Goal: Task Accomplishment & Management: Use online tool/utility

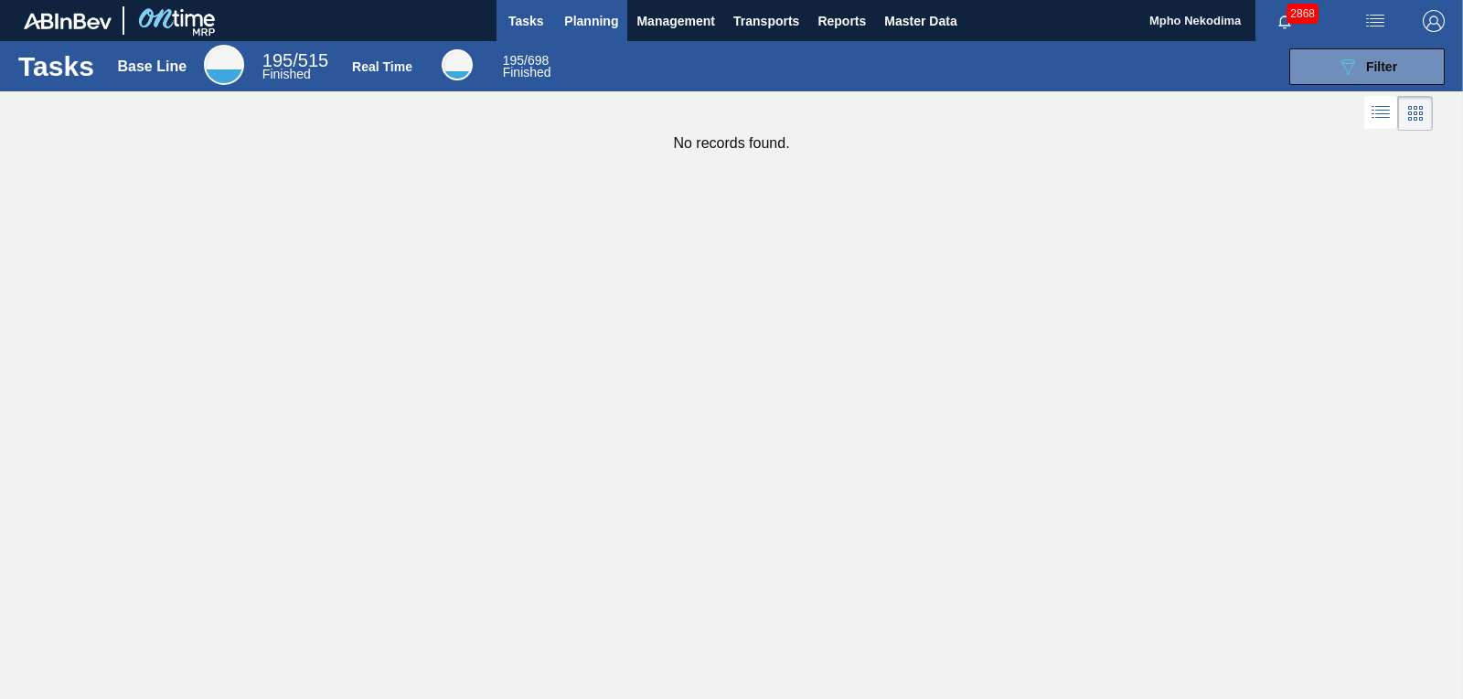
click at [592, 23] on span "Planning" at bounding box center [591, 21] width 54 height 22
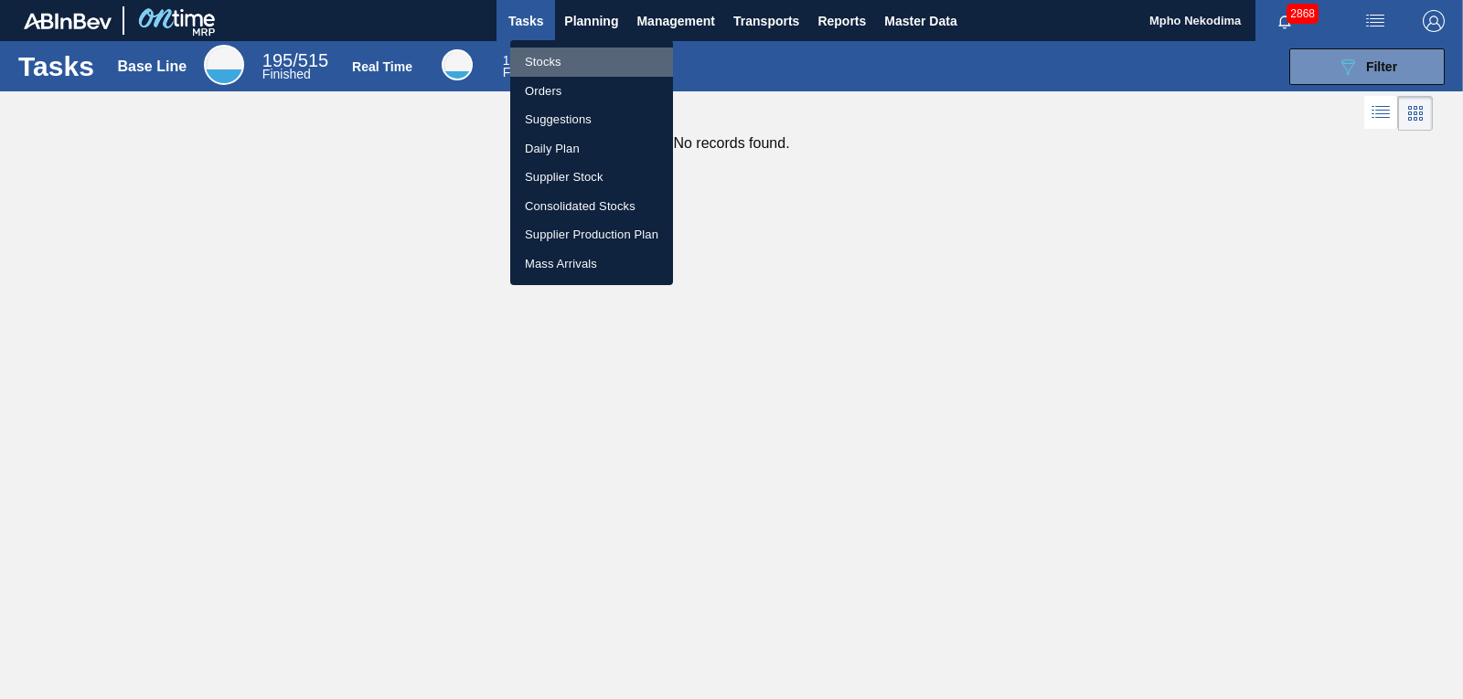
click at [557, 62] on li "Stocks" at bounding box center [591, 62] width 163 height 29
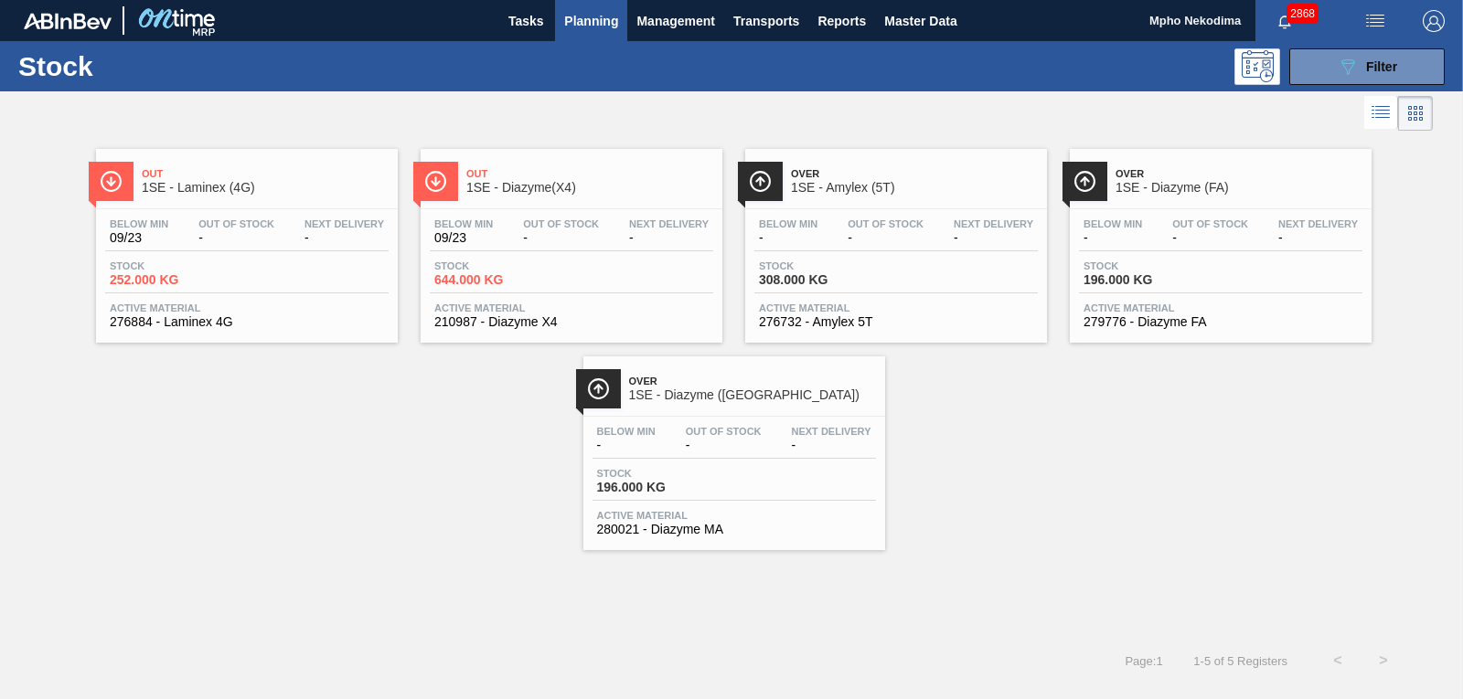
click at [1136, 316] on span "279776 - Diazyme FA" at bounding box center [1220, 322] width 274 height 14
click at [672, 528] on span "280021 - Diazyme MA" at bounding box center [734, 530] width 274 height 14
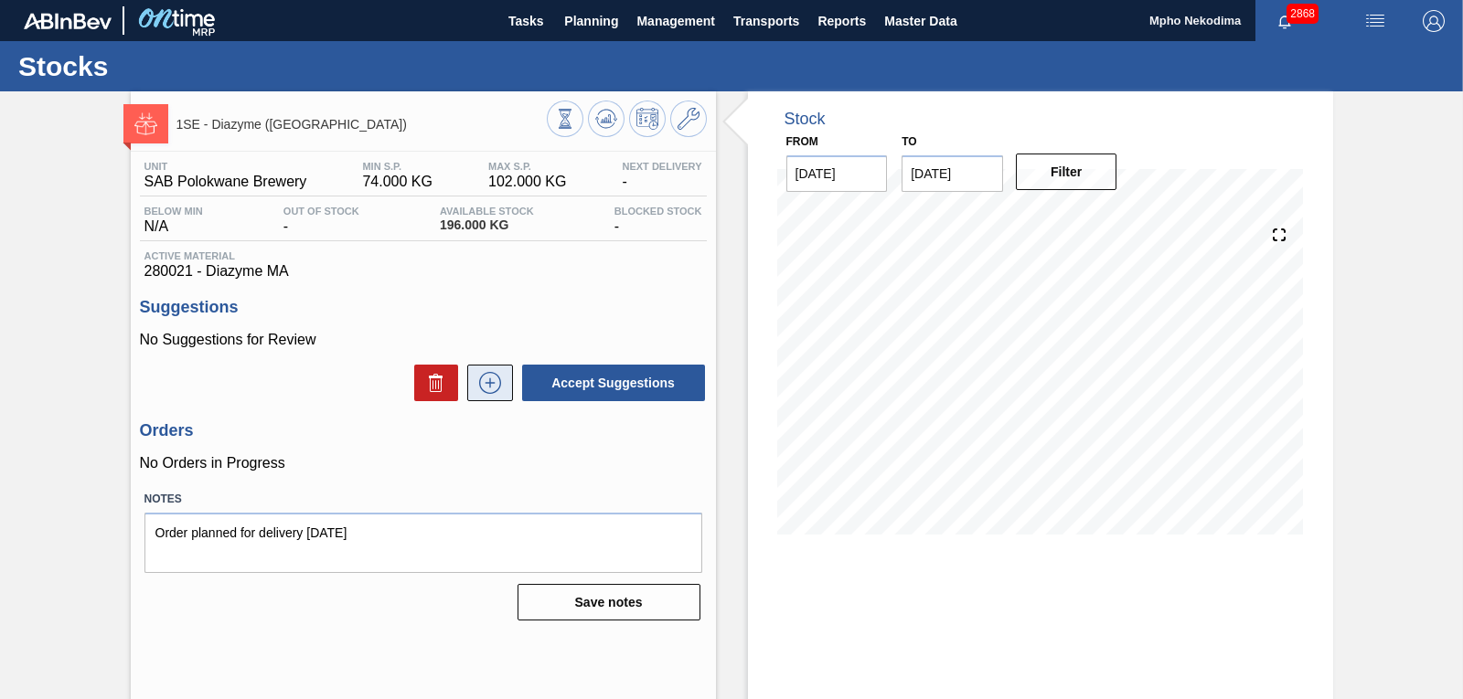
click at [484, 380] on icon at bounding box center [489, 383] width 29 height 22
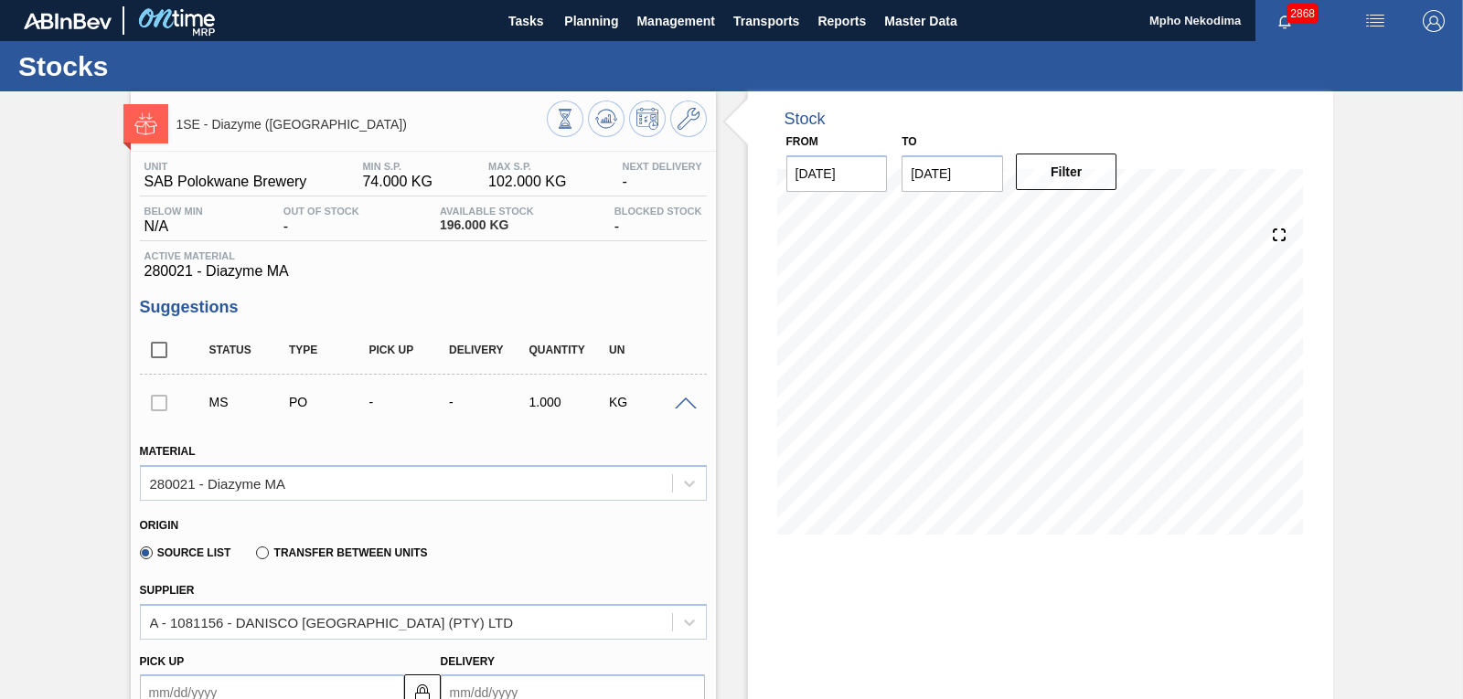
drag, startPoint x: 1425, startPoint y: 310, endPoint x: 1435, endPoint y: 308, distance: 10.2
drag, startPoint x: 1325, startPoint y: 323, endPoint x: 1377, endPoint y: 306, distance: 53.8
click at [1325, 323] on div "Stock From [DATE] to [DATE] Filter 10/07 Stock Projection 175.02 SAP Planning 0…" at bounding box center [1040, 326] width 585 height 471
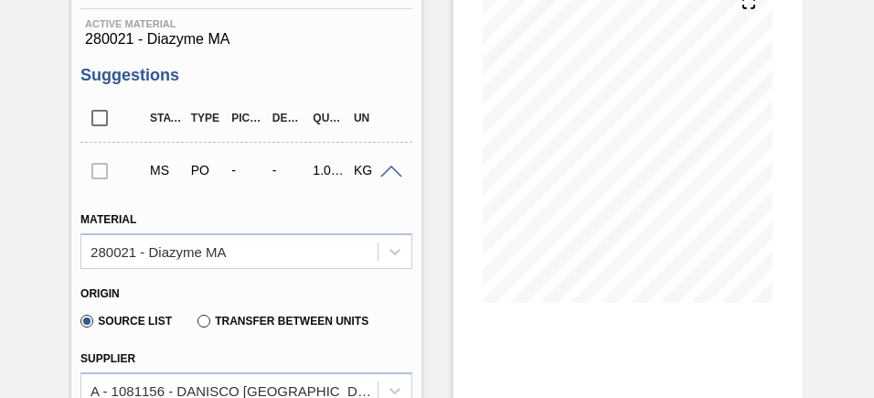
scroll to position [259, 0]
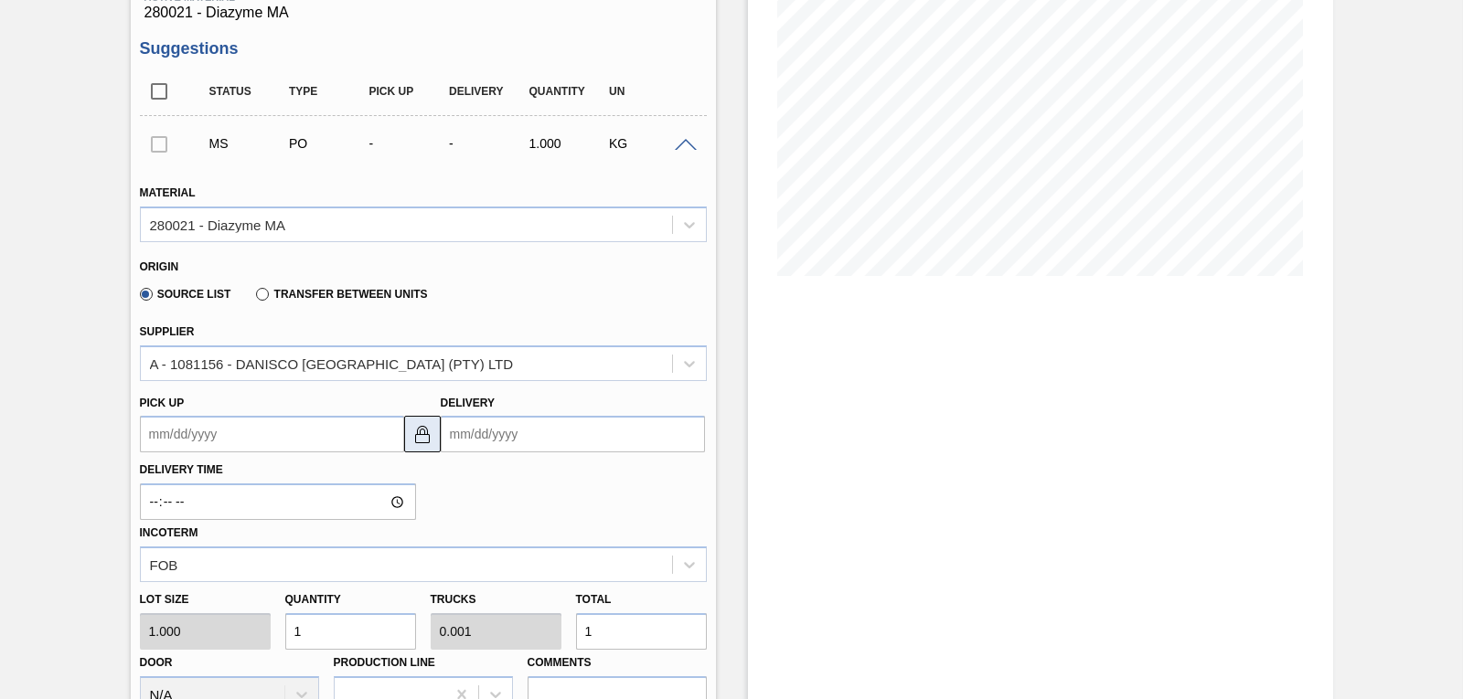
click at [419, 442] on img at bounding box center [422, 434] width 22 height 22
click at [420, 434] on img at bounding box center [422, 434] width 22 height 22
click at [427, 430] on img at bounding box center [422, 434] width 22 height 22
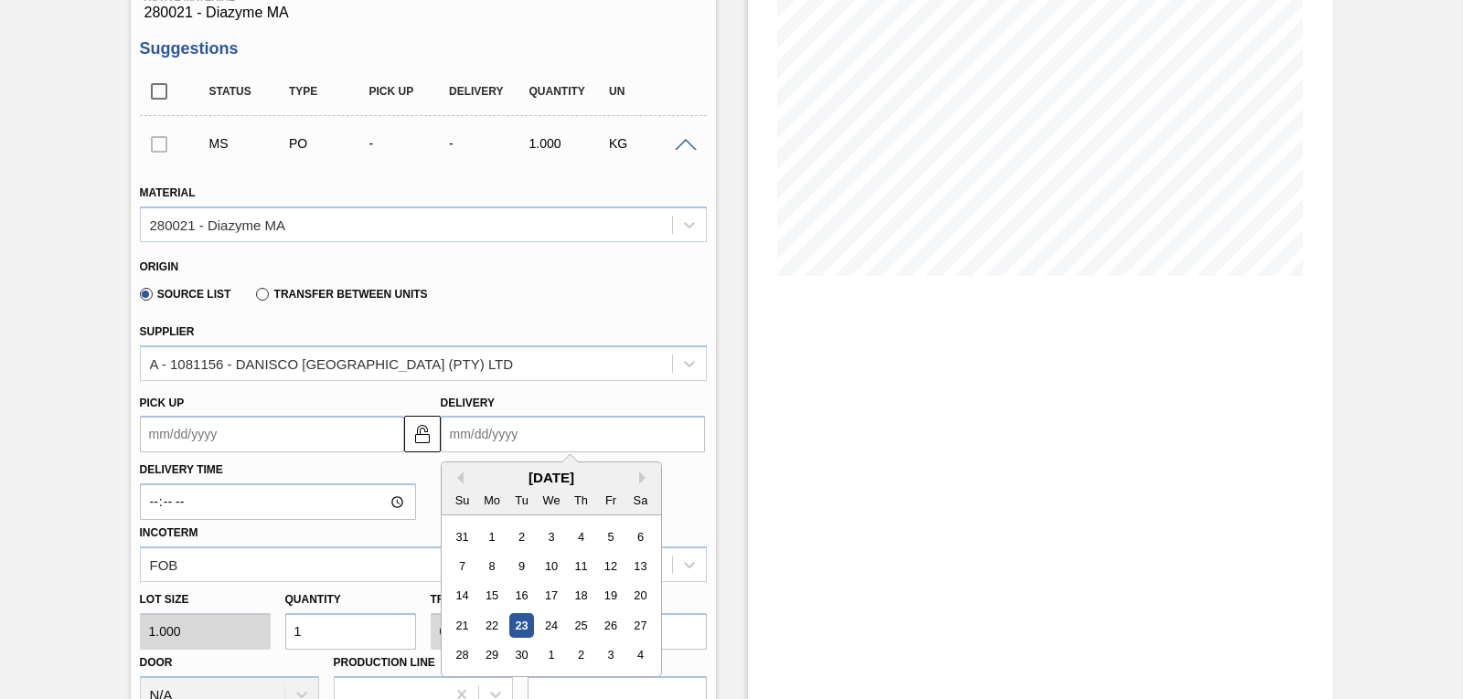
click at [473, 430] on input "Delivery" at bounding box center [573, 434] width 264 height 37
click at [551, 649] on div "1" at bounding box center [550, 656] width 25 height 25
type input "[DATE]"
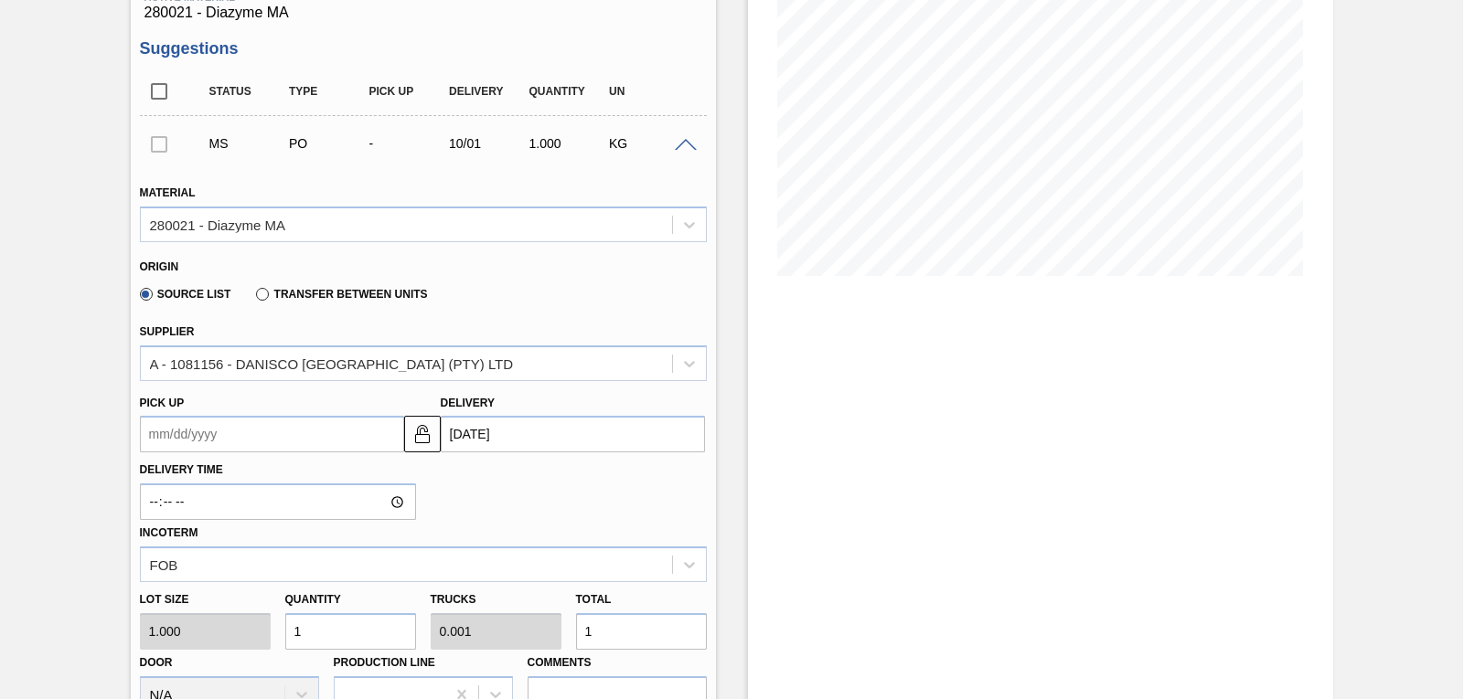
click at [193, 431] on up3251585038 "Pick up" at bounding box center [272, 434] width 264 height 37
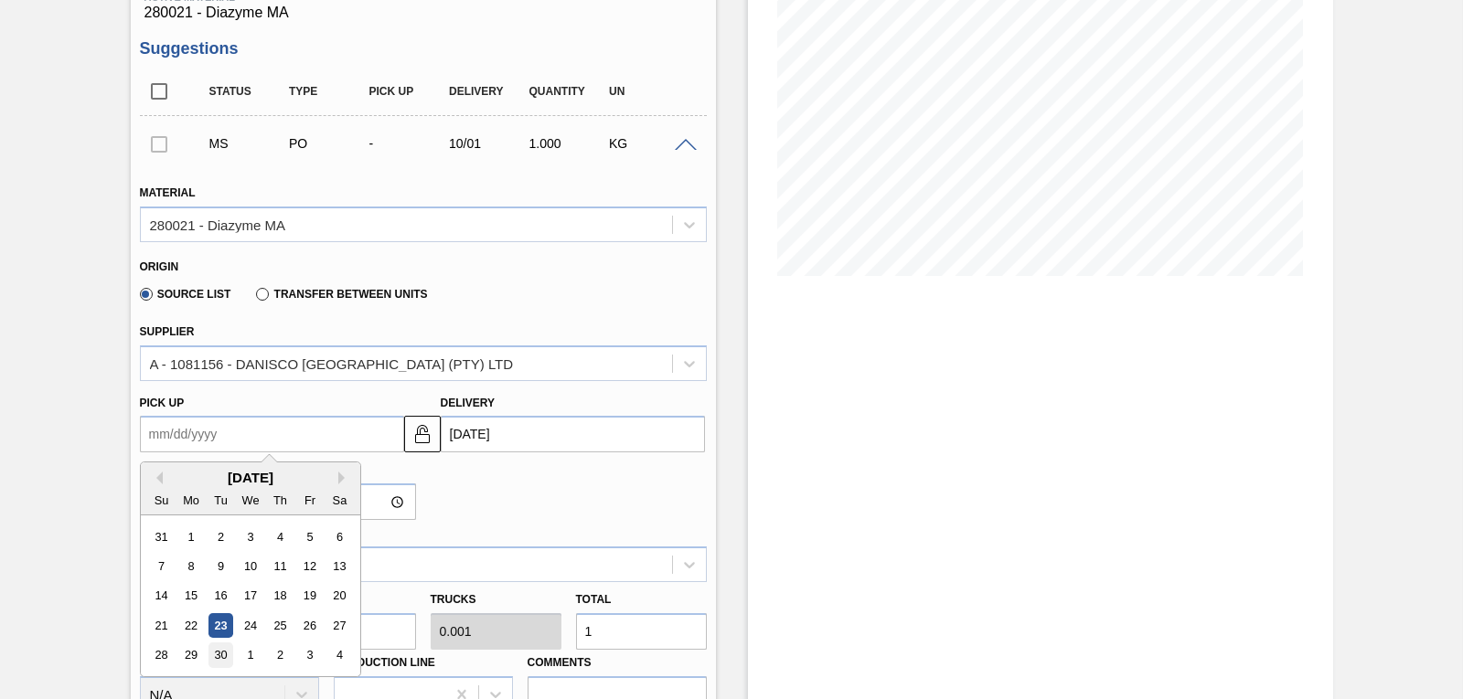
click at [215, 653] on div "30" at bounding box center [219, 656] width 25 height 25
type up3251585038 "[DATE]"
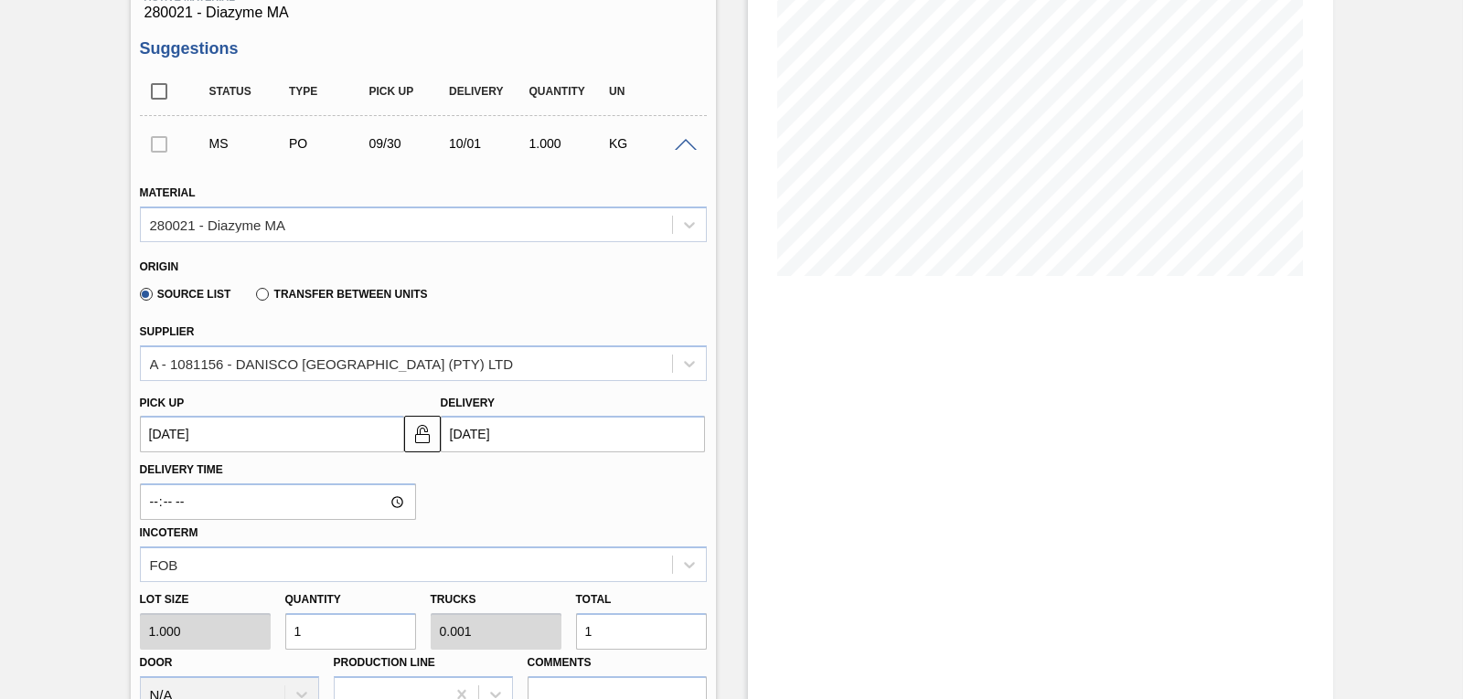
click at [534, 484] on div "Delivery Time Incoterm FOB" at bounding box center [423, 517] width 581 height 130
click at [1421, 469] on div "1SE - Diazyme (MA) Unit SAB Polokwane Brewery MIN S.P. 74.000 KG MAX S.P. 102.0…" at bounding box center [731, 518] width 1463 height 1370
click at [1071, 450] on div "Stock From [DATE] to [DATE] Filter 10/05 Stock Projection 175.02 SAP Planning 0…" at bounding box center [1040, 518] width 585 height 1370
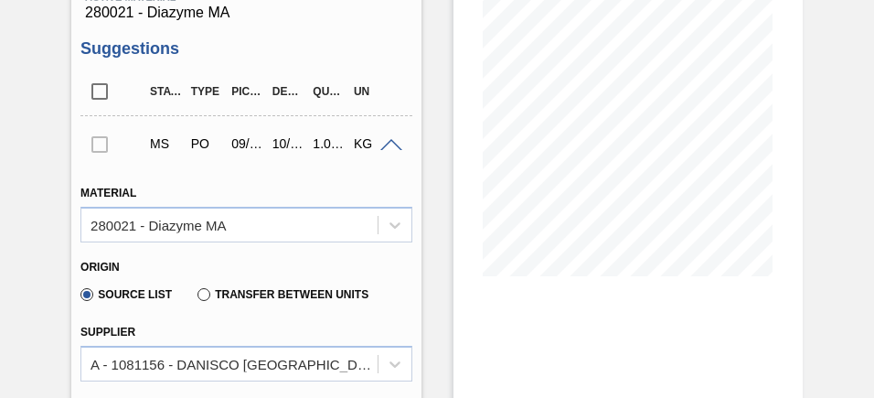
drag, startPoint x: 870, startPoint y: 98, endPoint x: 871, endPoint y: 136, distance: 38.4
click at [871, 136] on main "Tasks Planning Management Transports Reports Master Data Mpho Nekodima 2868 Mar…" at bounding box center [437, 199] width 874 height 398
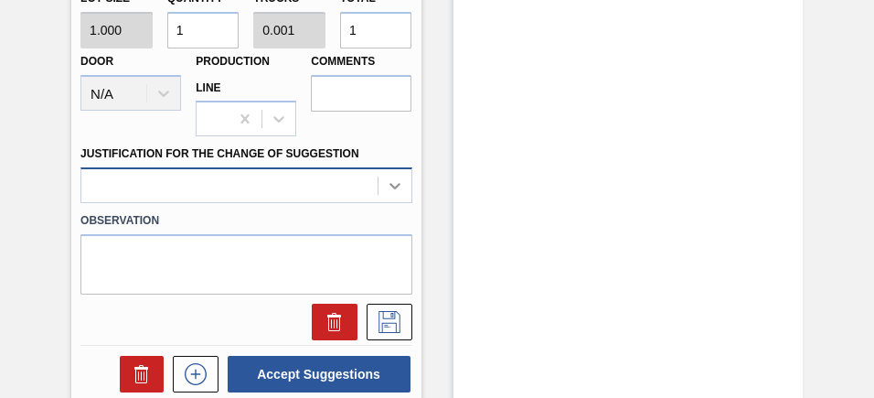
scroll to position [954, 0]
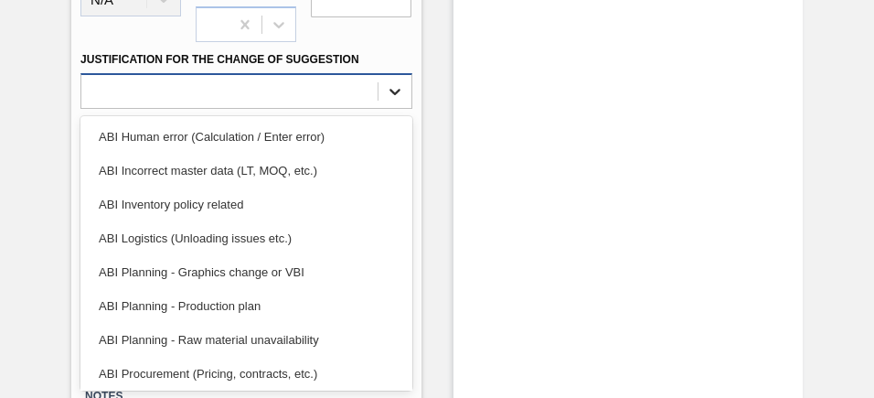
click at [391, 109] on div "option ABI Incorrect master data (LT, MOQ, etc.) focused, 2 of 18. 18 results a…" at bounding box center [245, 91] width 331 height 36
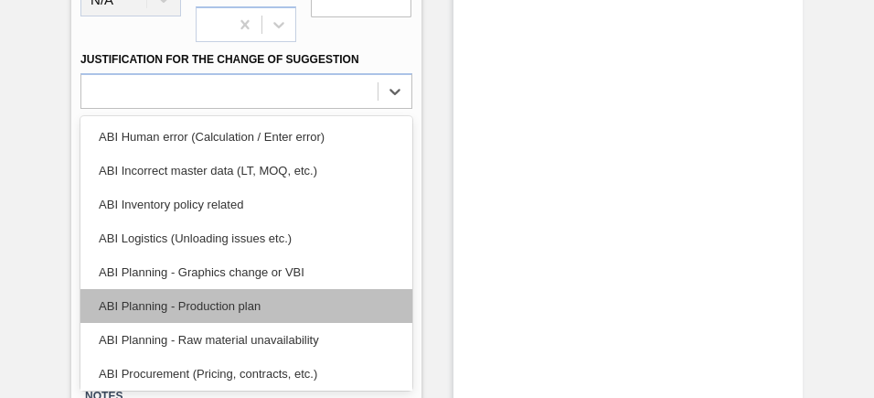
click at [271, 312] on div "ABI Planning - Production plan" at bounding box center [245, 306] width 331 height 34
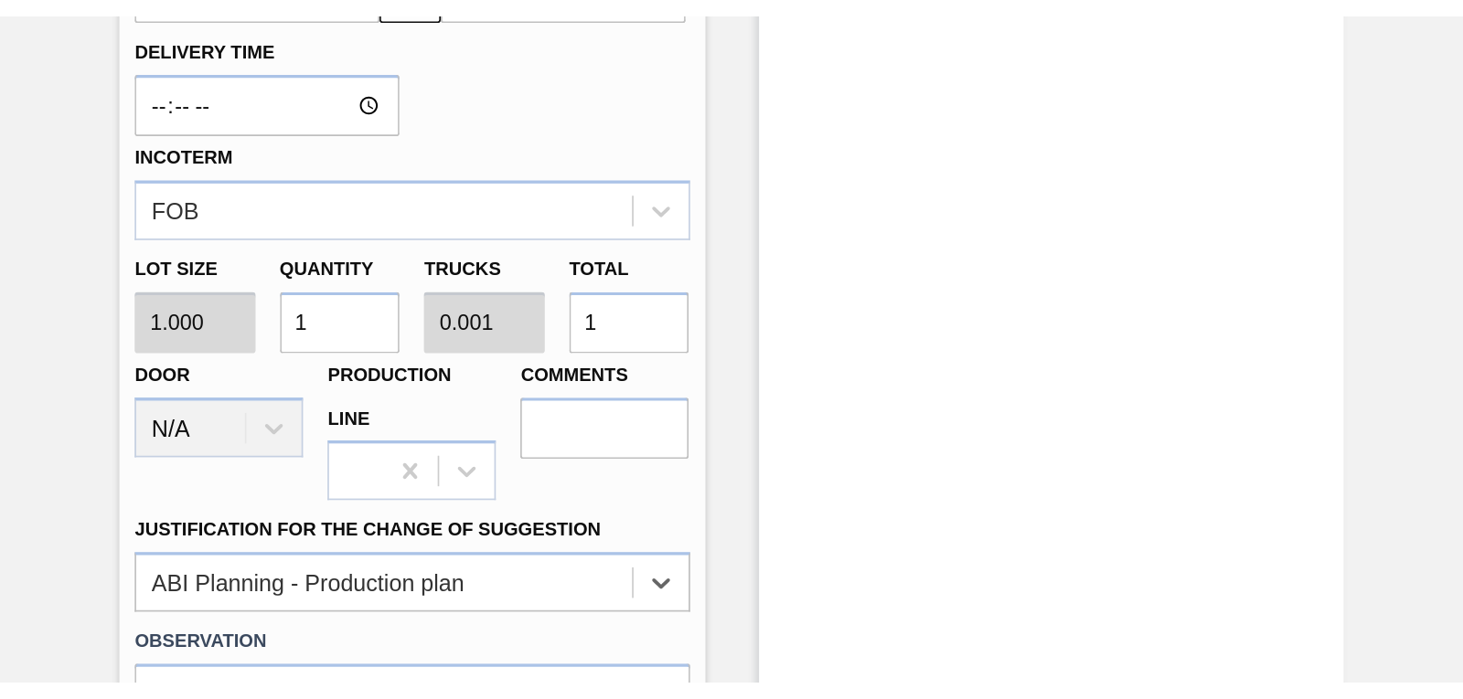
scroll to position [704, 0]
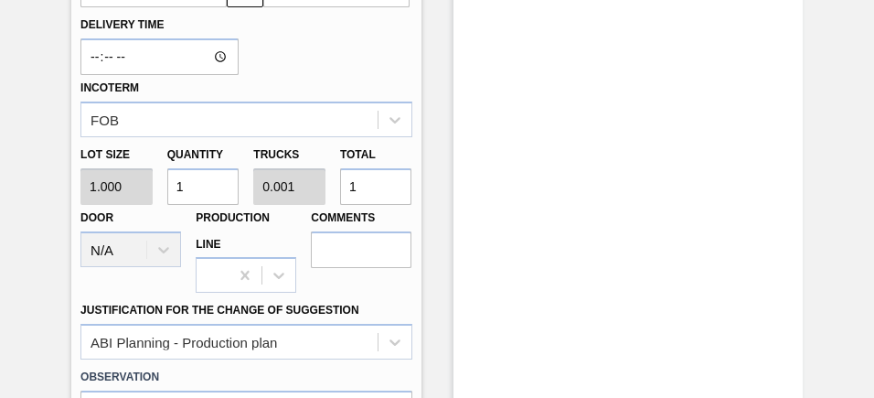
click at [128, 185] on div "Lot size 1.000 Quantity 1 Trucks 0.001 Total 1 Door N/A Production Line Comments" at bounding box center [246, 214] width 346 height 155
type input "5"
type input "0.004"
type input "5"
type input "56"
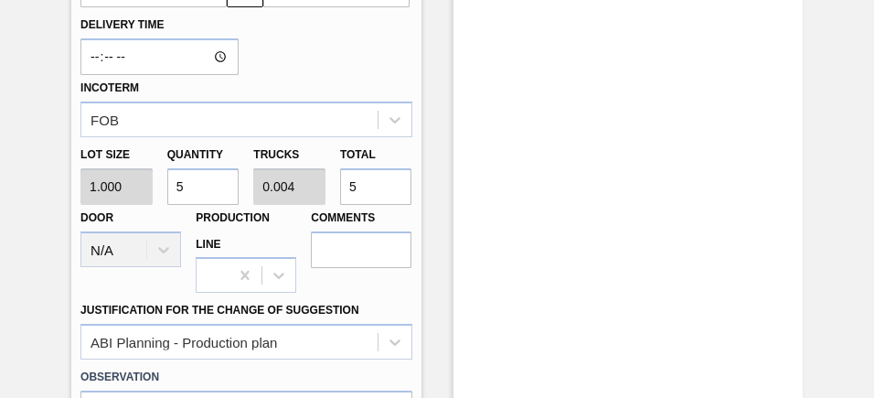
type input "0.05"
type input "56"
type input "560"
type input "0.5"
type input "560"
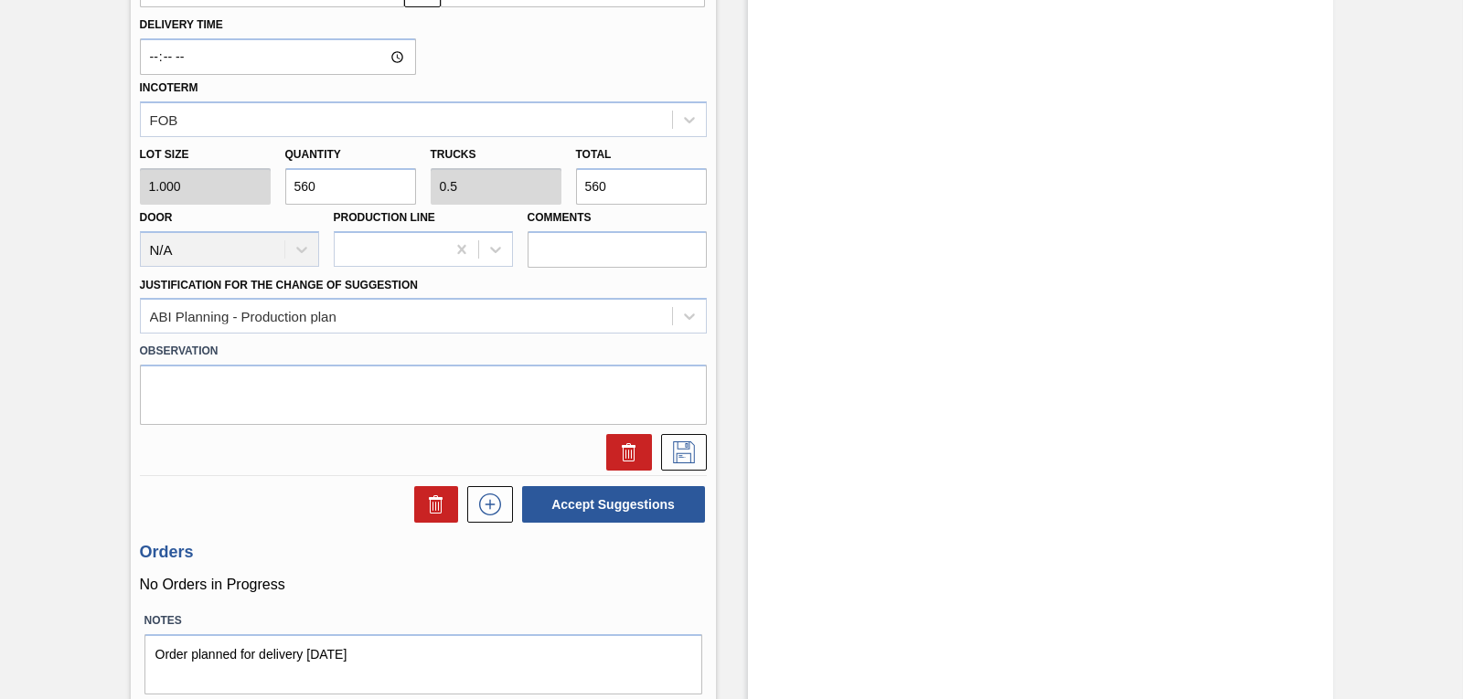
type input "560"
drag, startPoint x: 935, startPoint y: 336, endPoint x: 1050, endPoint y: 267, distance: 134.5
click at [935, 336] on div "Stock From [DATE] to [DATE] Filter 09/26 Stock Projection 175.02 SAP Planning 0…" at bounding box center [1040, 73] width 585 height 1370
click at [1138, 333] on div "Stock From [DATE] to [DATE] Filter 09/26 Stock Projection 175.02 SAP Planning 0…" at bounding box center [1040, 73] width 585 height 1370
click at [435, 355] on label "Observation" at bounding box center [423, 351] width 567 height 27
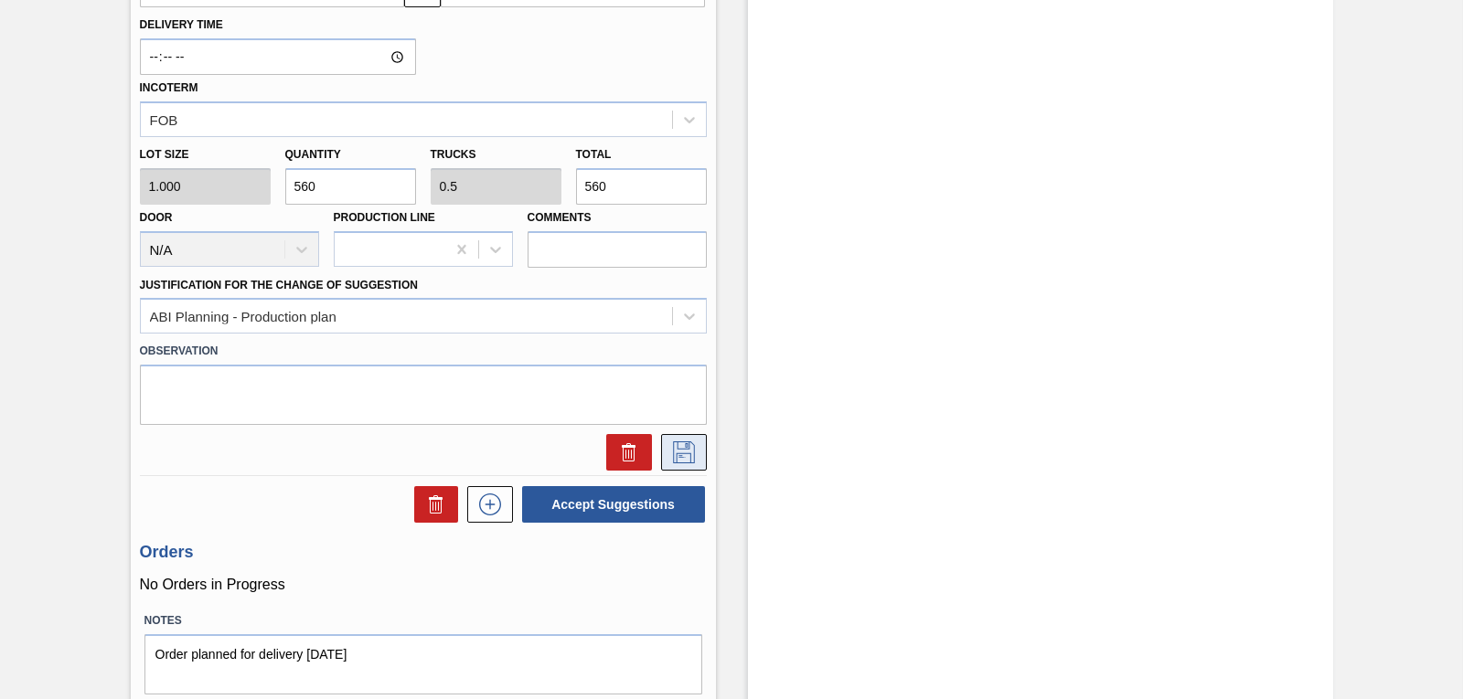
click at [686, 455] on icon at bounding box center [683, 452] width 29 height 22
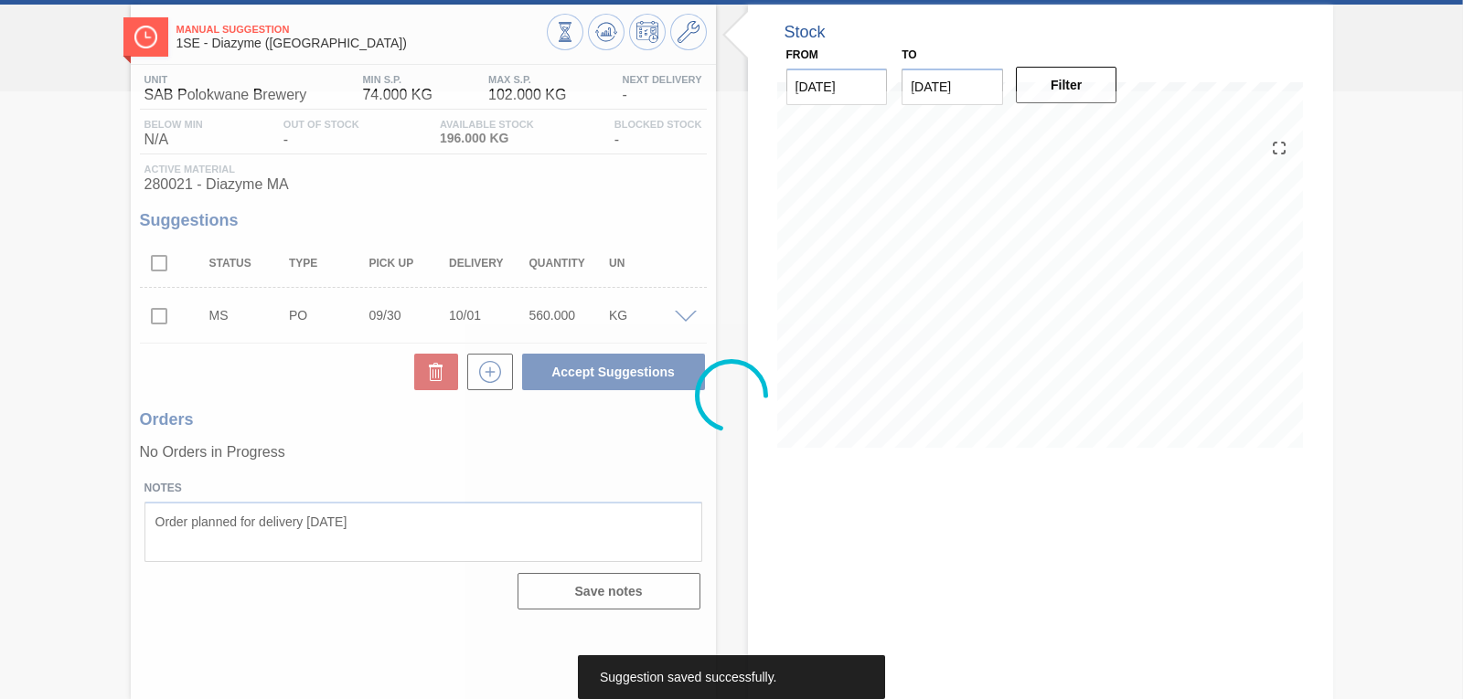
scroll to position [87, 0]
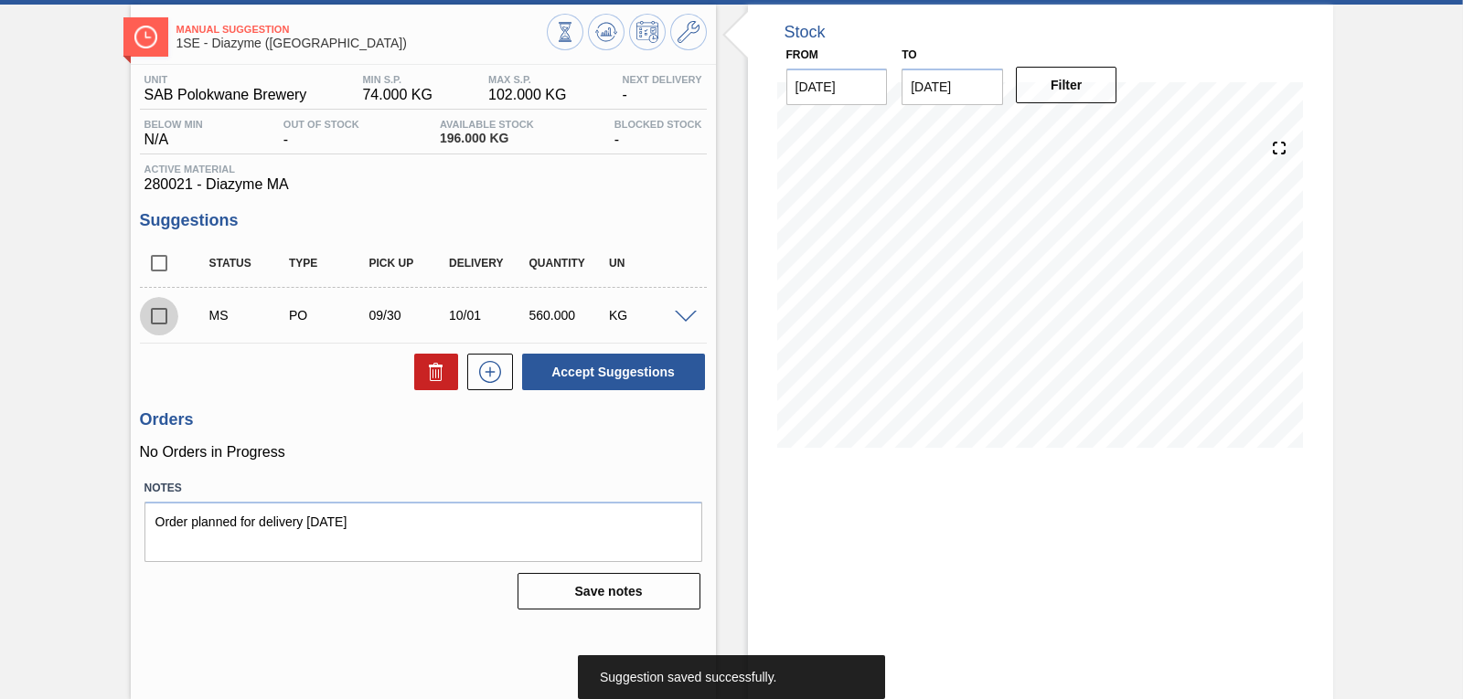
click at [149, 329] on input "checkbox" at bounding box center [159, 316] width 38 height 38
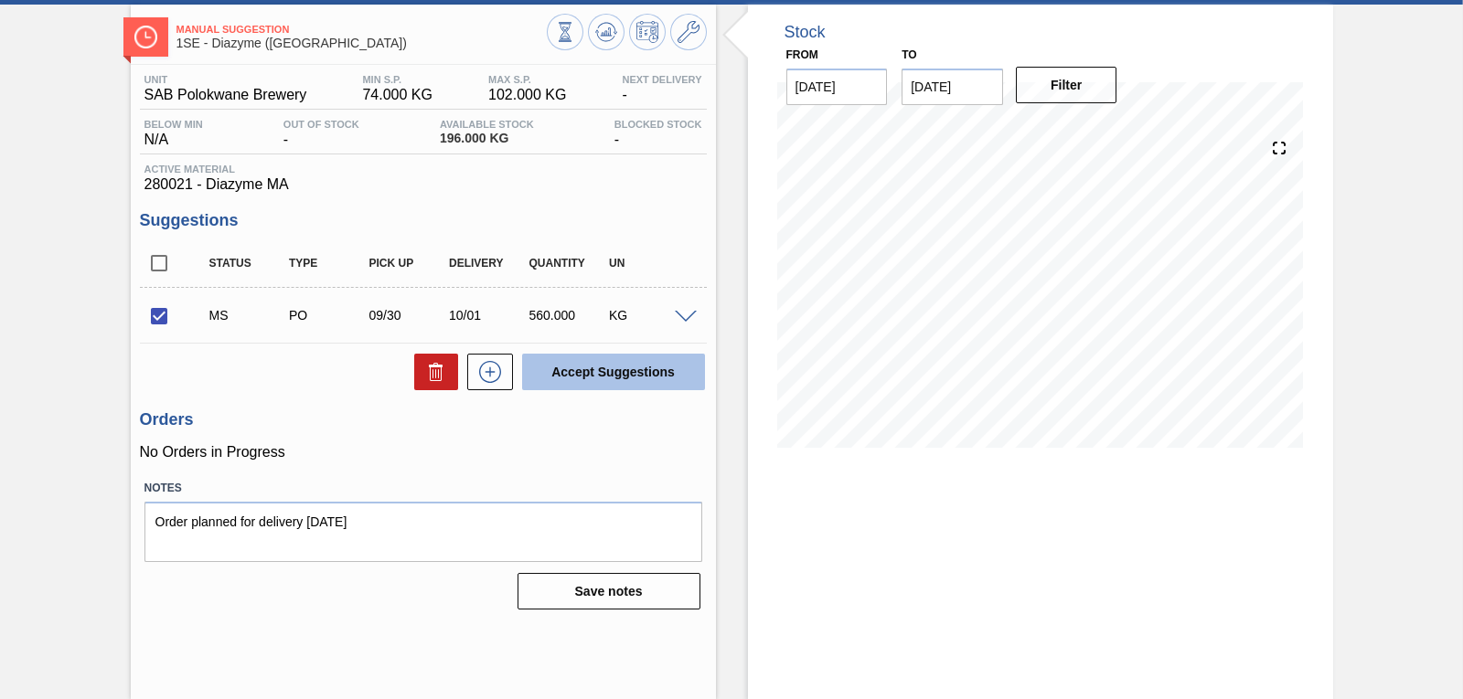
click at [674, 380] on button "Accept Suggestions" at bounding box center [613, 372] width 183 height 37
checkbox input "false"
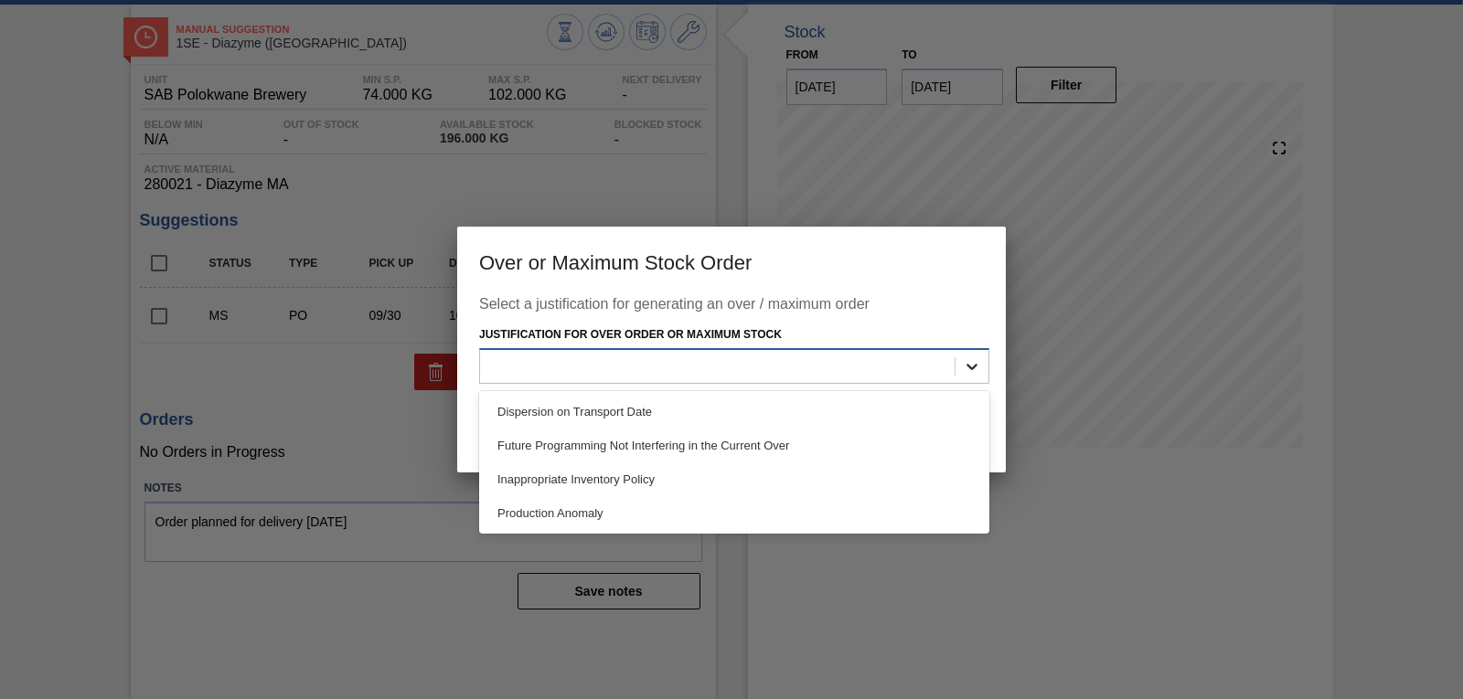
click at [970, 364] on icon at bounding box center [972, 366] width 18 height 18
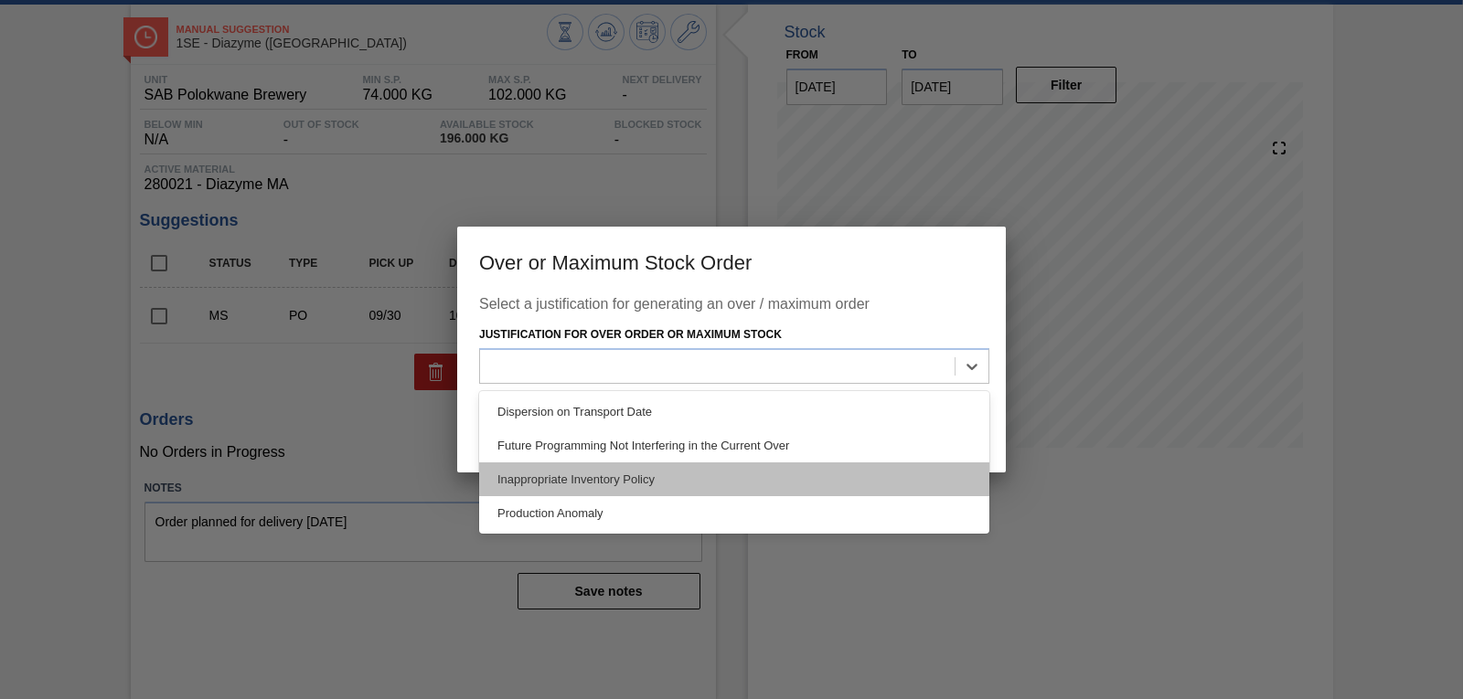
click at [855, 474] on div "Inappropriate Inventory Policy" at bounding box center [734, 480] width 510 height 34
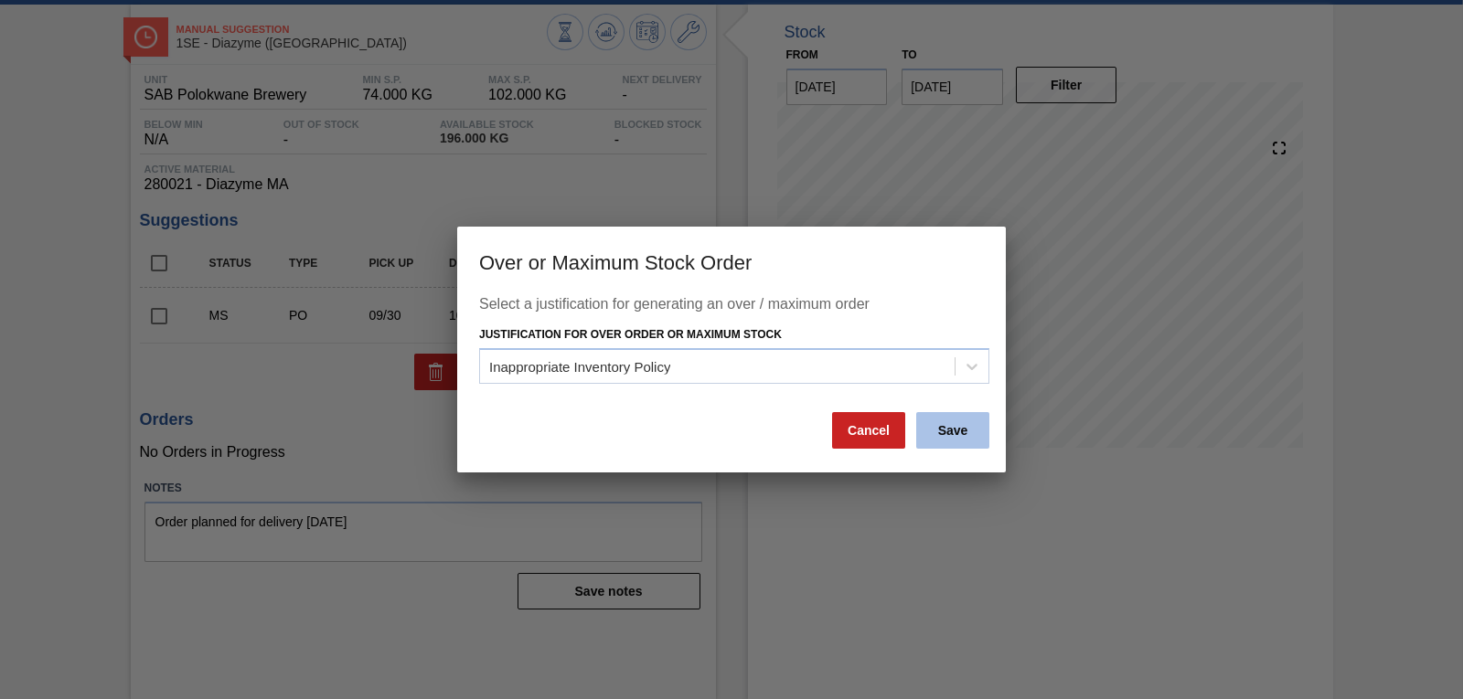
click at [950, 436] on button "Save" at bounding box center [952, 430] width 73 height 37
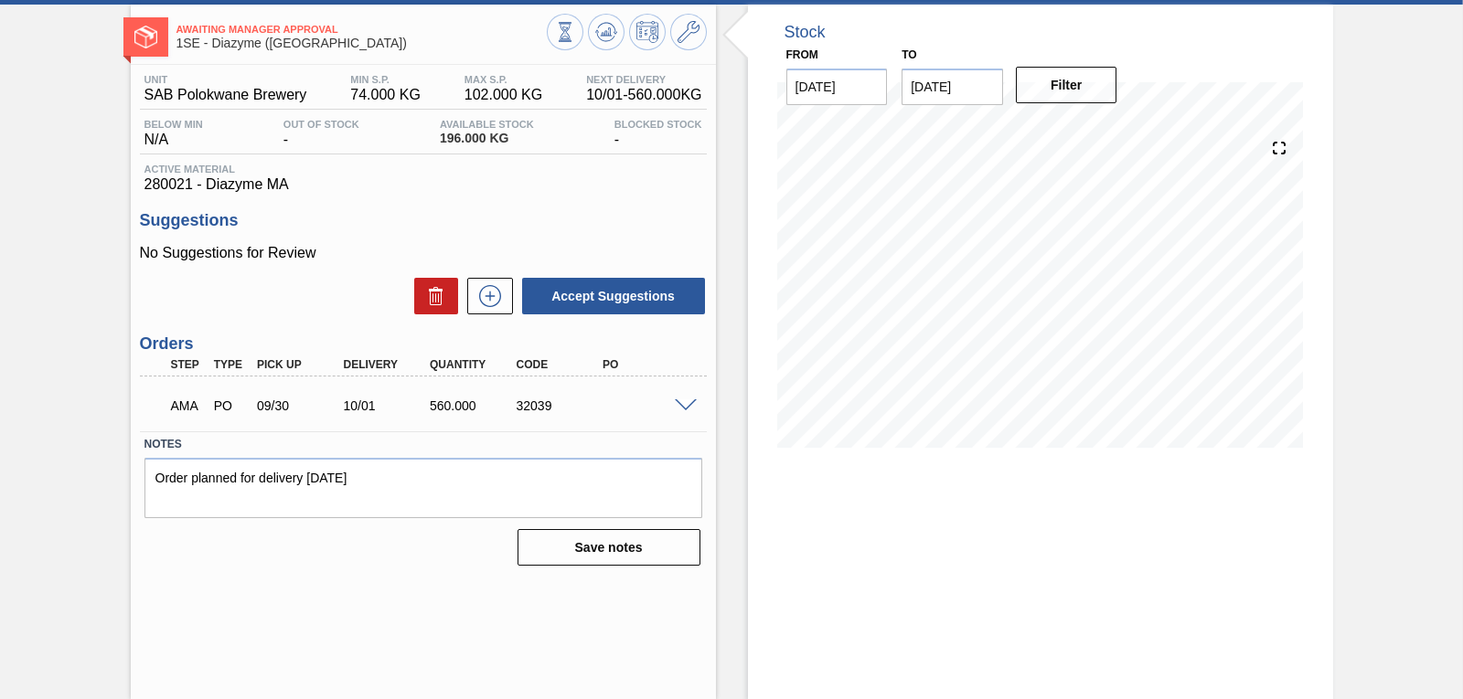
click at [920, 580] on div "Stock From [DATE] to [DATE] Filter 09/24 Stock Projection 175.02 SAP Planning 0…" at bounding box center [1040, 352] width 585 height 695
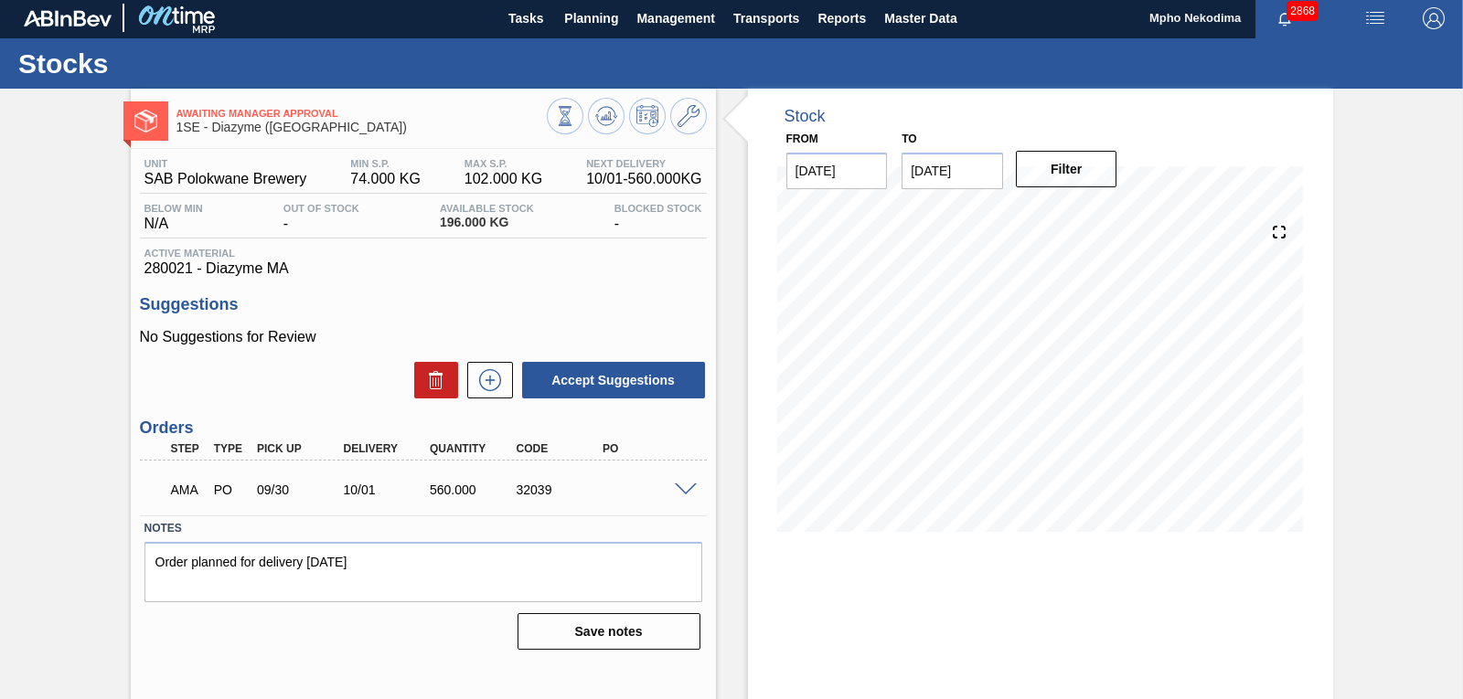
scroll to position [0, 0]
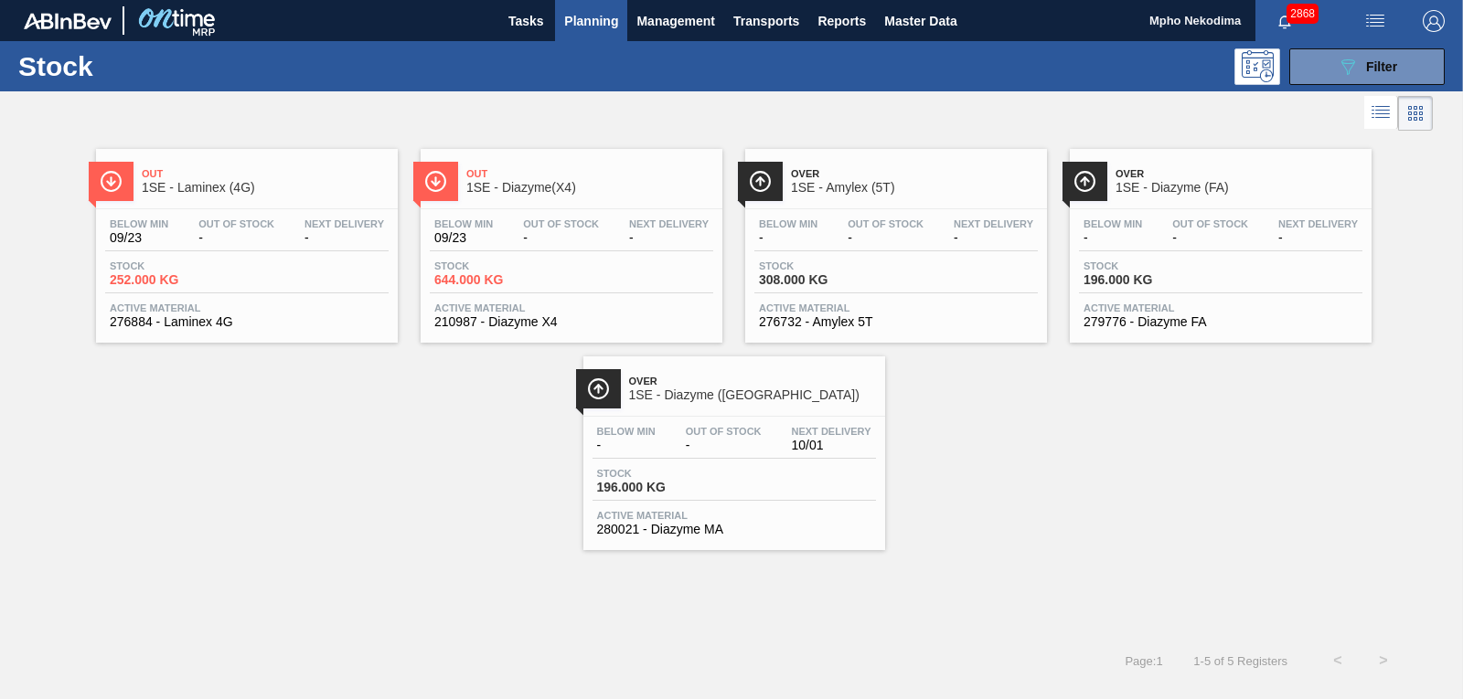
click at [192, 314] on div "Active Material 276884 - Laminex 4G" at bounding box center [246, 316] width 283 height 27
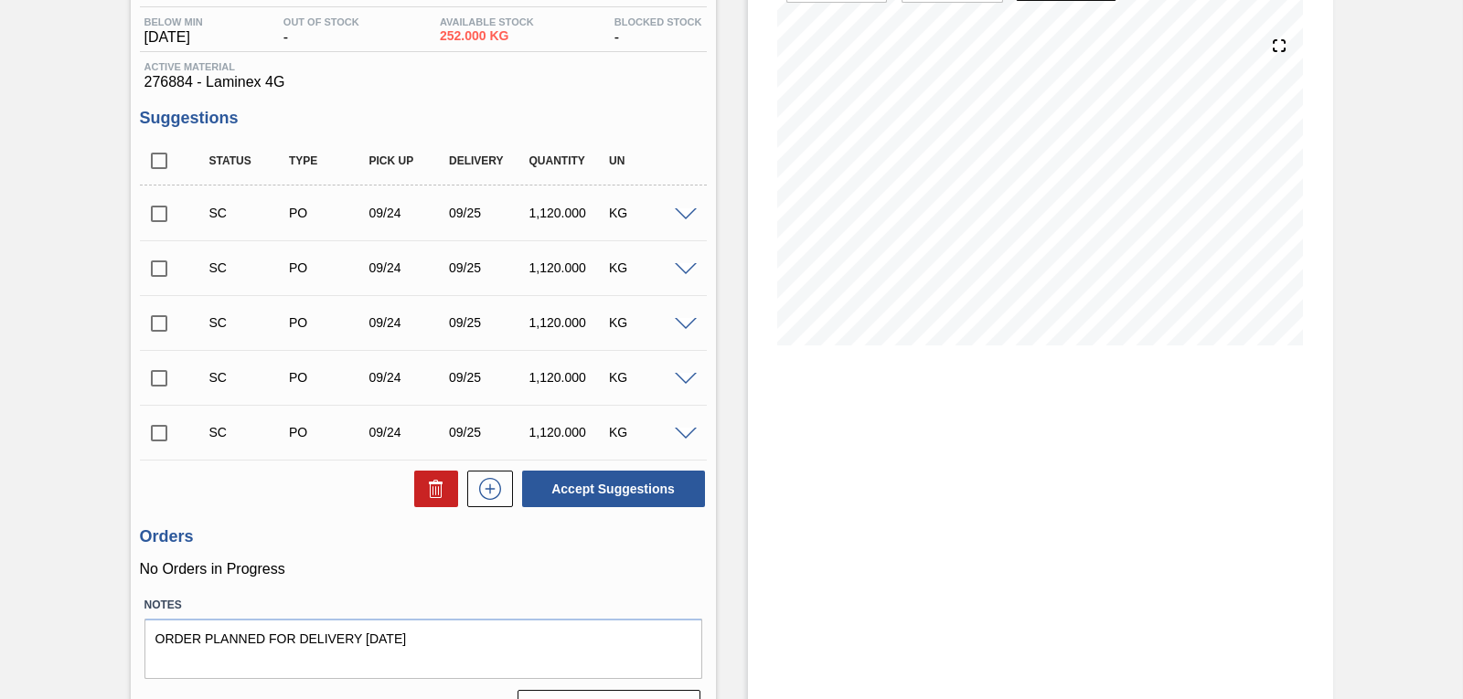
scroll to position [192, 0]
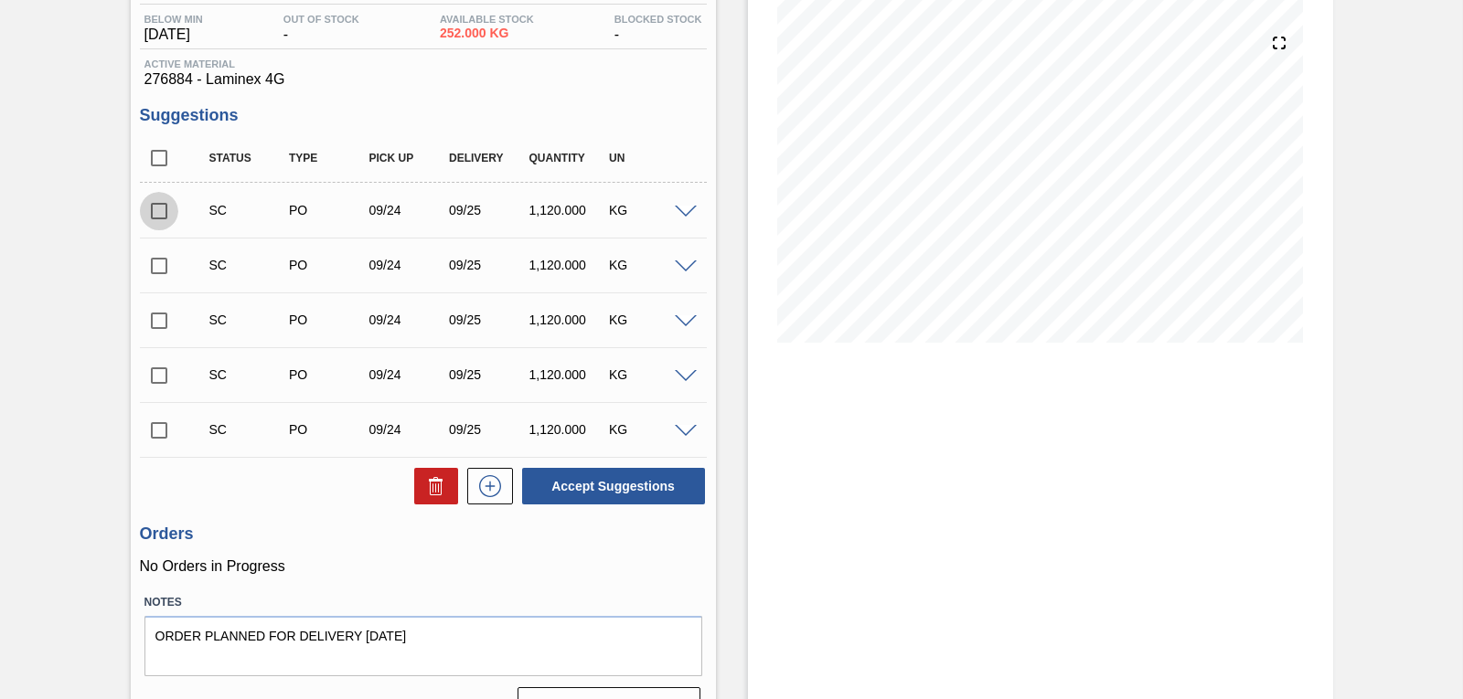
click at [172, 211] on input "checkbox" at bounding box center [159, 211] width 38 height 38
click at [675, 208] on span at bounding box center [686, 213] width 22 height 14
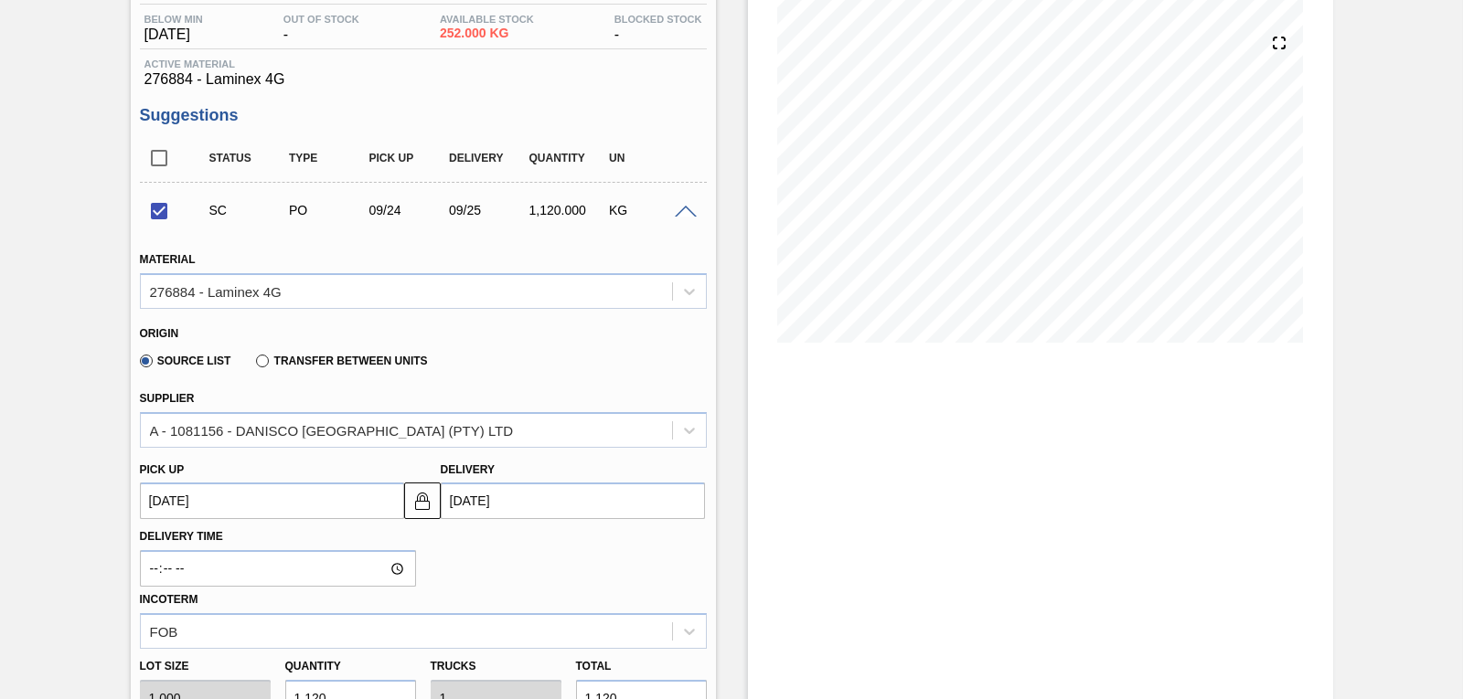
click at [462, 504] on input "[DATE]" at bounding box center [573, 501] width 264 height 37
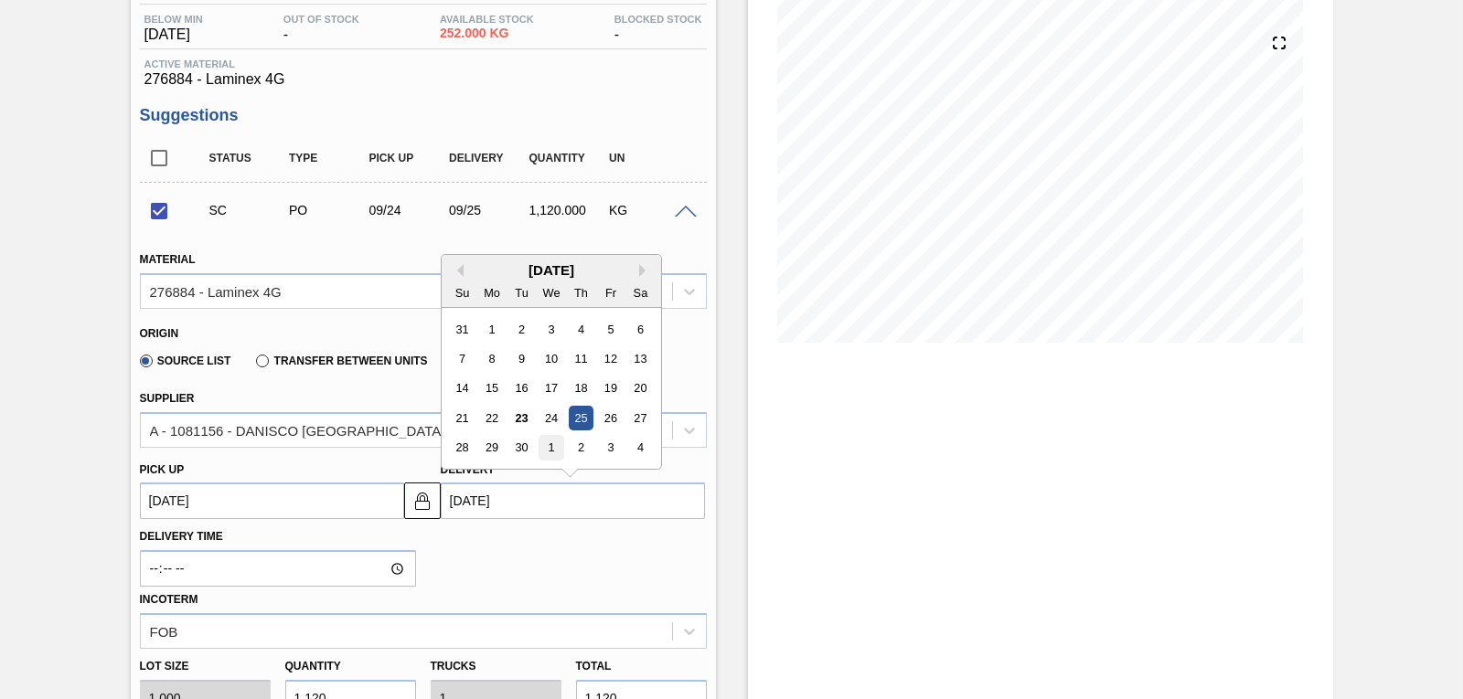
click at [549, 447] on div "1" at bounding box center [550, 448] width 25 height 25
checkbox input "false"
type up3251563245 "[DATE]"
type input "[DATE]"
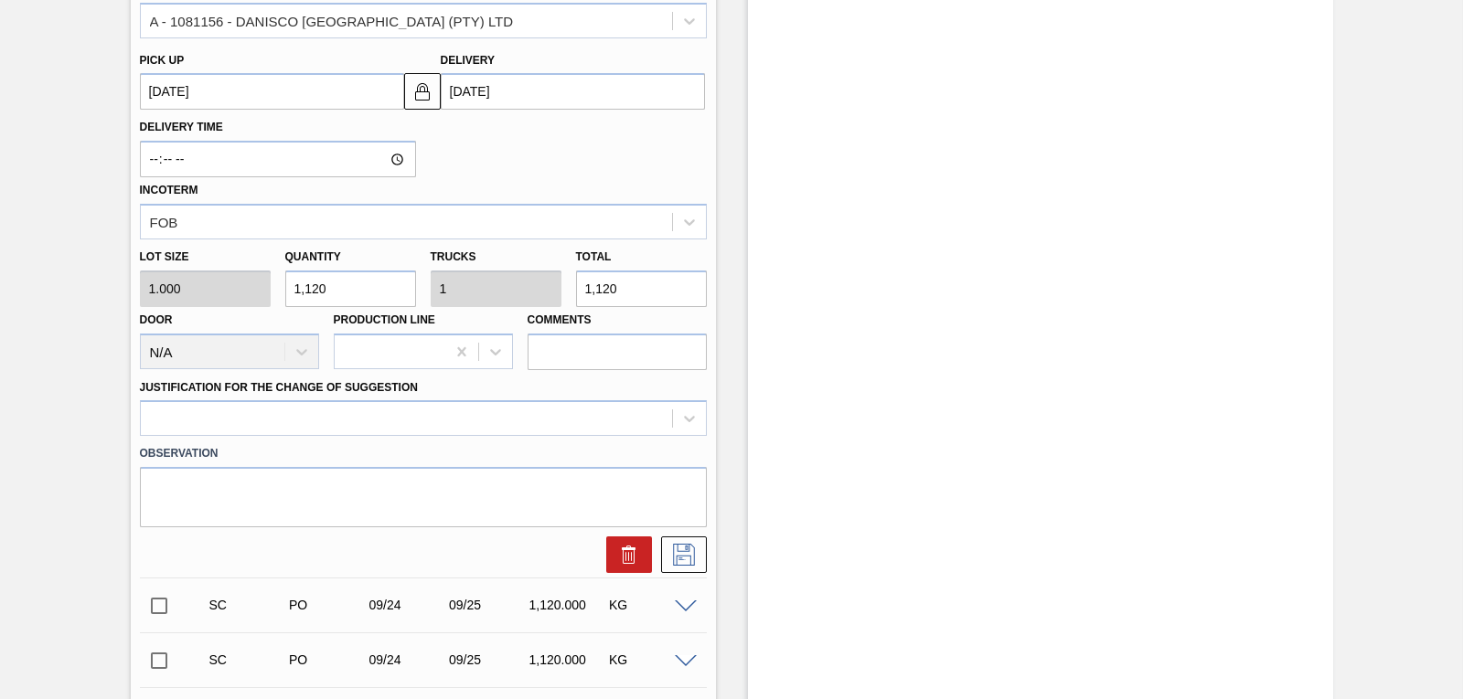
scroll to position [623, 0]
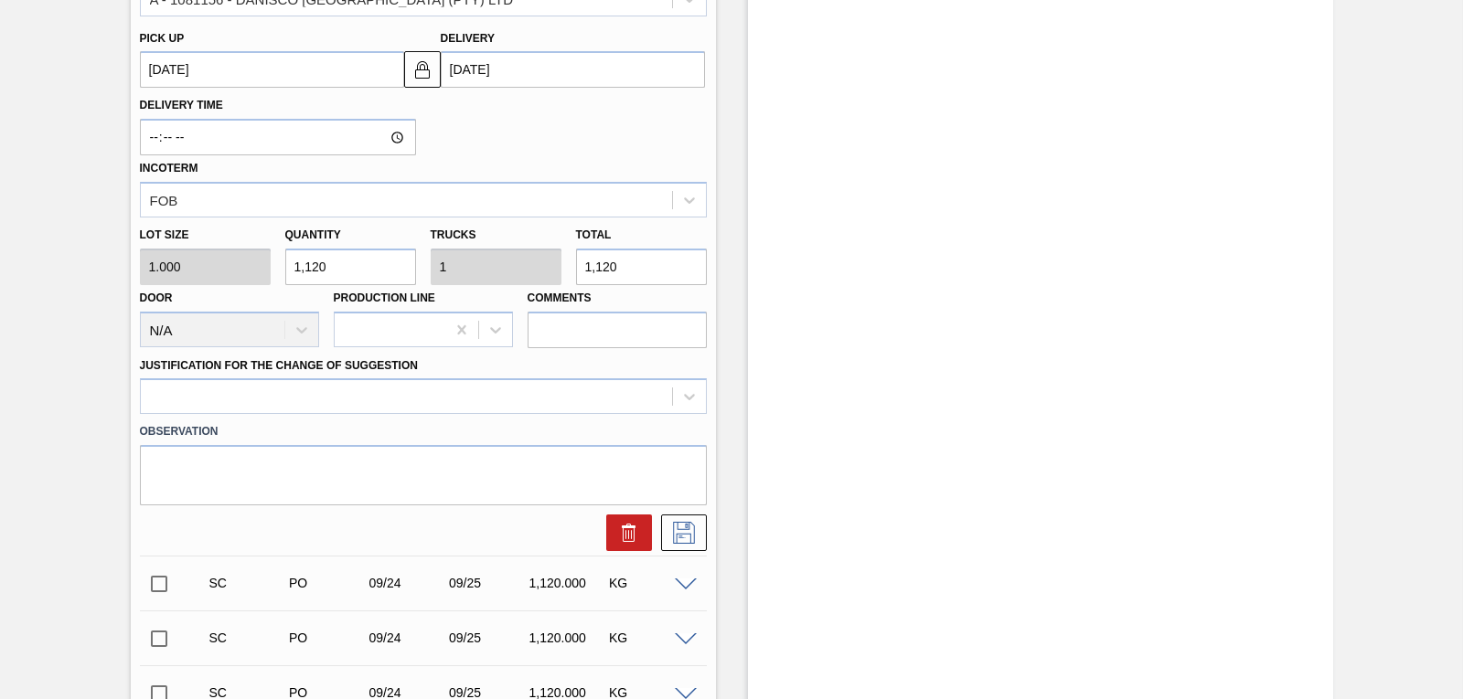
click at [233, 270] on div "Lot size 1.000 Quantity 1,120 Trucks 1 Total 1,120 Door N/A Production Line Com…" at bounding box center [423, 283] width 581 height 131
type input "5"
type input "0.004"
type input "5"
type input "56"
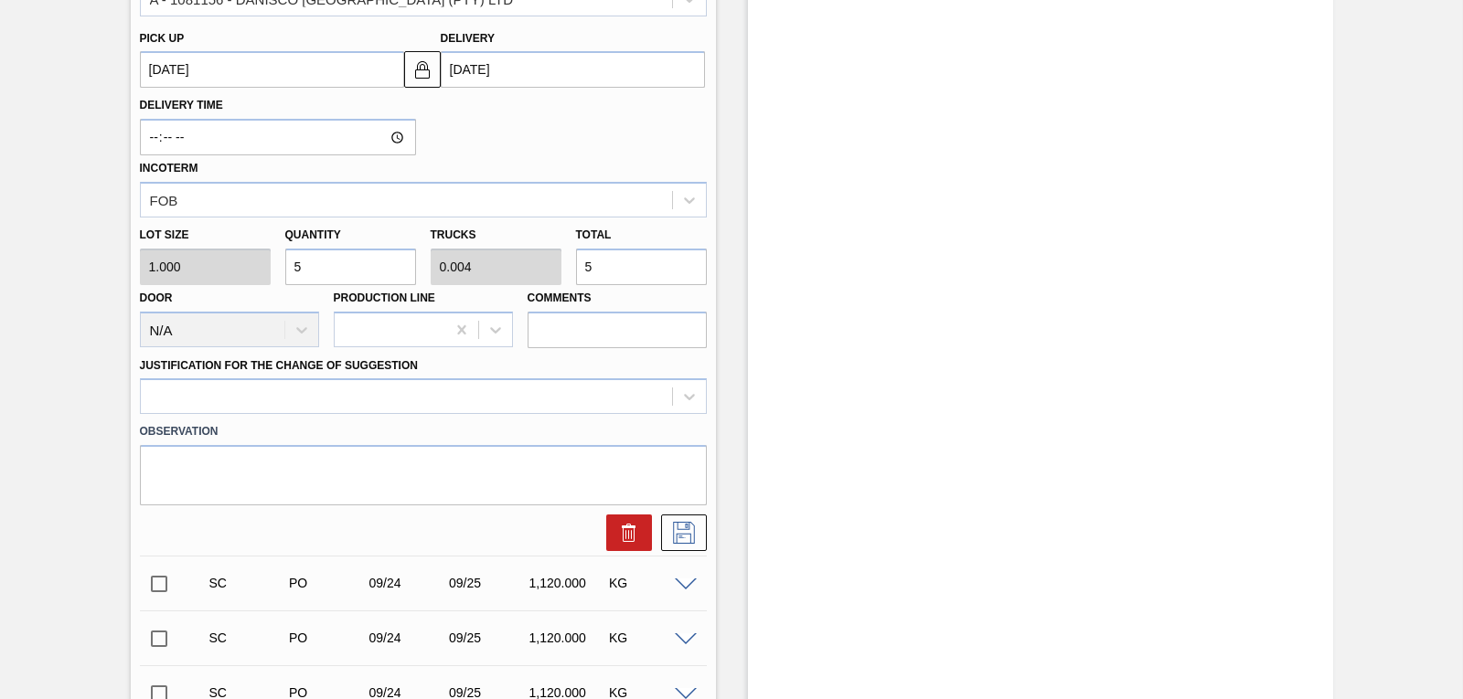
type input "0.05"
type input "56"
type input "560"
type input "0.5"
type input "560"
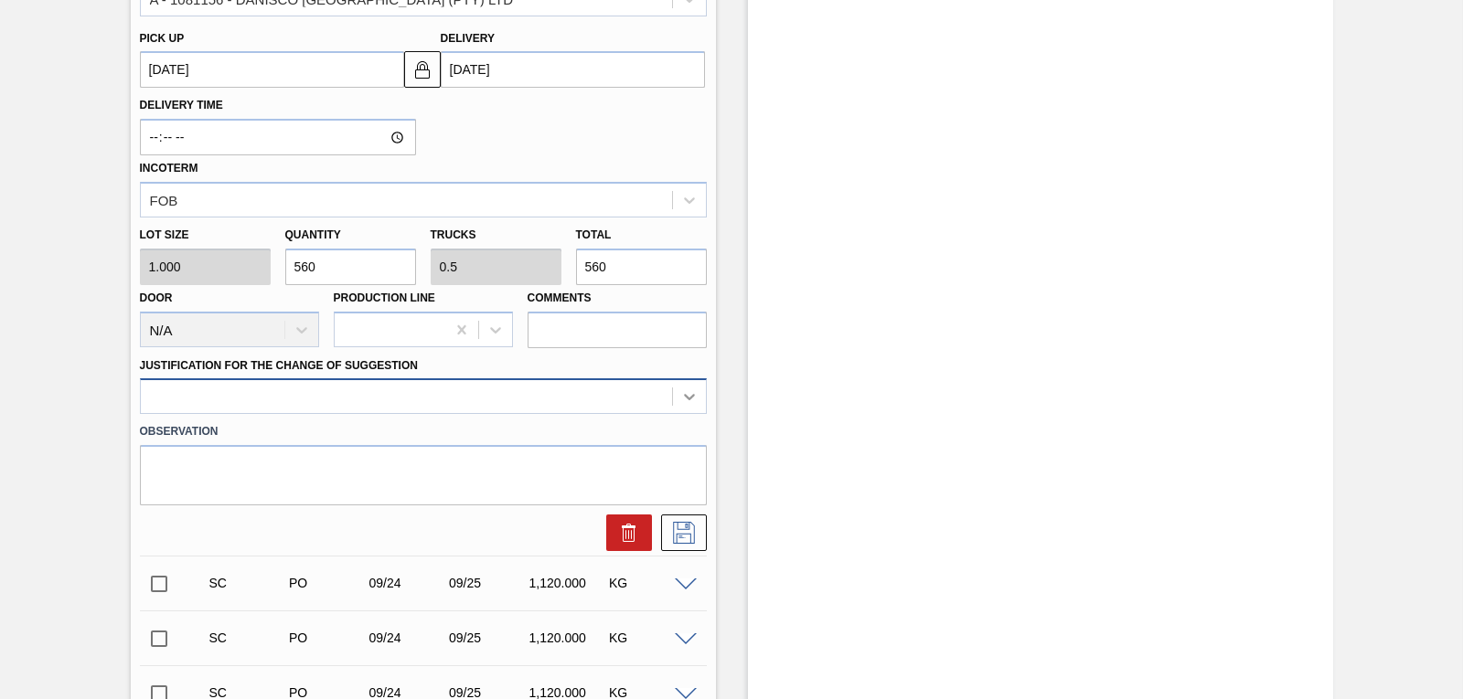
type input "560"
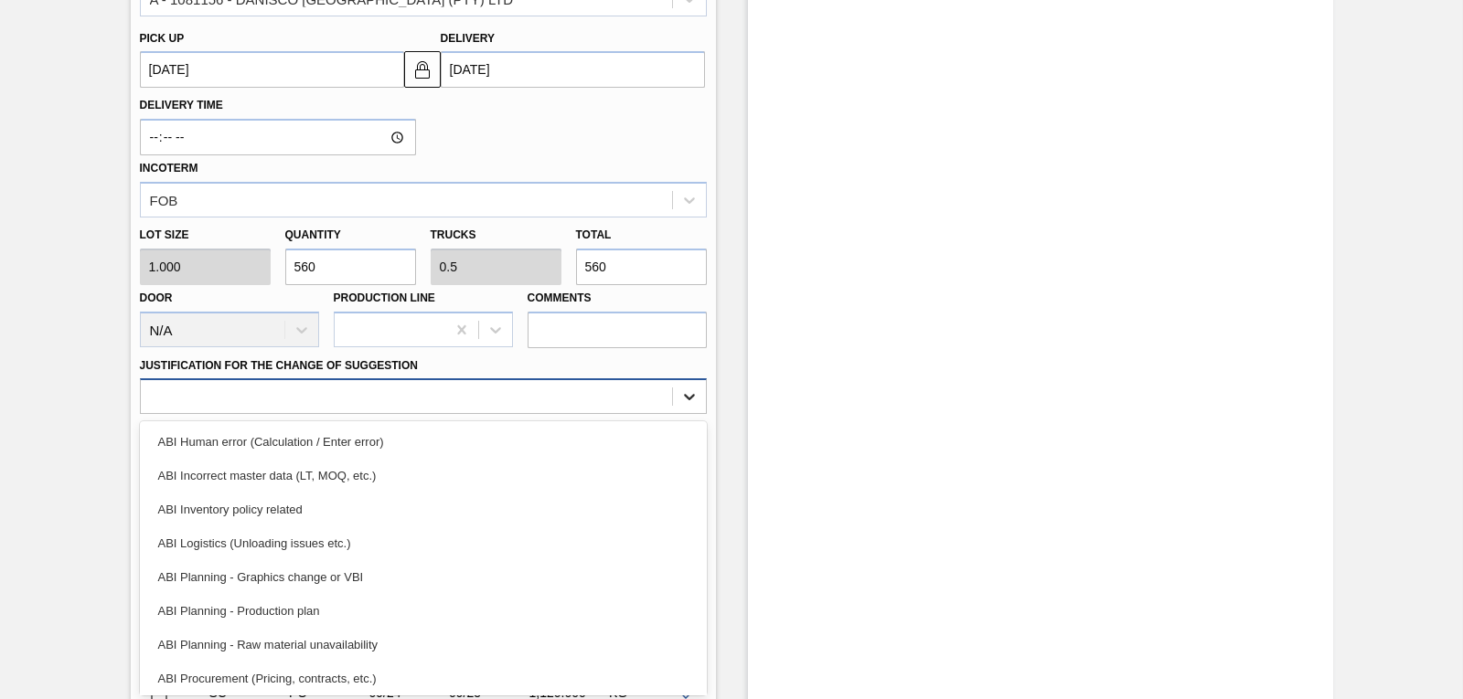
click at [689, 406] on icon at bounding box center [689, 397] width 18 height 18
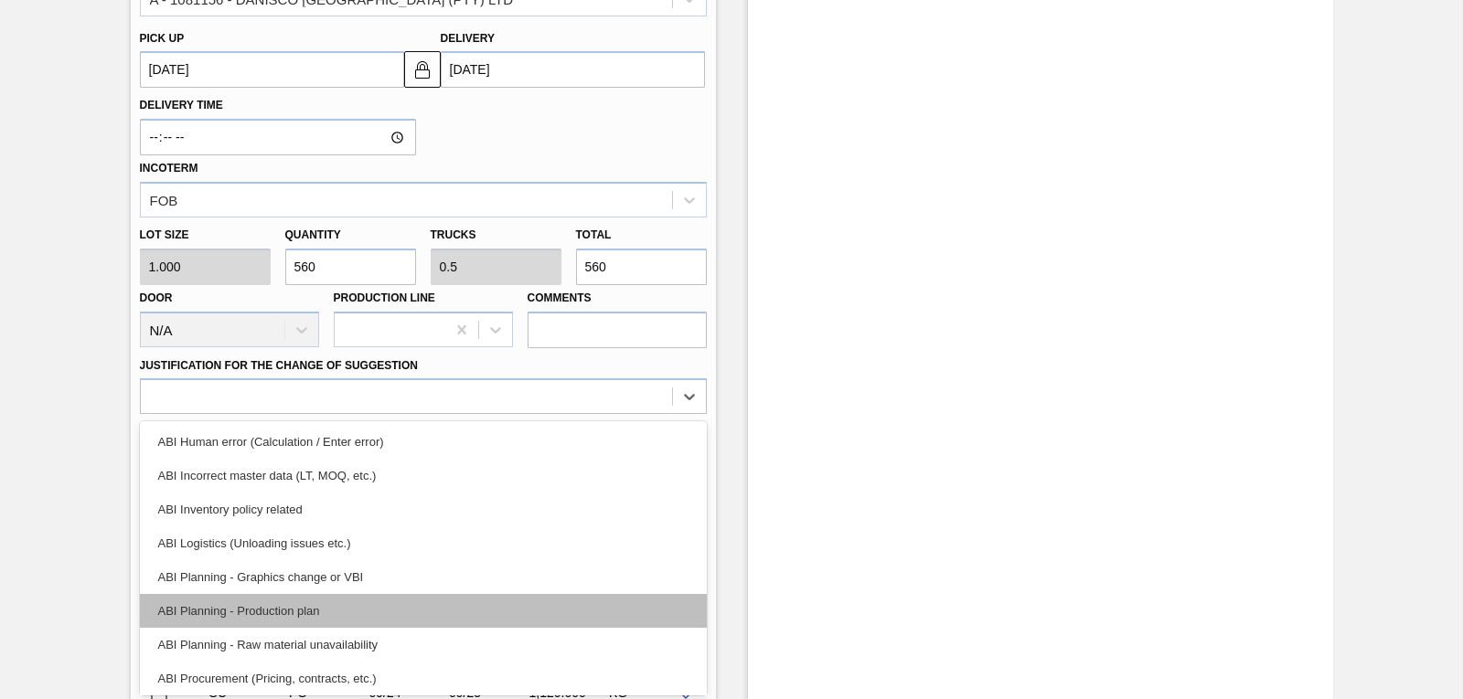
click at [481, 599] on div "ABI Planning - Production plan" at bounding box center [423, 611] width 567 height 34
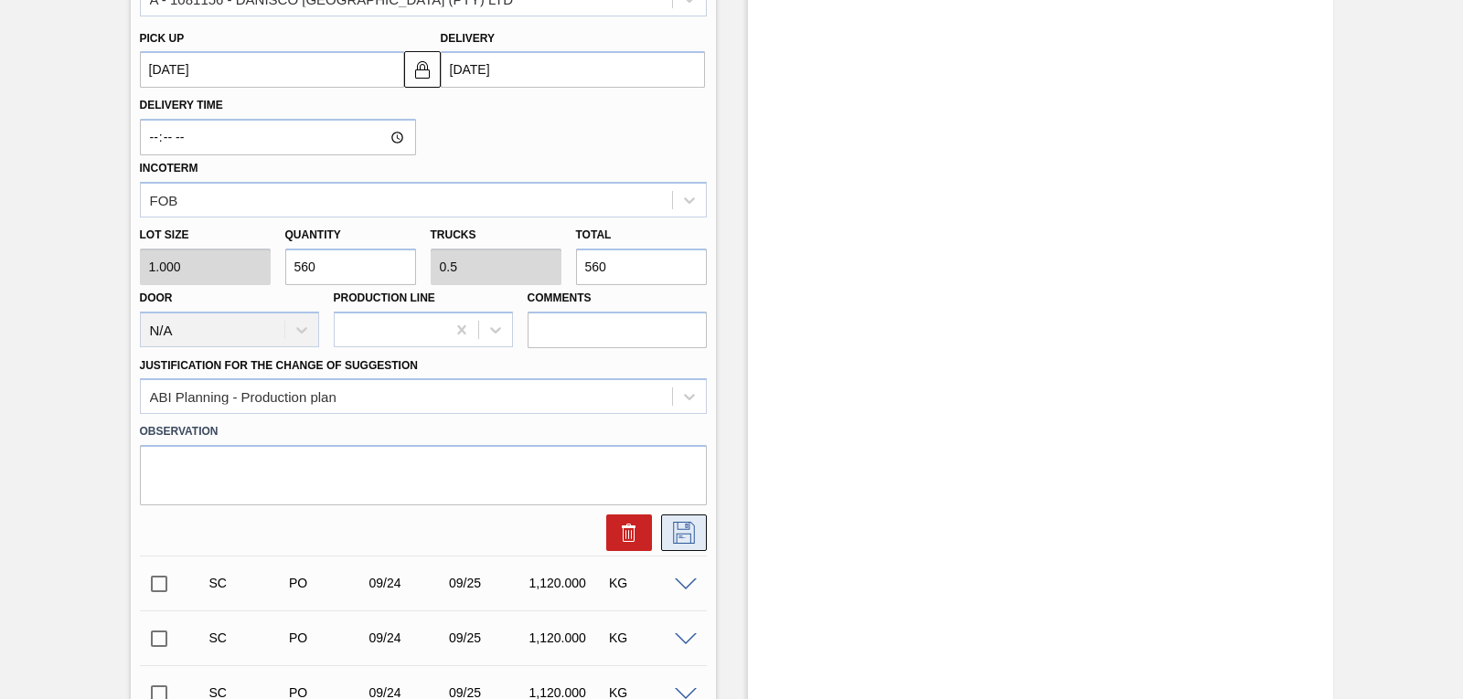
click at [665, 532] on button at bounding box center [684, 533] width 46 height 37
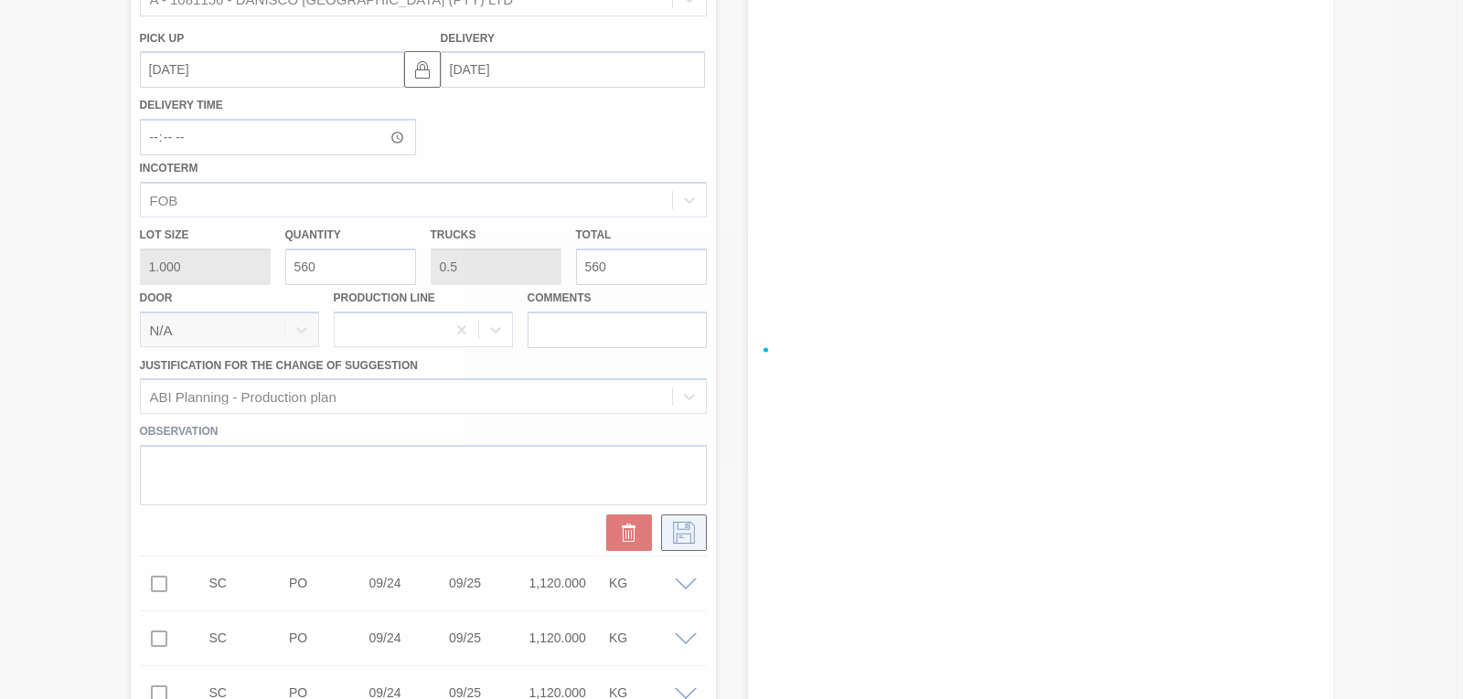
checkbox input "true"
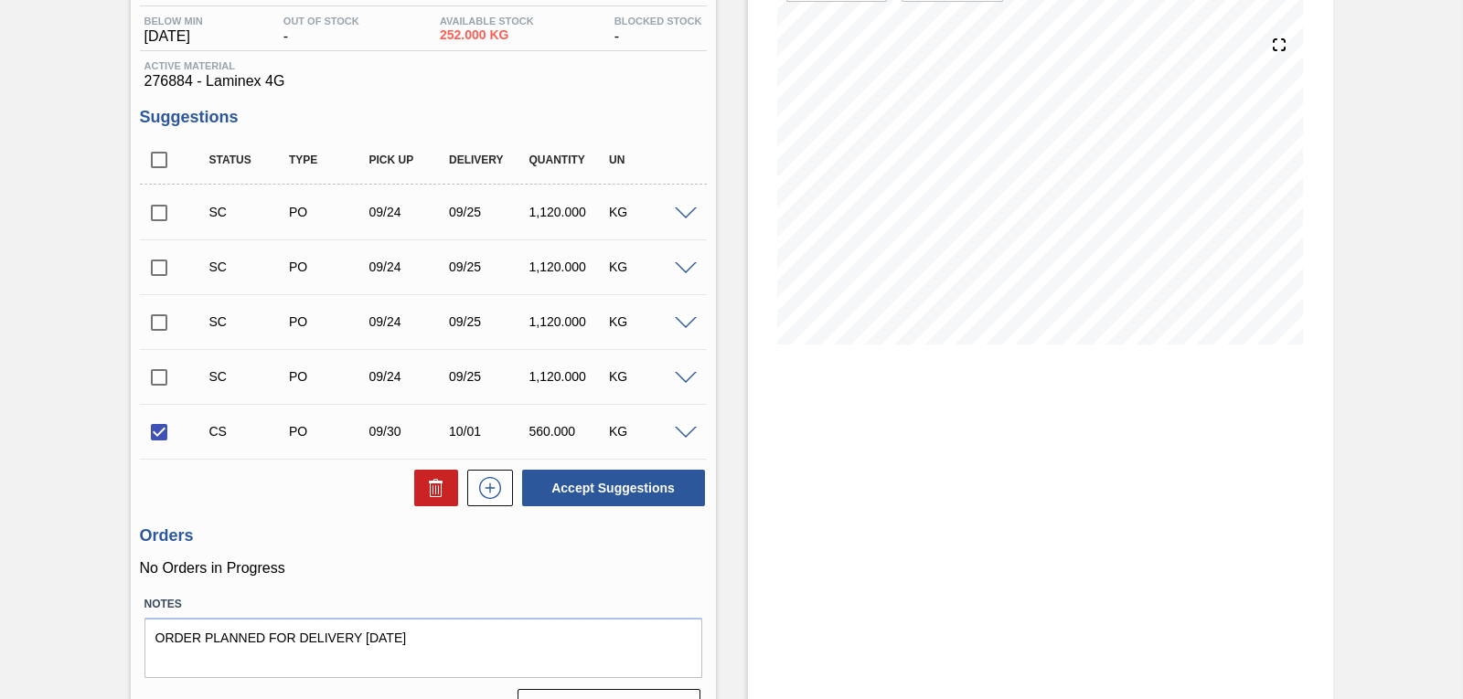
scroll to position [232, 0]
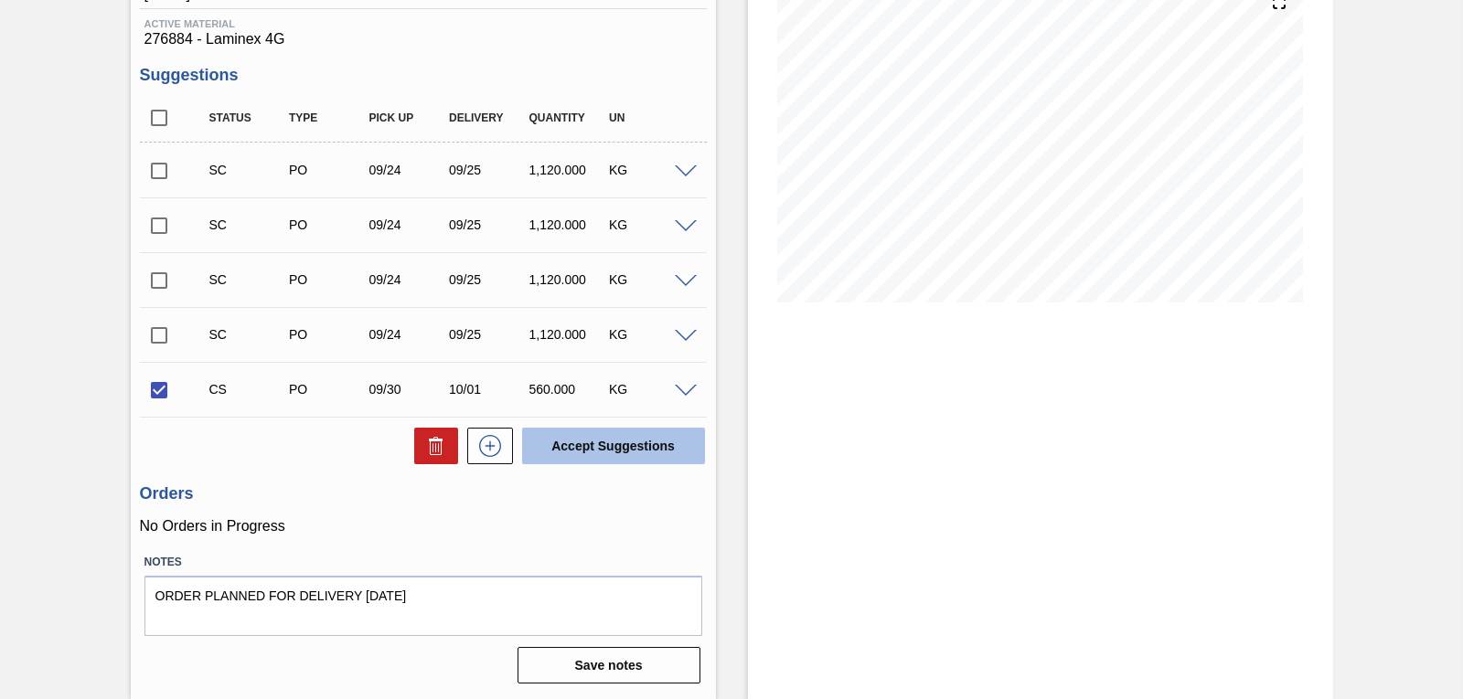
click at [594, 450] on button "Accept Suggestions" at bounding box center [613, 446] width 183 height 37
checkbox input "false"
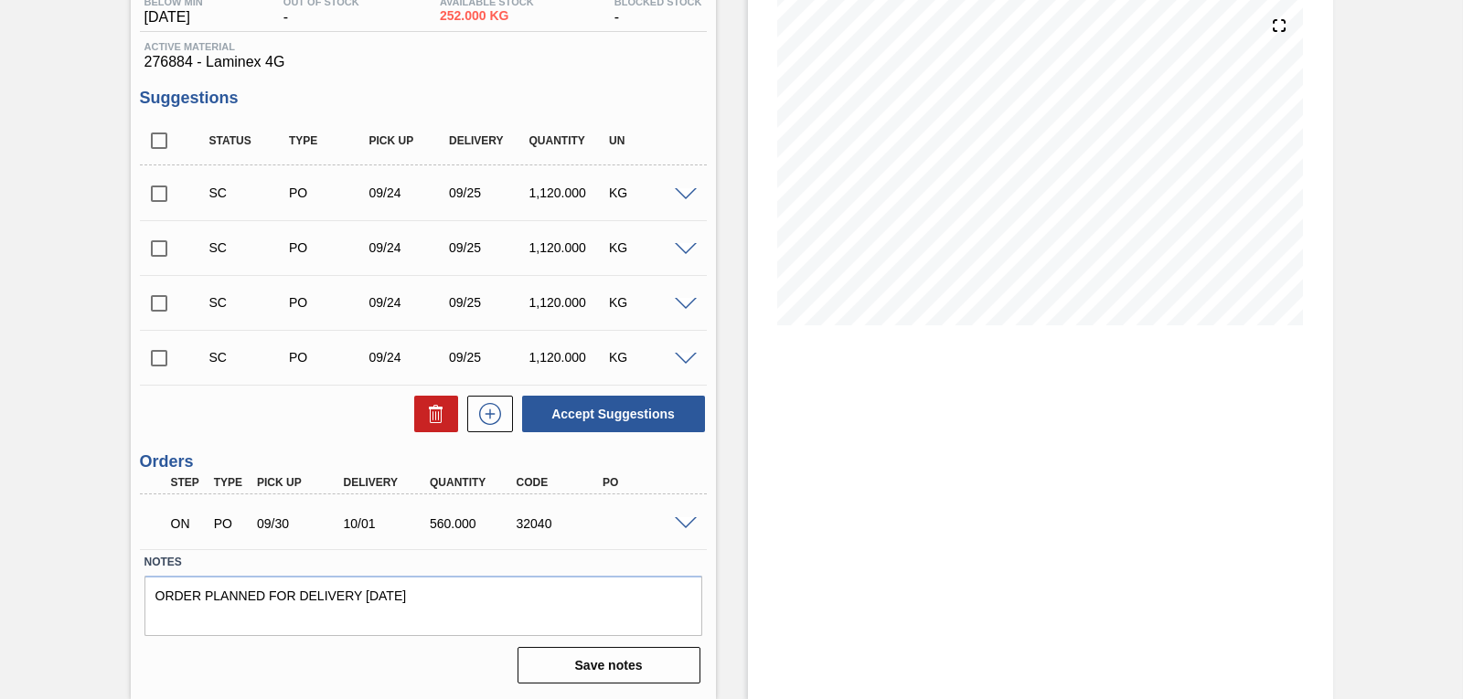
scroll to position [209, 0]
click at [1021, 535] on div "Stock From [DATE] to [DATE] Filter 10/01 Stock Projection 4,720.7 SAP Planning …" at bounding box center [1040, 290] width 585 height 817
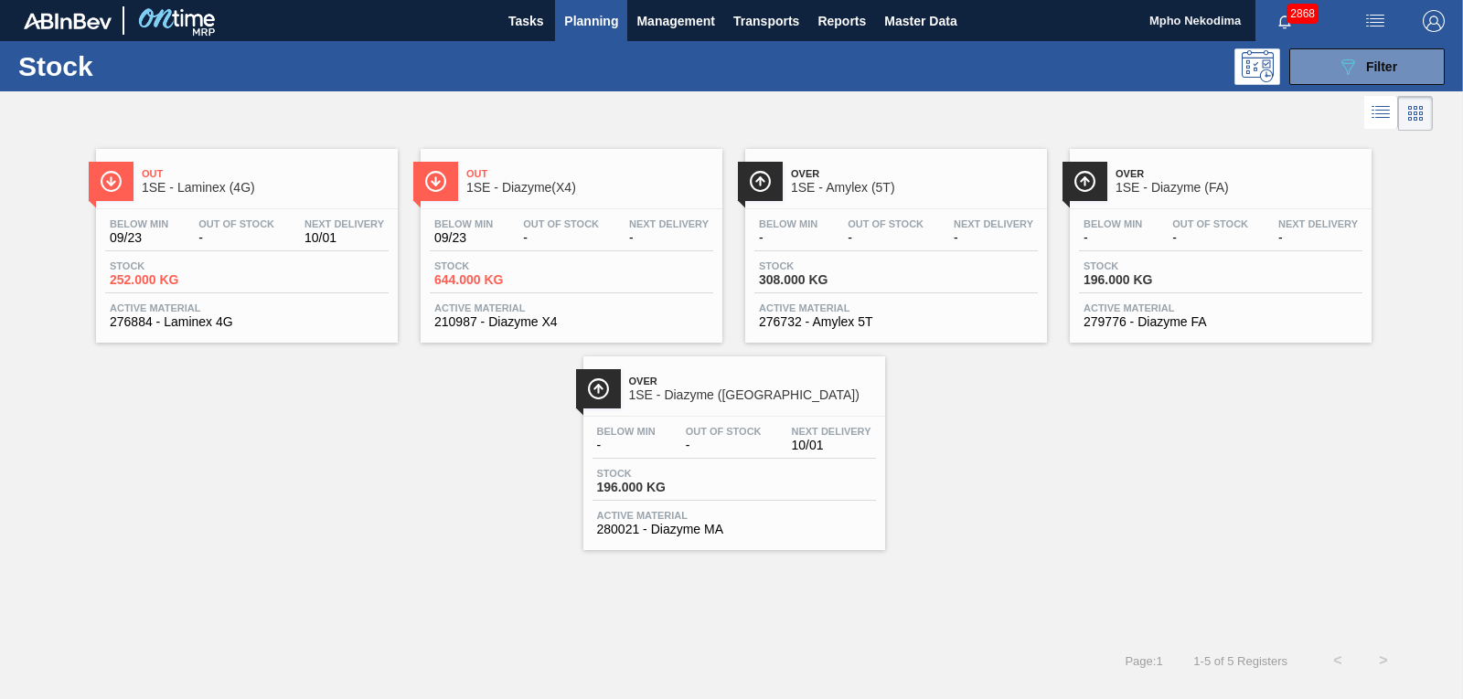
click at [830, 315] on span "276732 - Amylex 5T" at bounding box center [896, 322] width 274 height 14
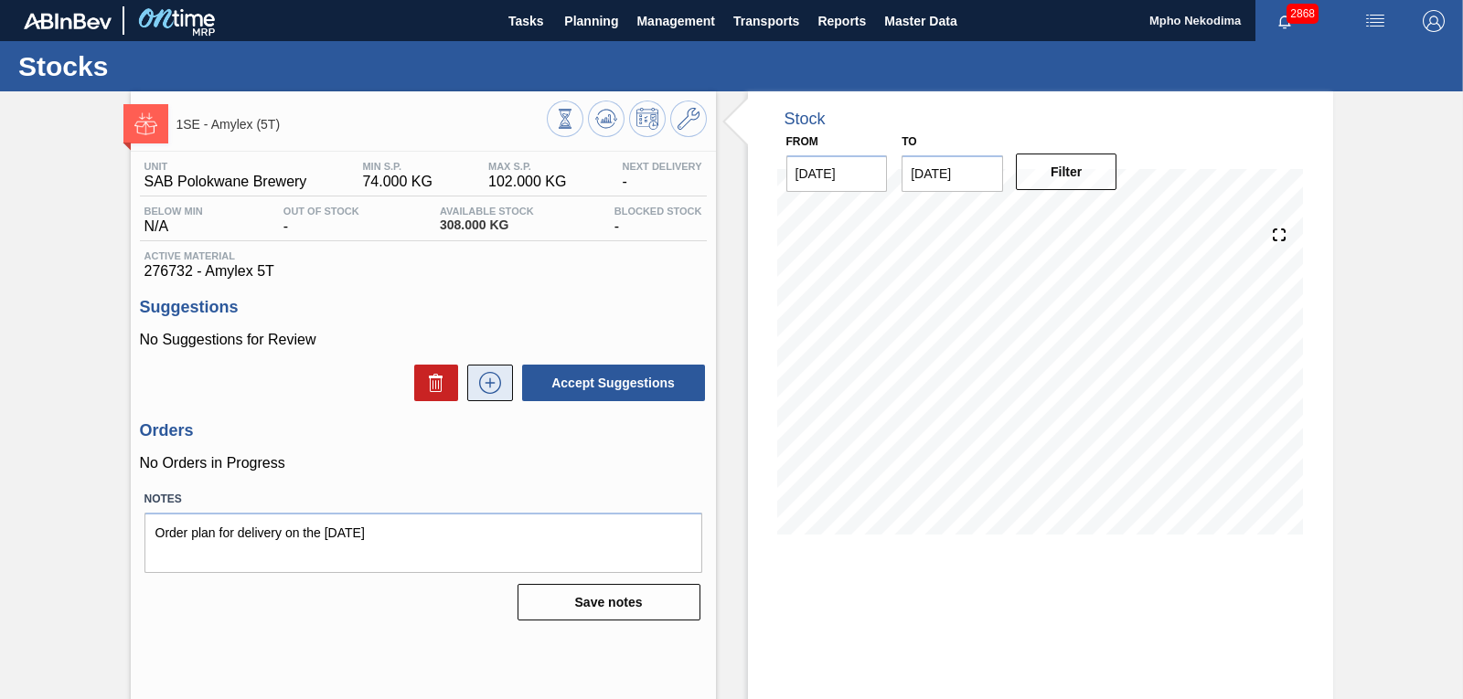
click at [485, 383] on icon at bounding box center [489, 382] width 10 height 1
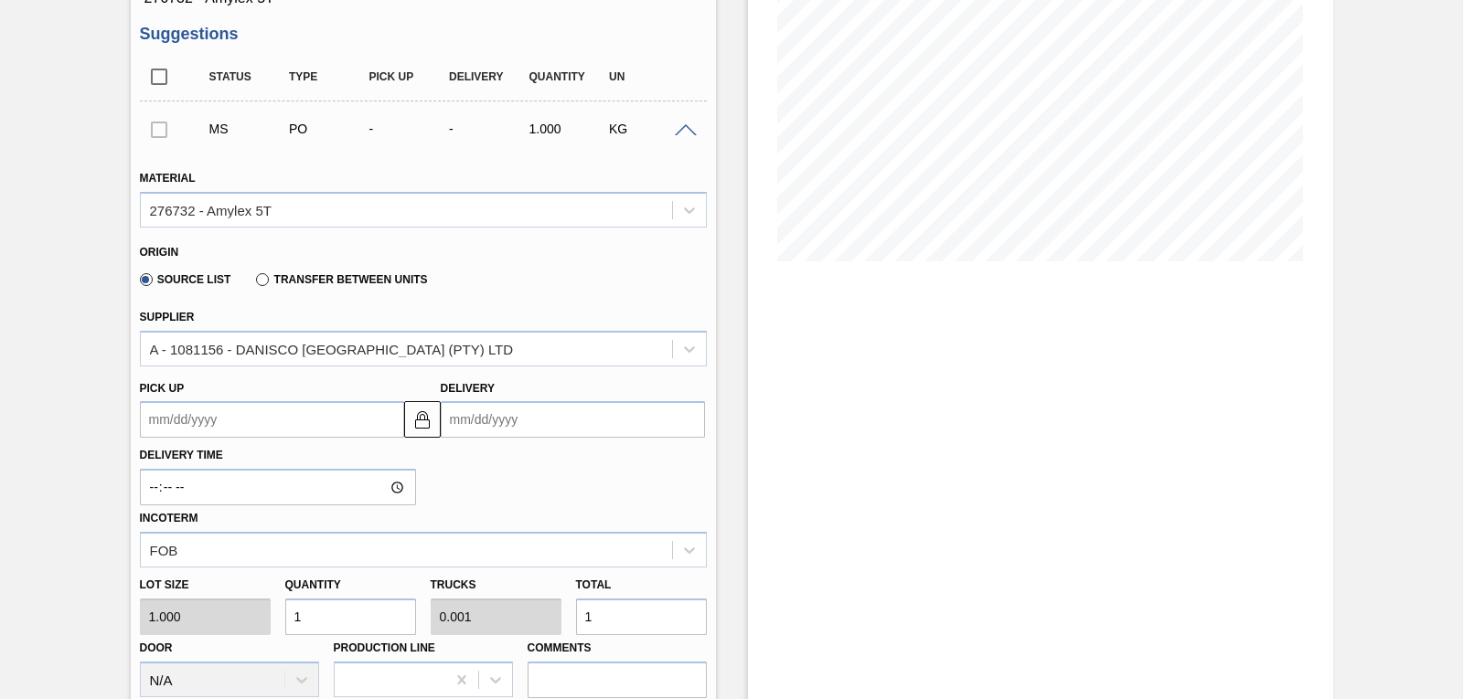
scroll to position [277, 0]
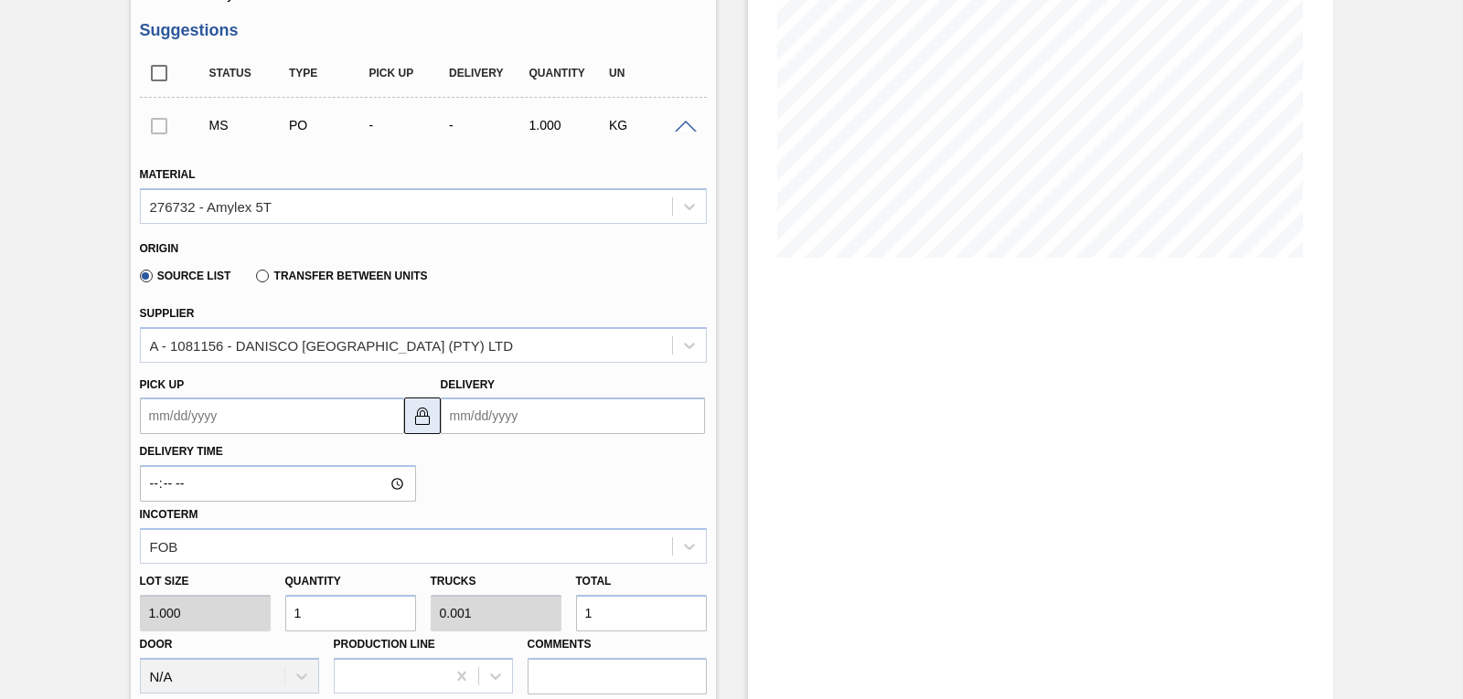
click at [427, 422] on img at bounding box center [422, 416] width 22 height 22
click at [420, 418] on img at bounding box center [422, 416] width 22 height 22
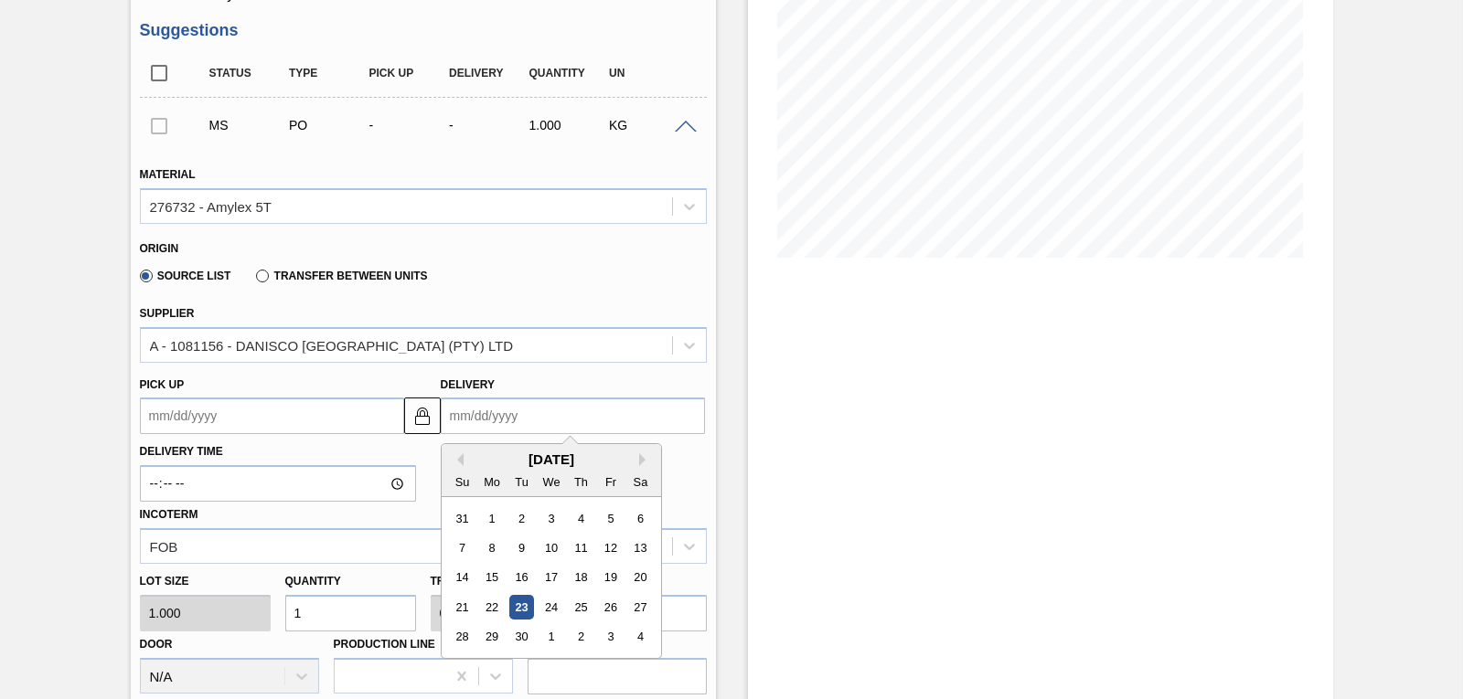
click at [460, 418] on input "Delivery" at bounding box center [573, 416] width 264 height 37
click at [554, 635] on div "1" at bounding box center [550, 637] width 25 height 25
type up3251585057 "[DATE]"
type input "[DATE]"
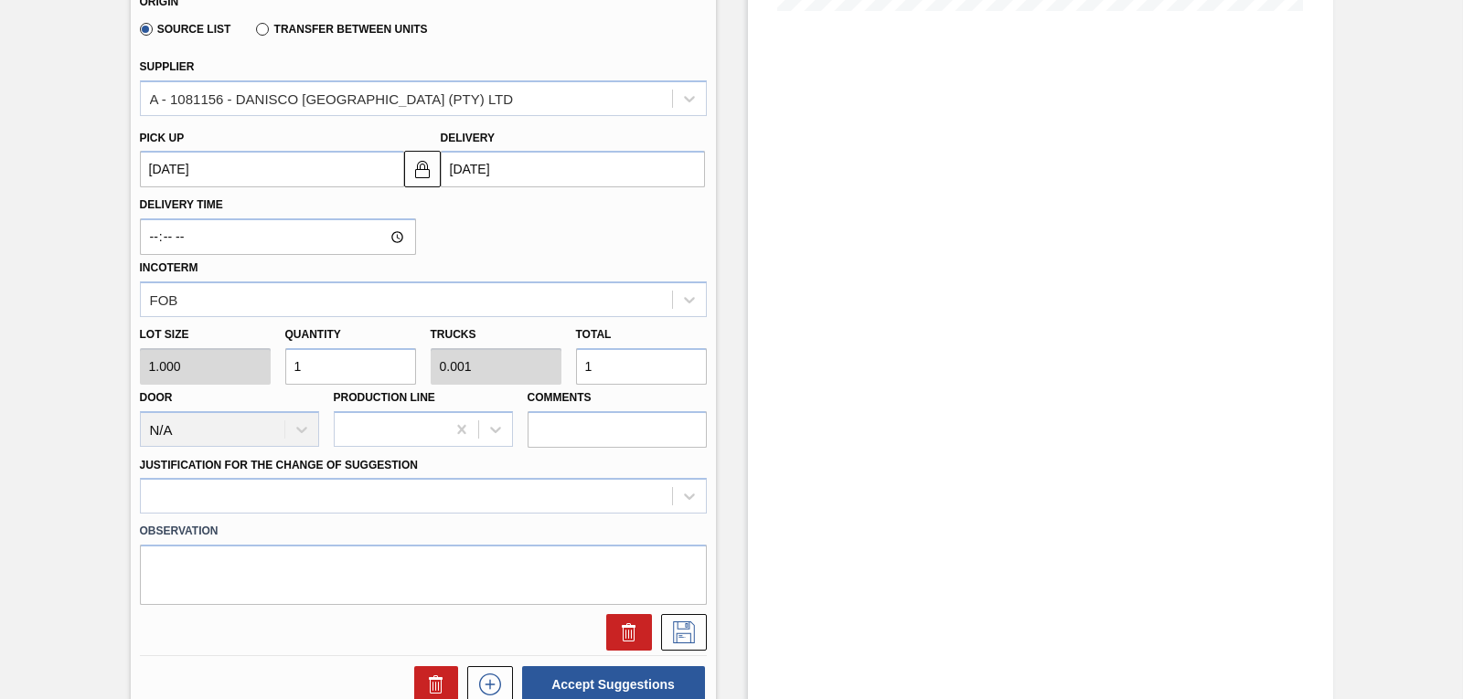
scroll to position [526, 0]
click at [269, 379] on div "Lot size 1.000 Quantity 1 Trucks 0.001 Total 1 Door N/A Production Line Comments" at bounding box center [423, 380] width 581 height 131
type input "5"
type input "0.004"
type input "5"
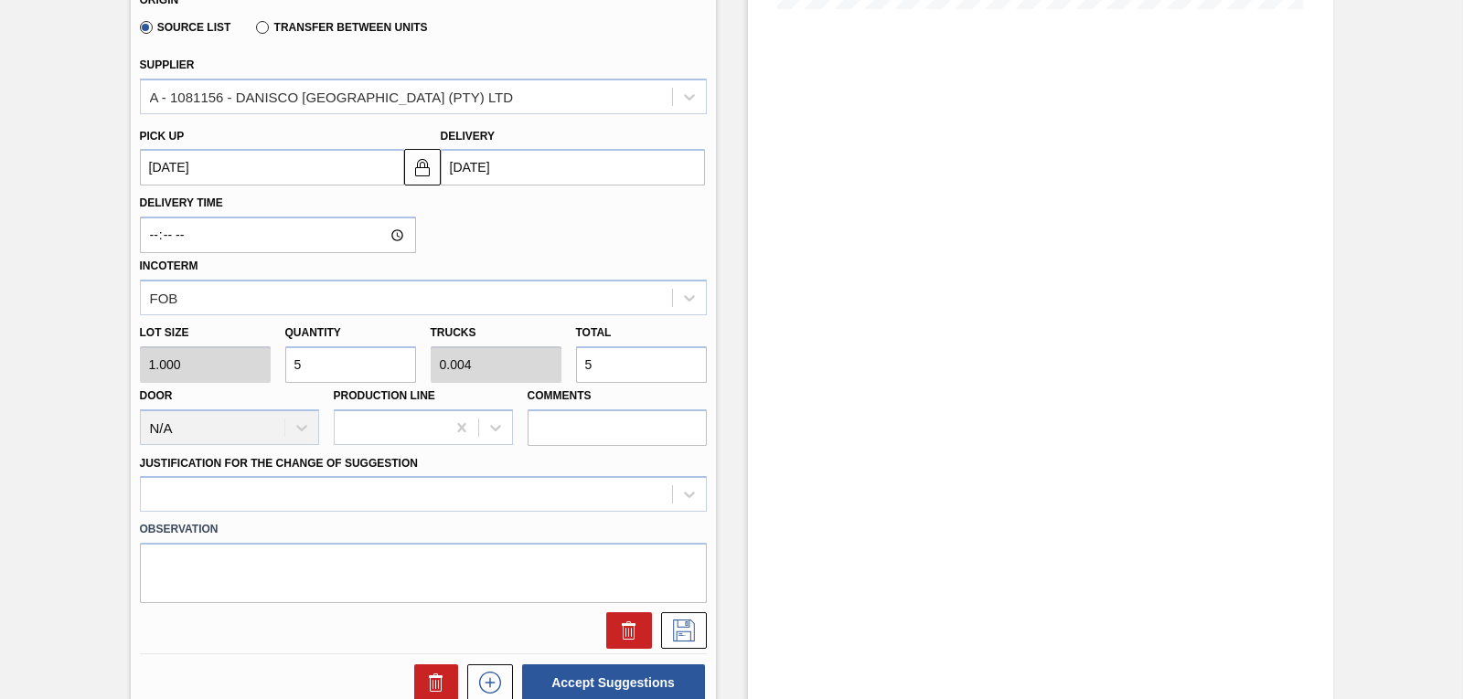
type input "56"
type input "0.05"
type input "56"
type input "560"
type input "0.5"
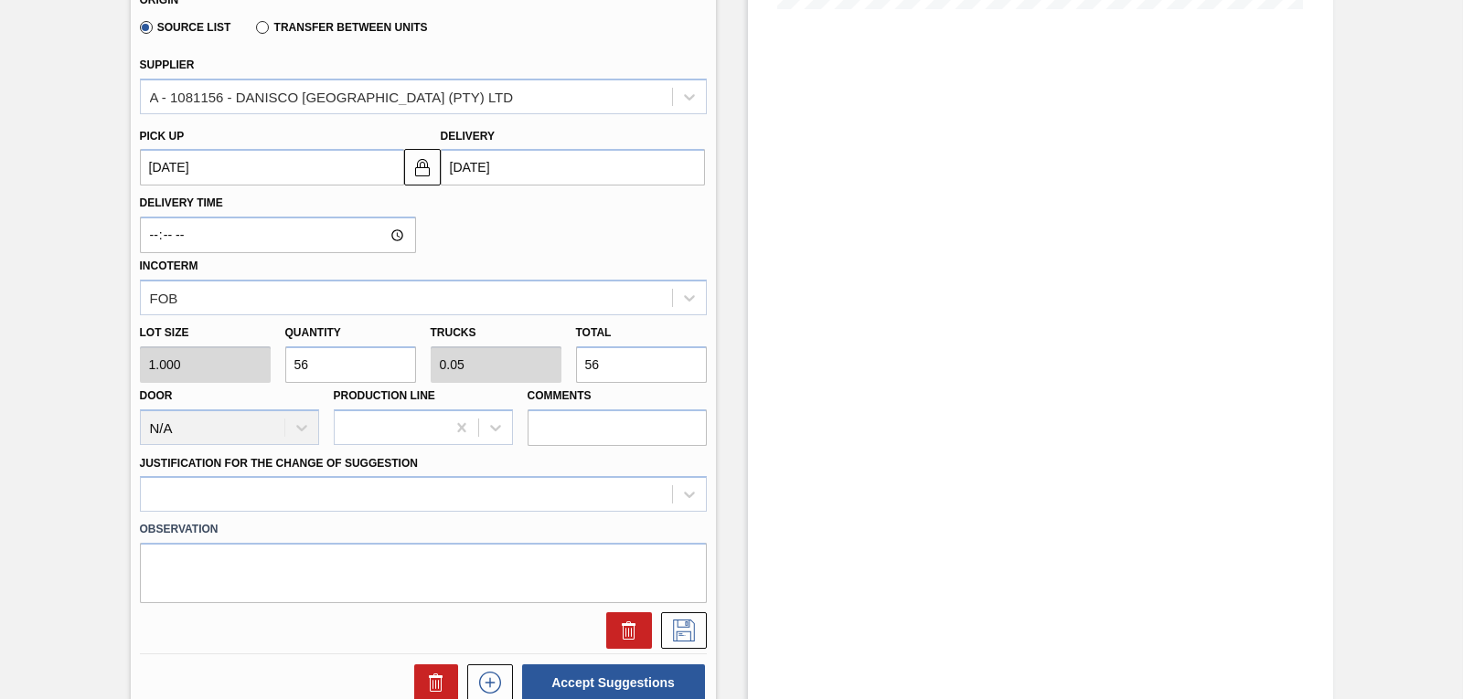
type input "560"
click at [592, 237] on div "Delivery Time Incoterm FOB" at bounding box center [423, 251] width 581 height 130
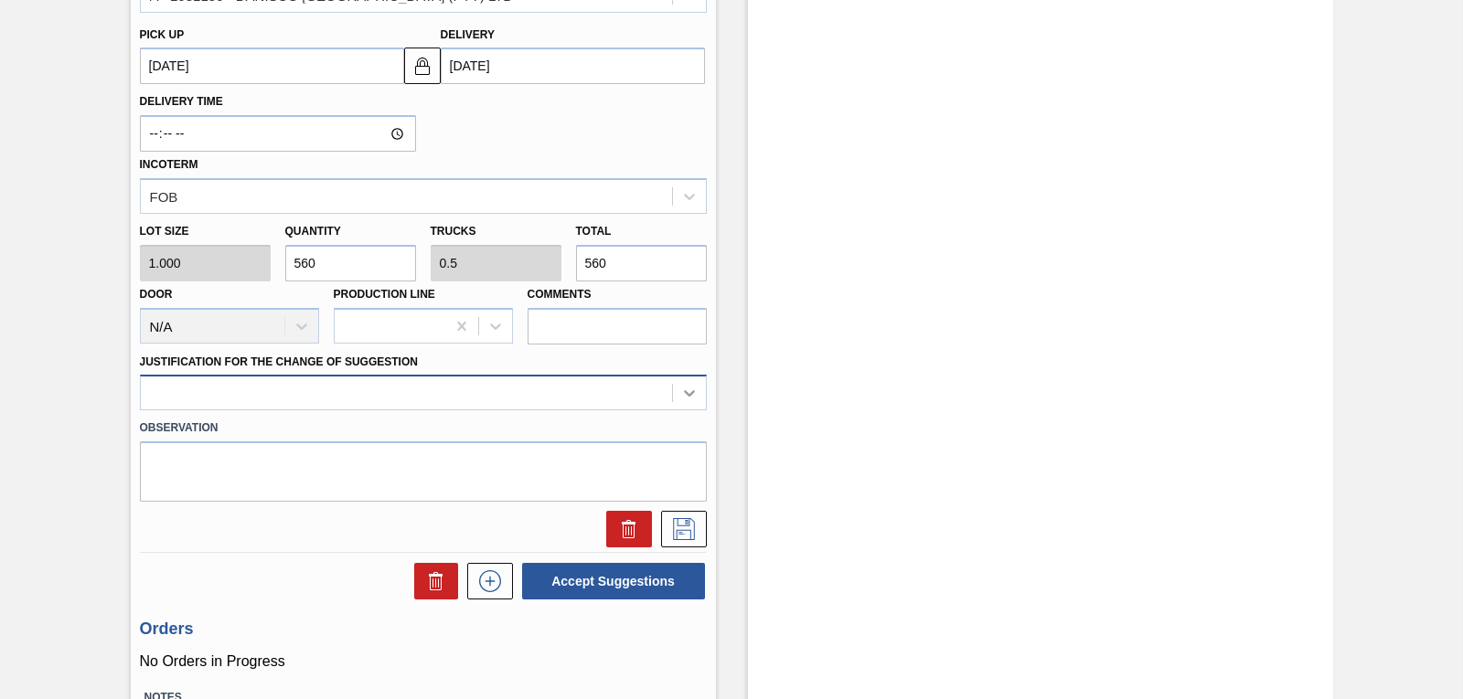
click at [692, 410] on div at bounding box center [423, 393] width 567 height 36
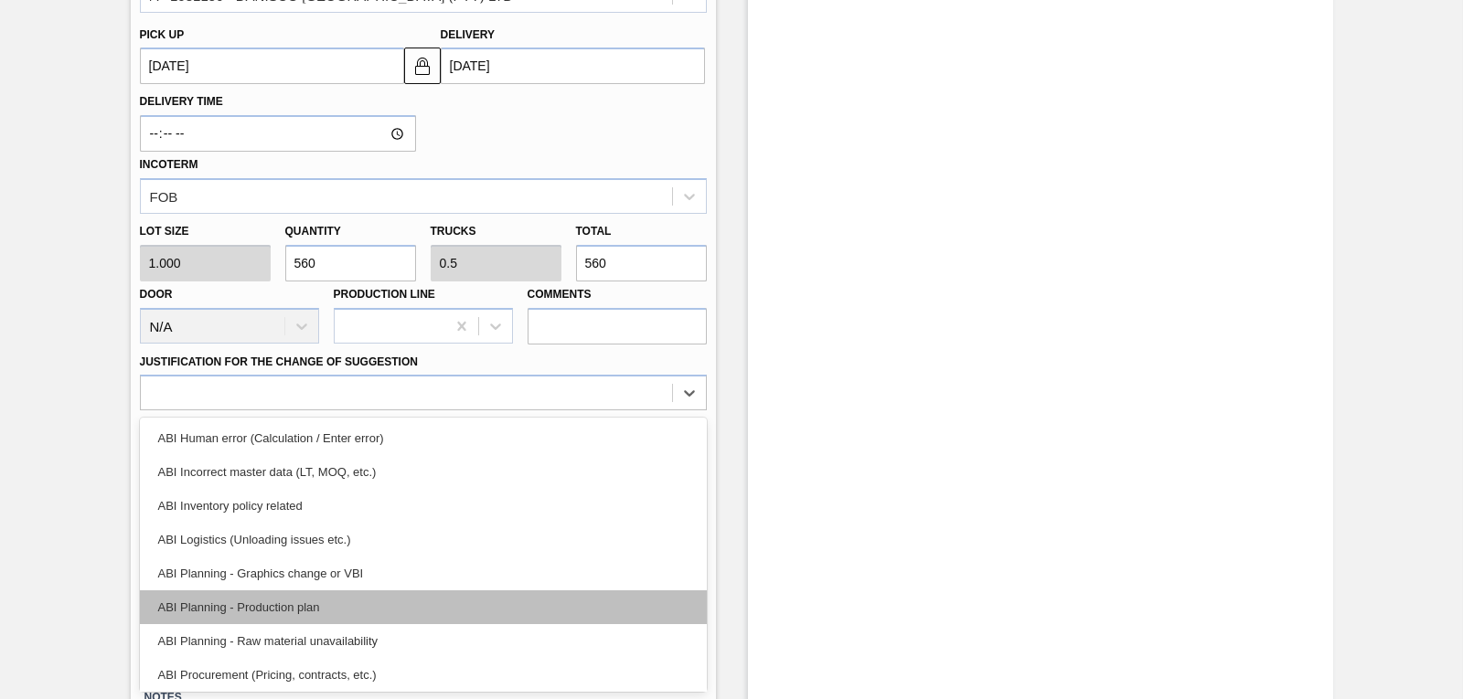
click at [371, 594] on div "ABI Planning - Production plan" at bounding box center [423, 607] width 567 height 34
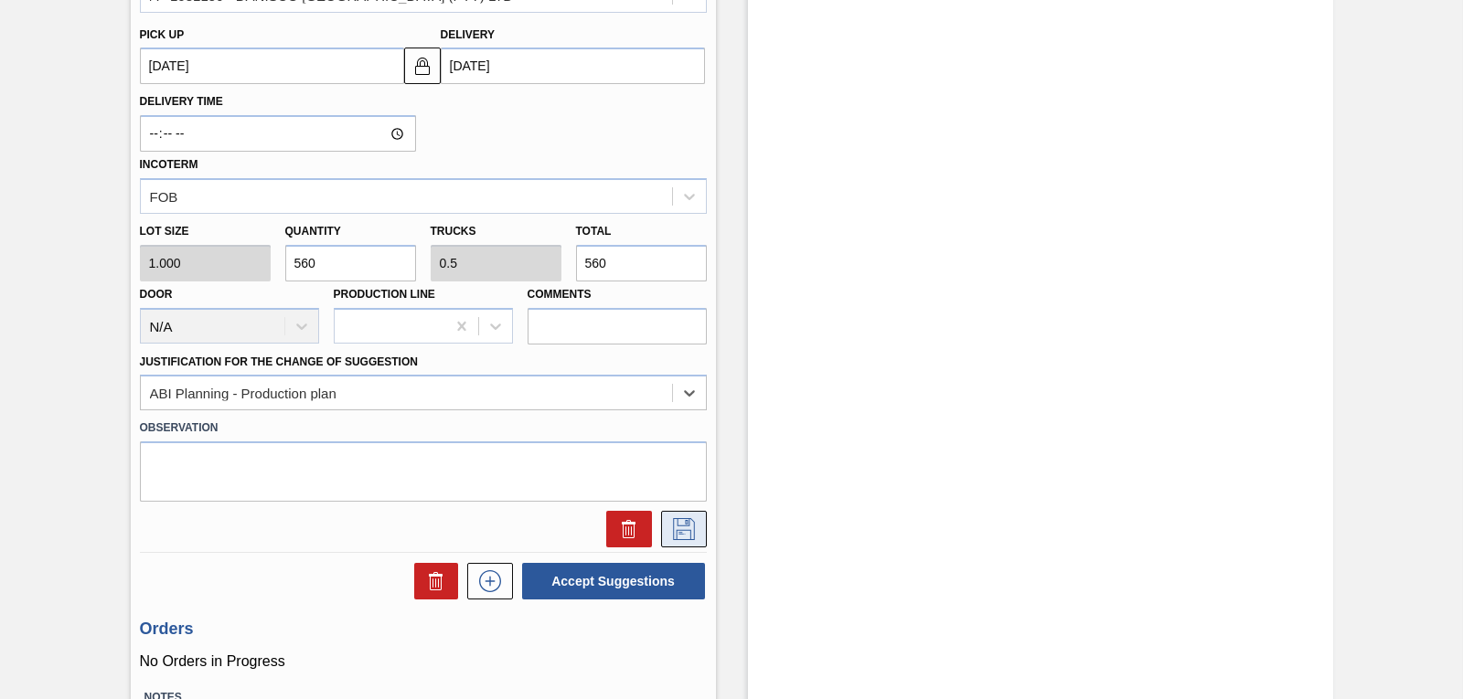
click at [682, 537] on icon at bounding box center [683, 529] width 29 height 22
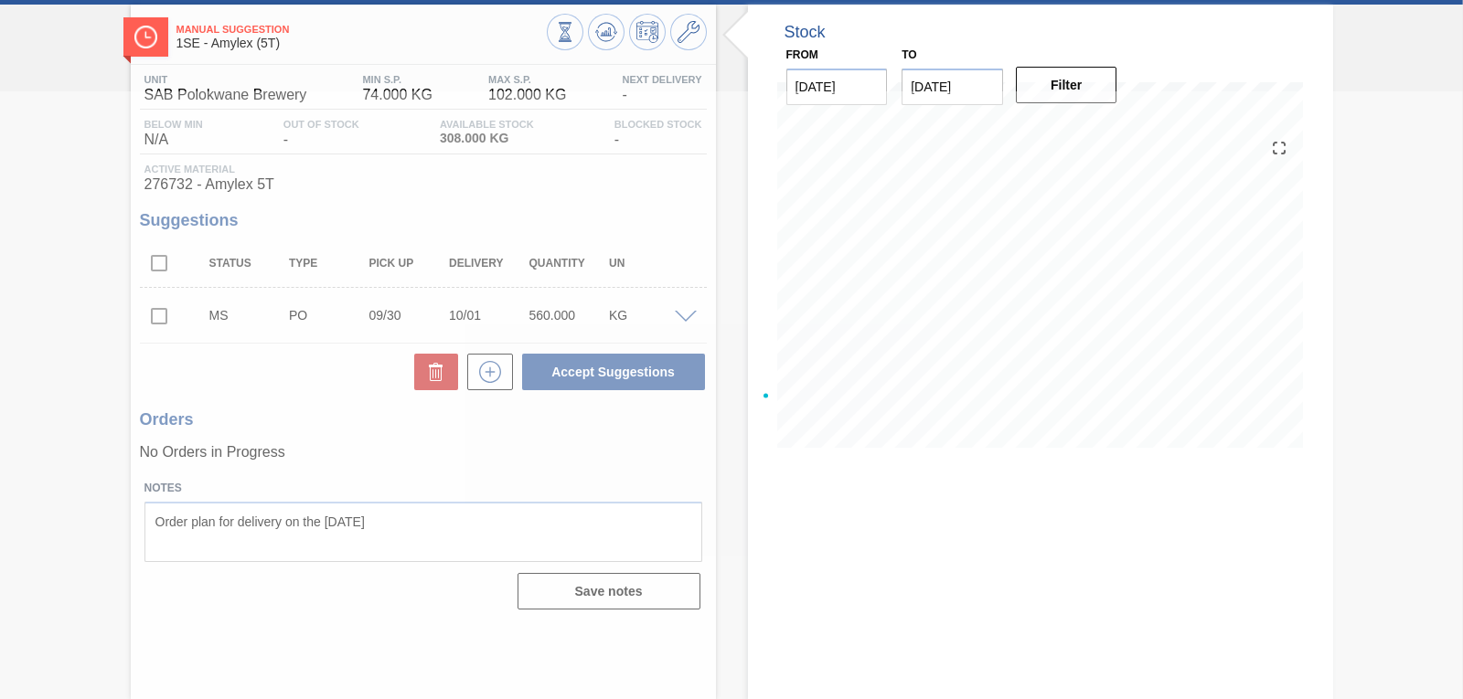
scroll to position [87, 0]
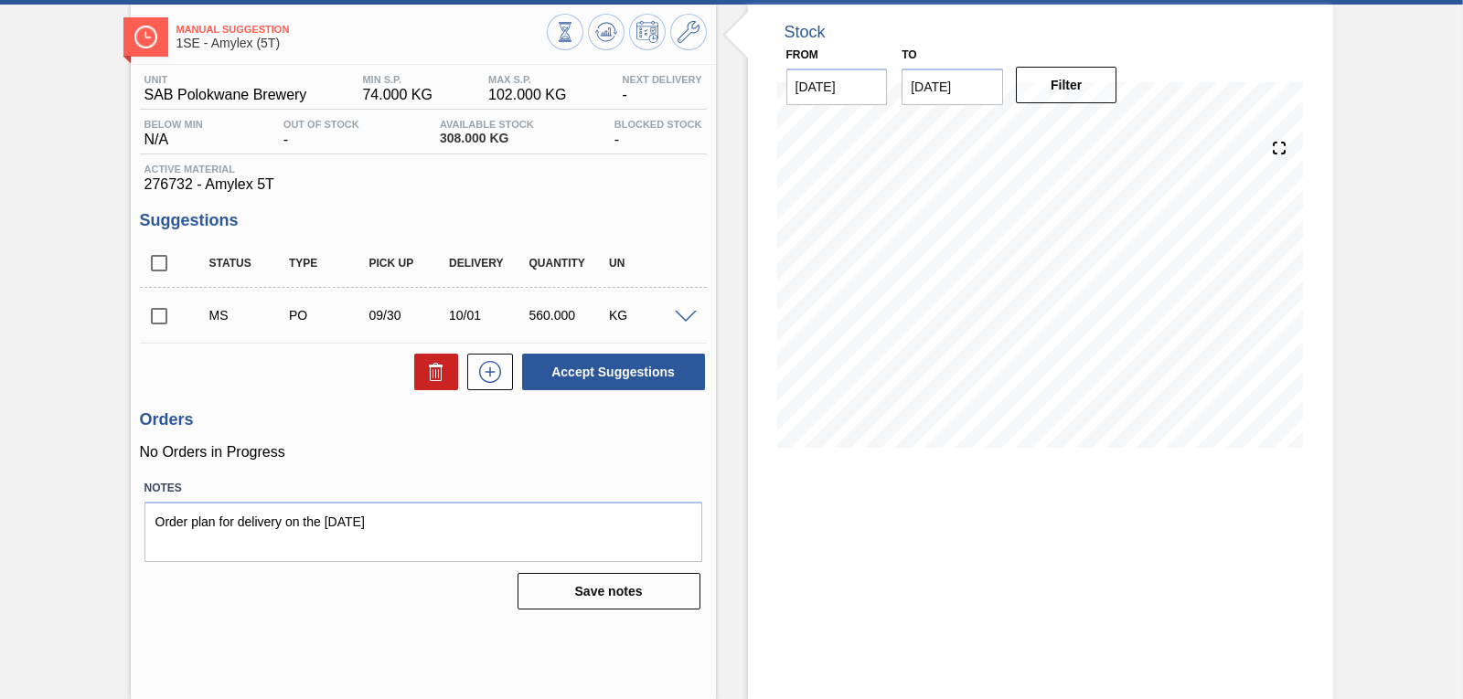
click at [165, 318] on input "checkbox" at bounding box center [159, 316] width 38 height 38
click at [590, 375] on button "Accept Suggestions" at bounding box center [613, 372] width 183 height 37
checkbox input "false"
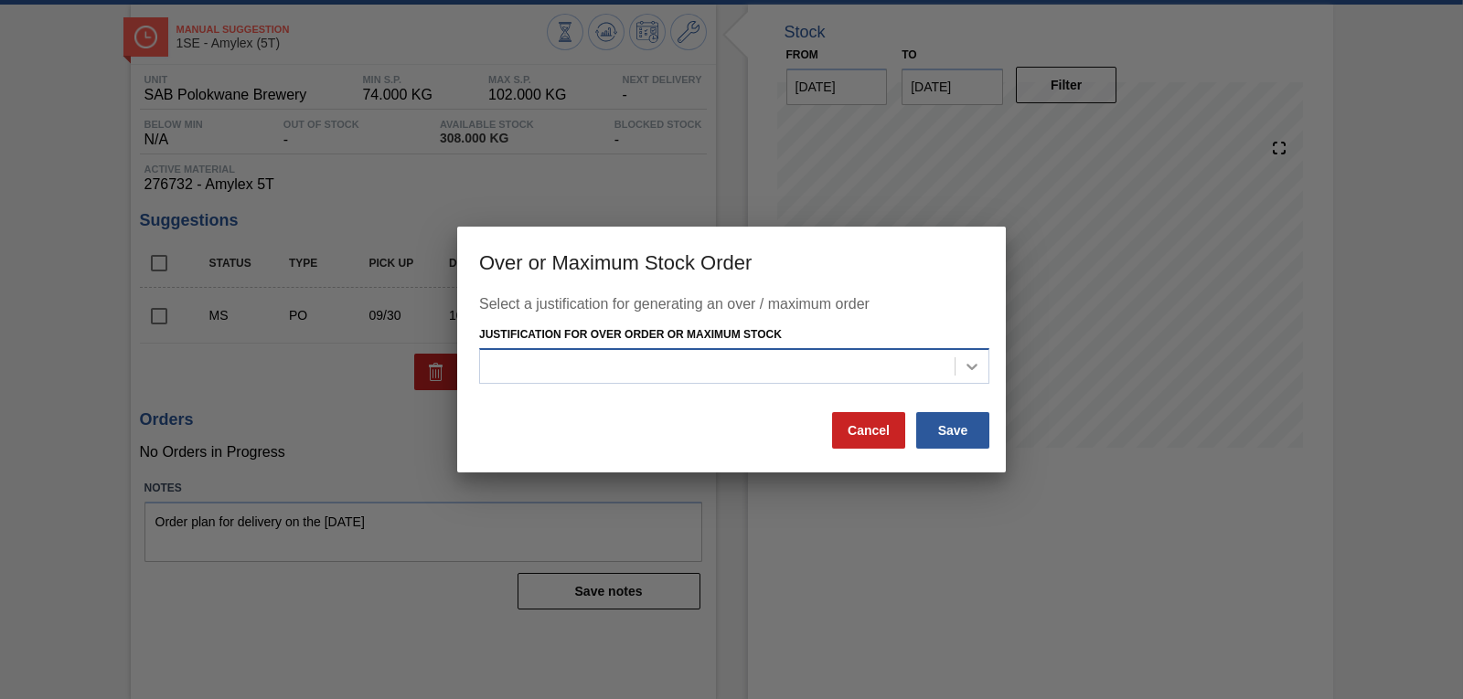
click at [973, 361] on icon at bounding box center [972, 366] width 18 height 18
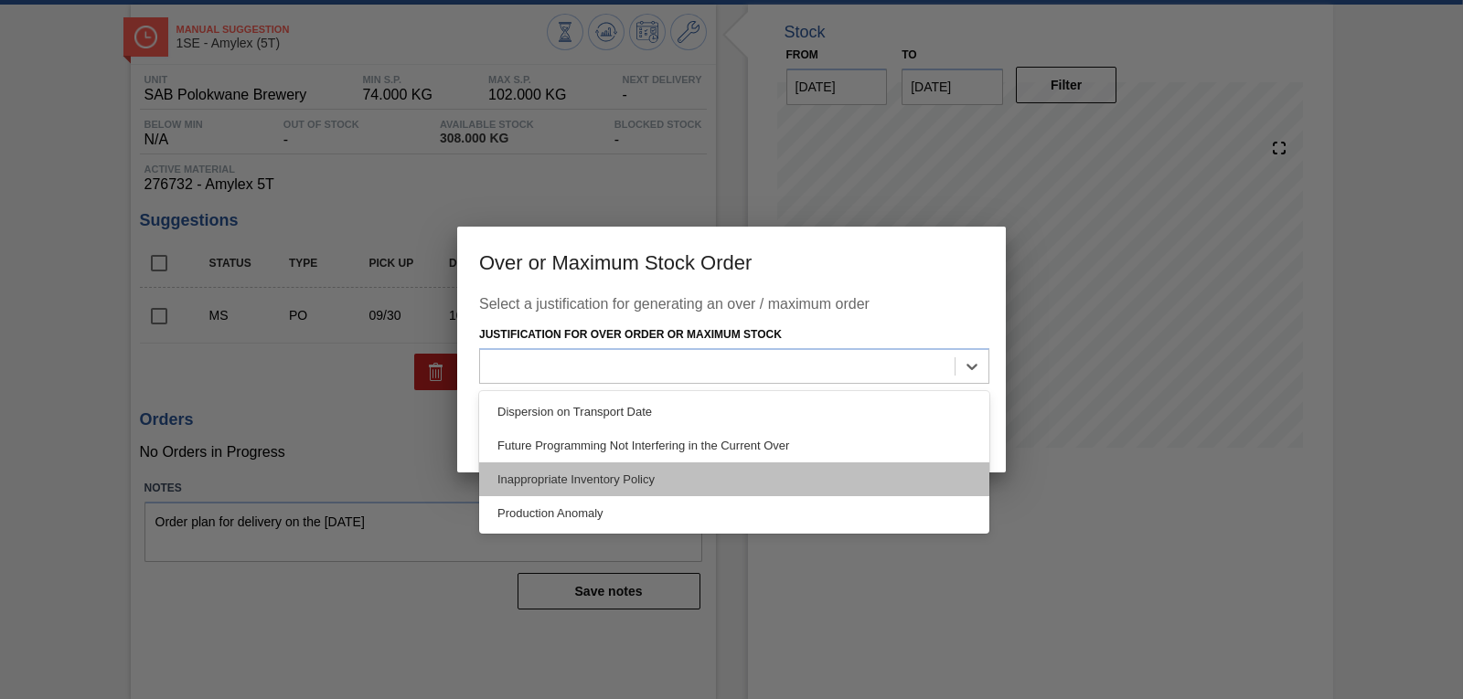
click at [730, 488] on div "Inappropriate Inventory Policy" at bounding box center [734, 480] width 510 height 34
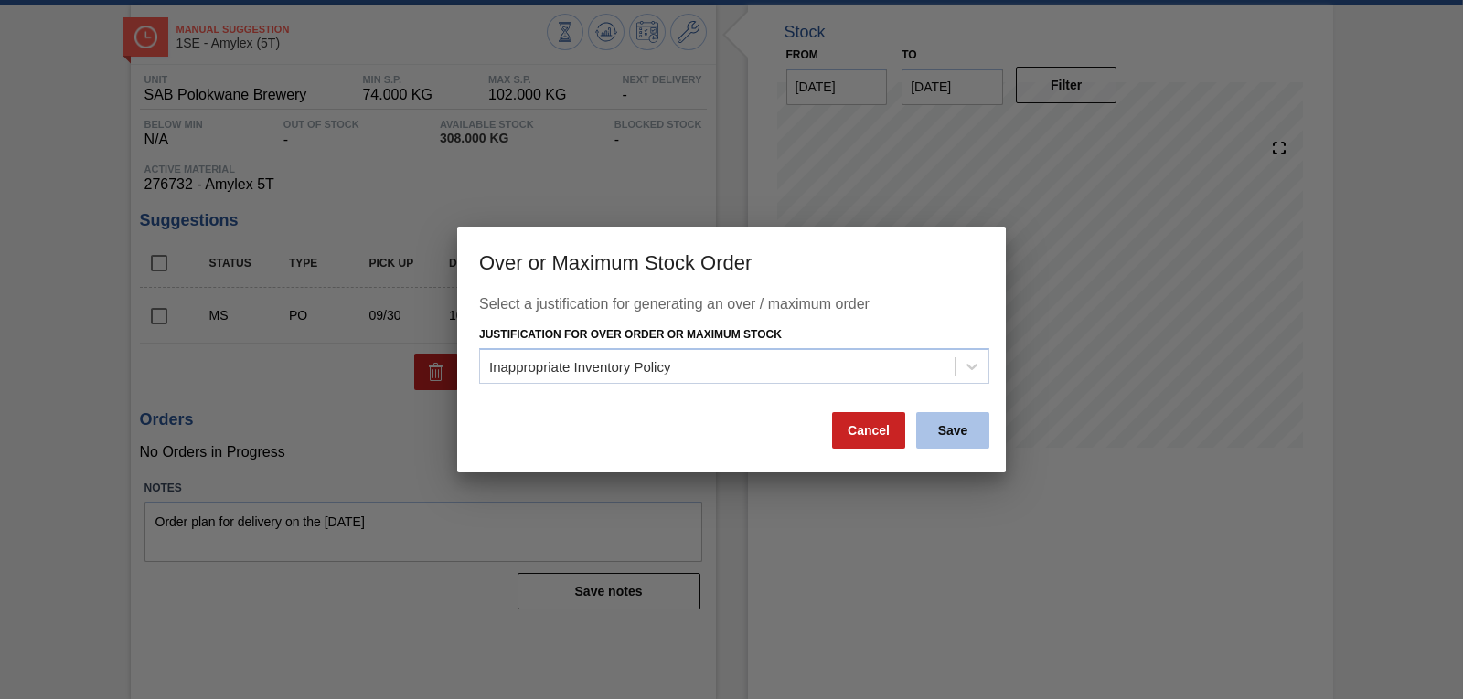
click at [951, 437] on button "Save" at bounding box center [952, 430] width 73 height 37
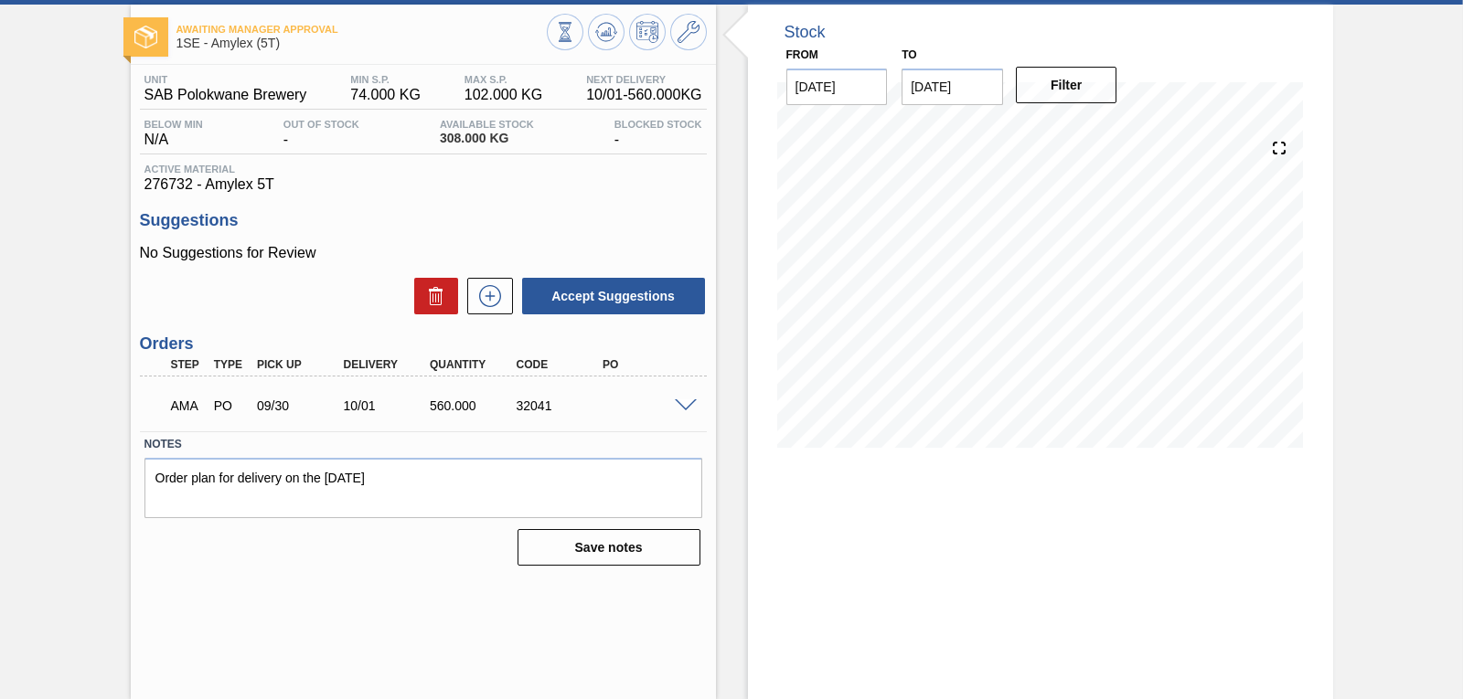
click at [958, 606] on div "Stock From [DATE] to [DATE] Filter 09/25 Stock Projection 286.76 SAP Planning 0…" at bounding box center [1040, 352] width 585 height 695
click at [905, 555] on div "Stock From [DATE] to [DATE] Filter 09/29 Stock Projection 286.76 SAP Planning 0…" at bounding box center [1040, 352] width 585 height 695
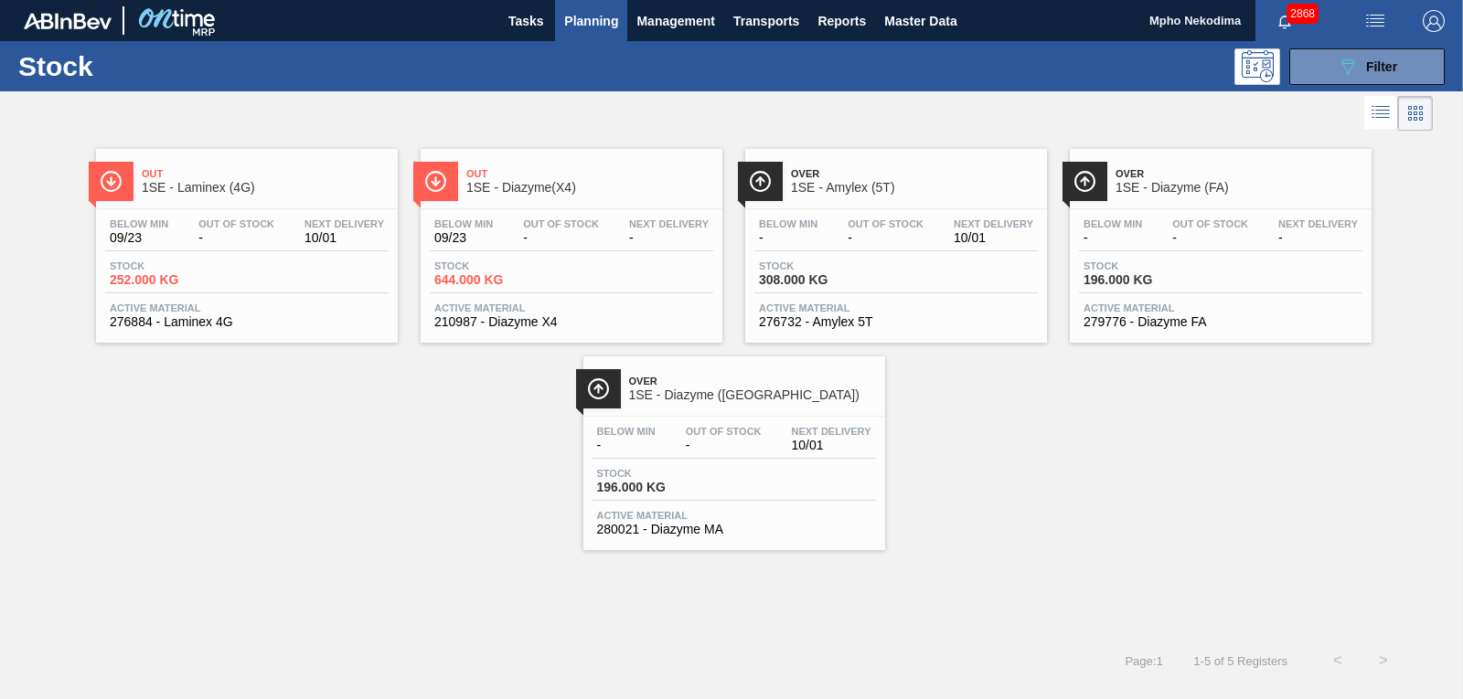
click at [1139, 320] on span "279776 - Diazyme FA" at bounding box center [1220, 322] width 274 height 14
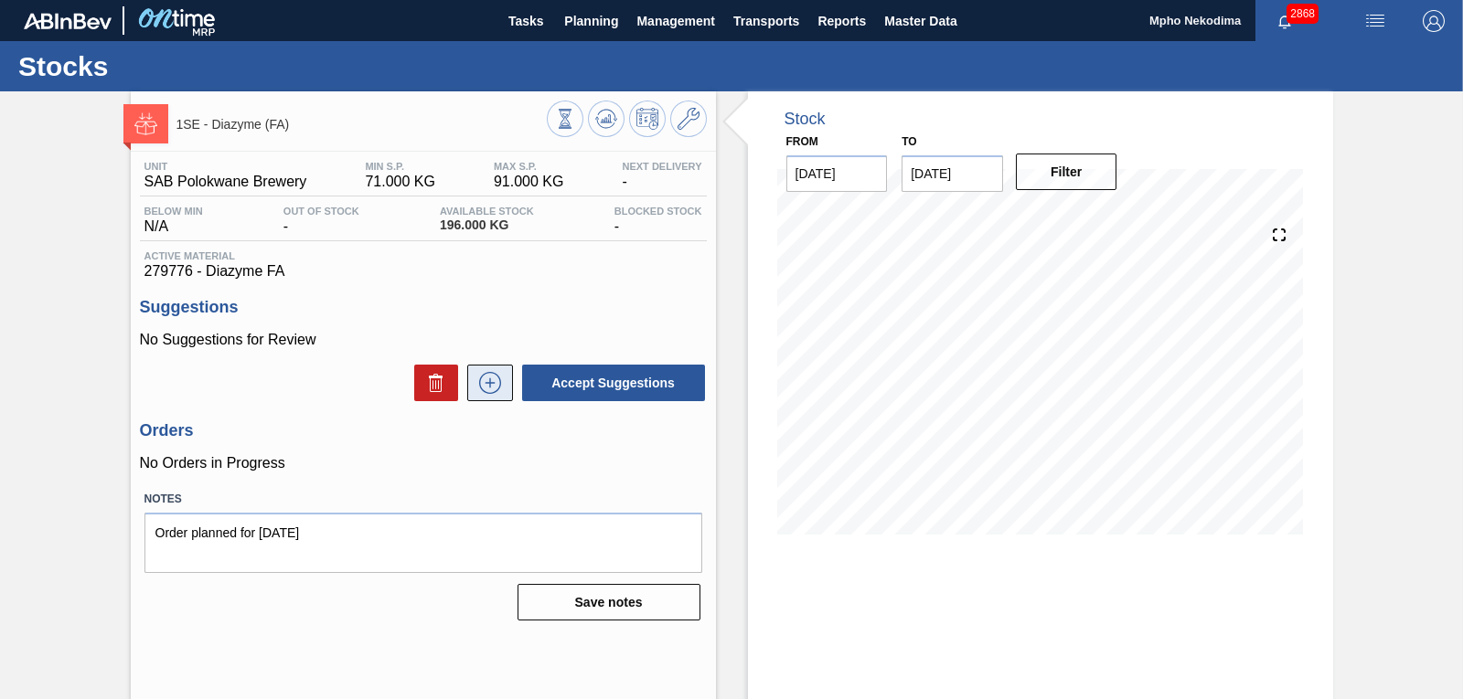
click at [482, 383] on icon at bounding box center [489, 383] width 29 height 22
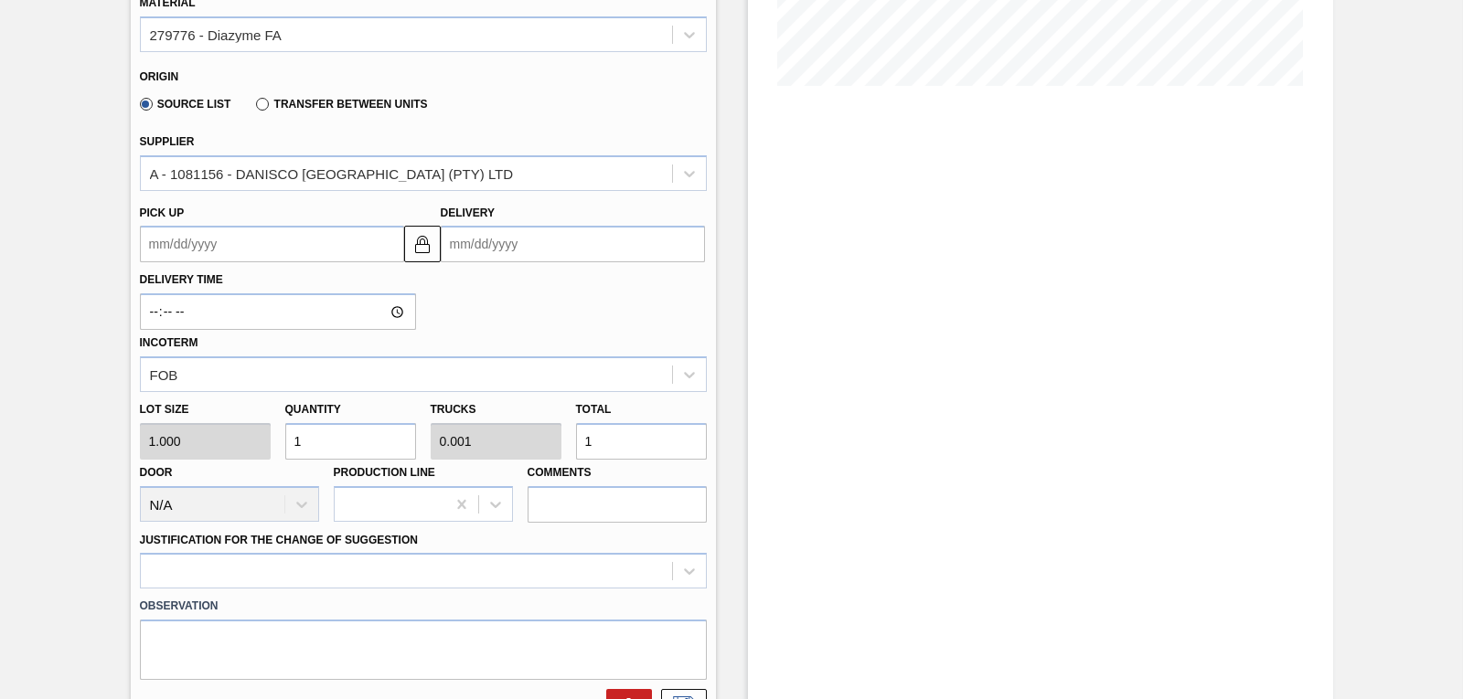
scroll to position [452, 0]
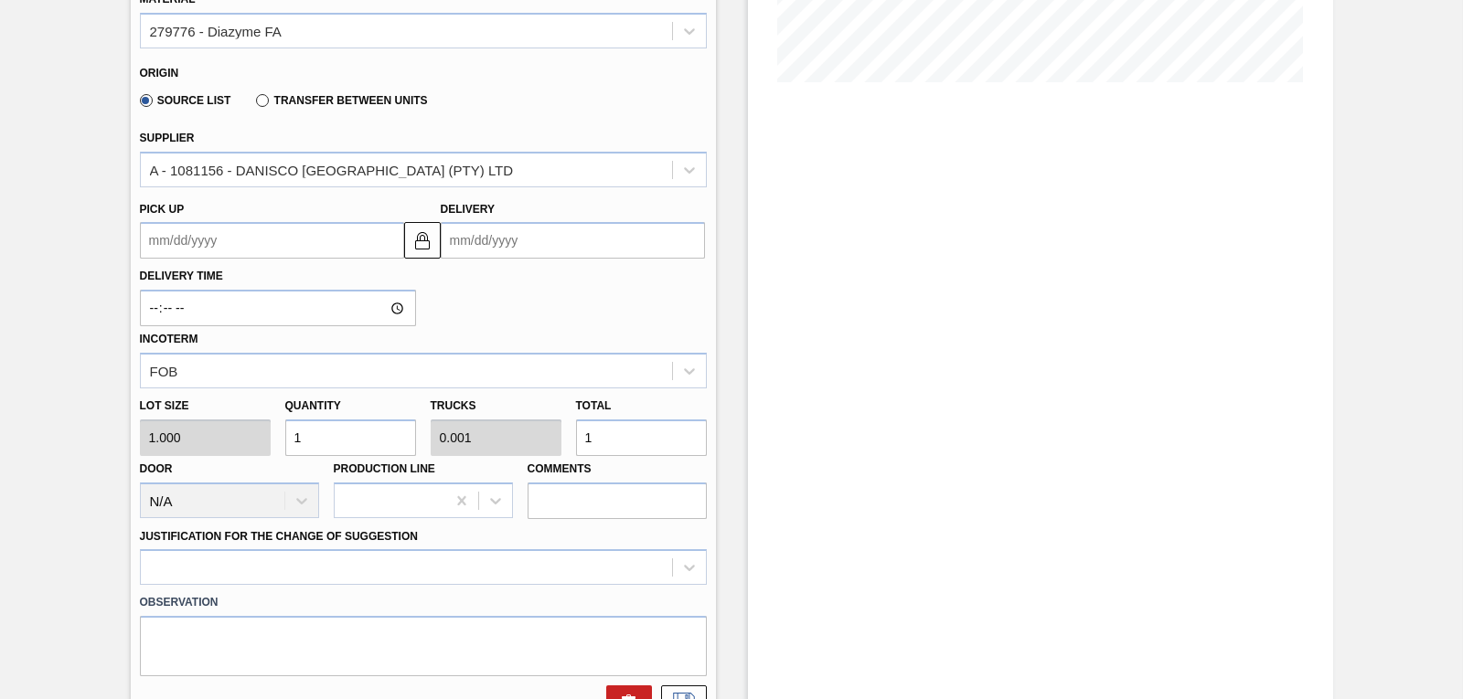
click at [244, 450] on div "Lot size 1.000 Quantity 1 Trucks 0.001 Total 1 Door N/A Production Line Comments" at bounding box center [423, 453] width 581 height 131
type input "2"
type input "0.002"
type input "2"
type input "280"
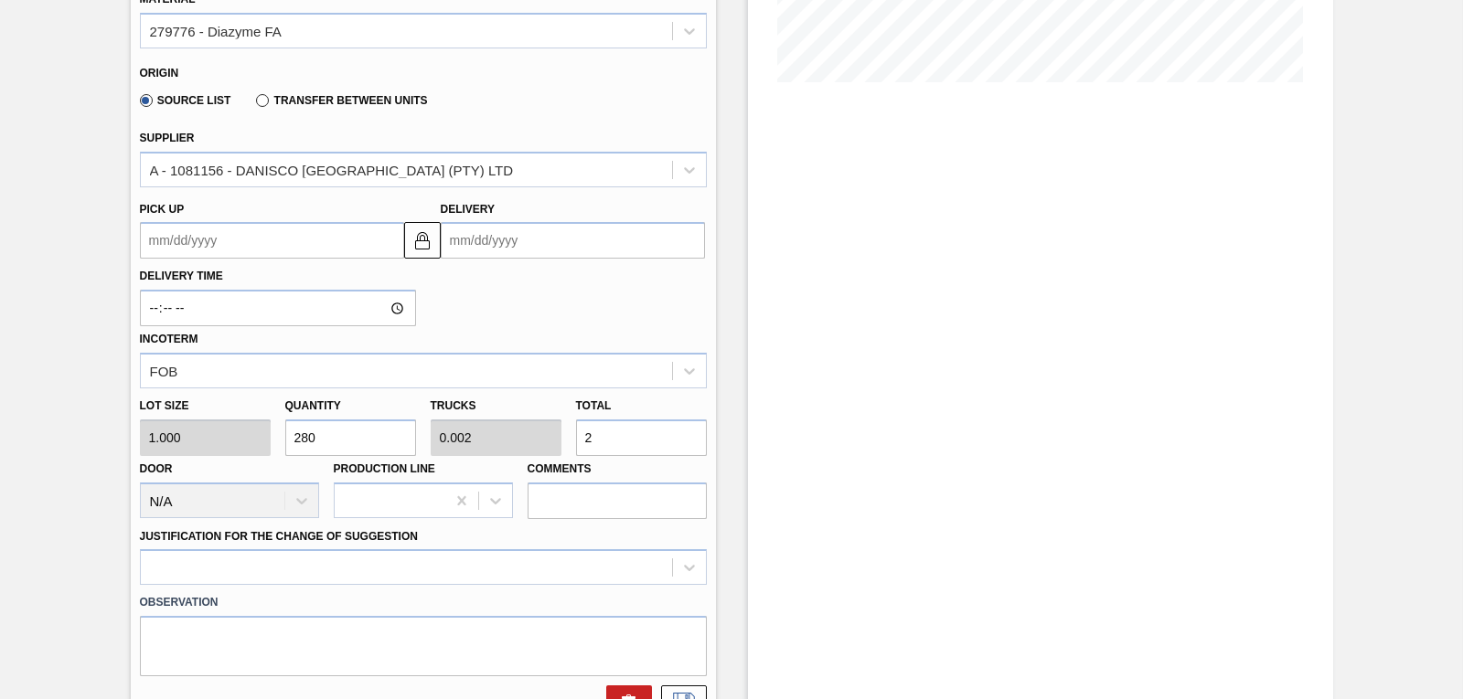
type input "0.25"
type input "280"
click at [589, 298] on div "Delivery Time Incoterm FOB" at bounding box center [423, 324] width 581 height 130
click at [465, 243] on input "Delivery" at bounding box center [573, 240] width 264 height 37
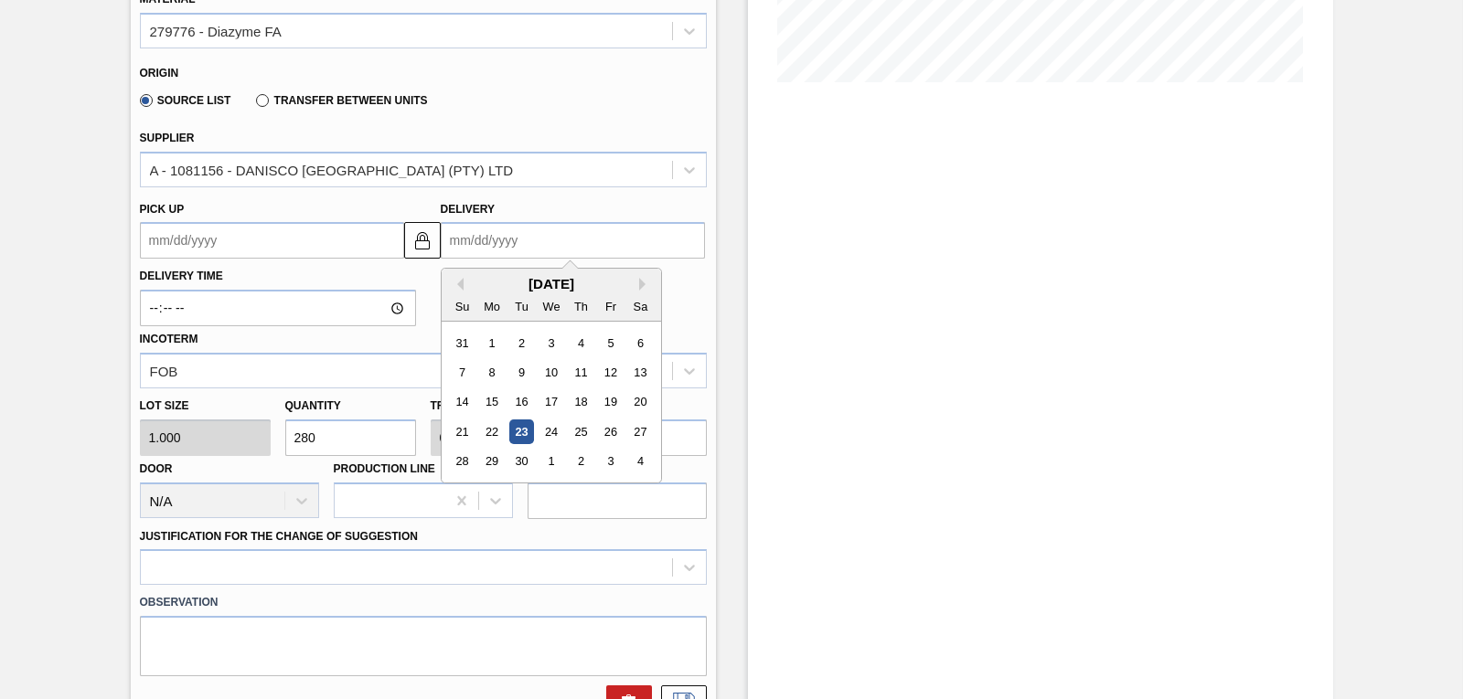
click at [521, 433] on div "23" at bounding box center [520, 432] width 25 height 25
type up3251585080 "[DATE]"
type input "[DATE]"
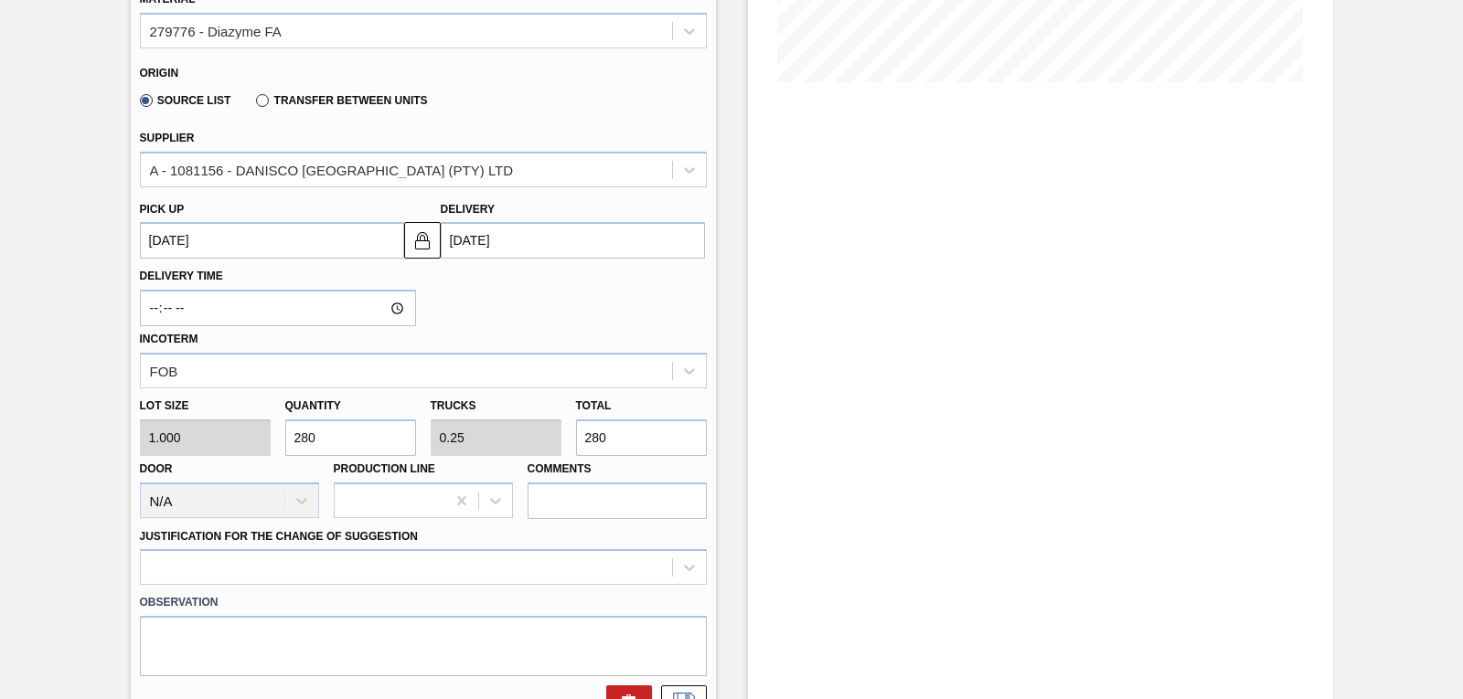
click at [516, 311] on div "Delivery Time Incoterm FOB" at bounding box center [423, 324] width 581 height 130
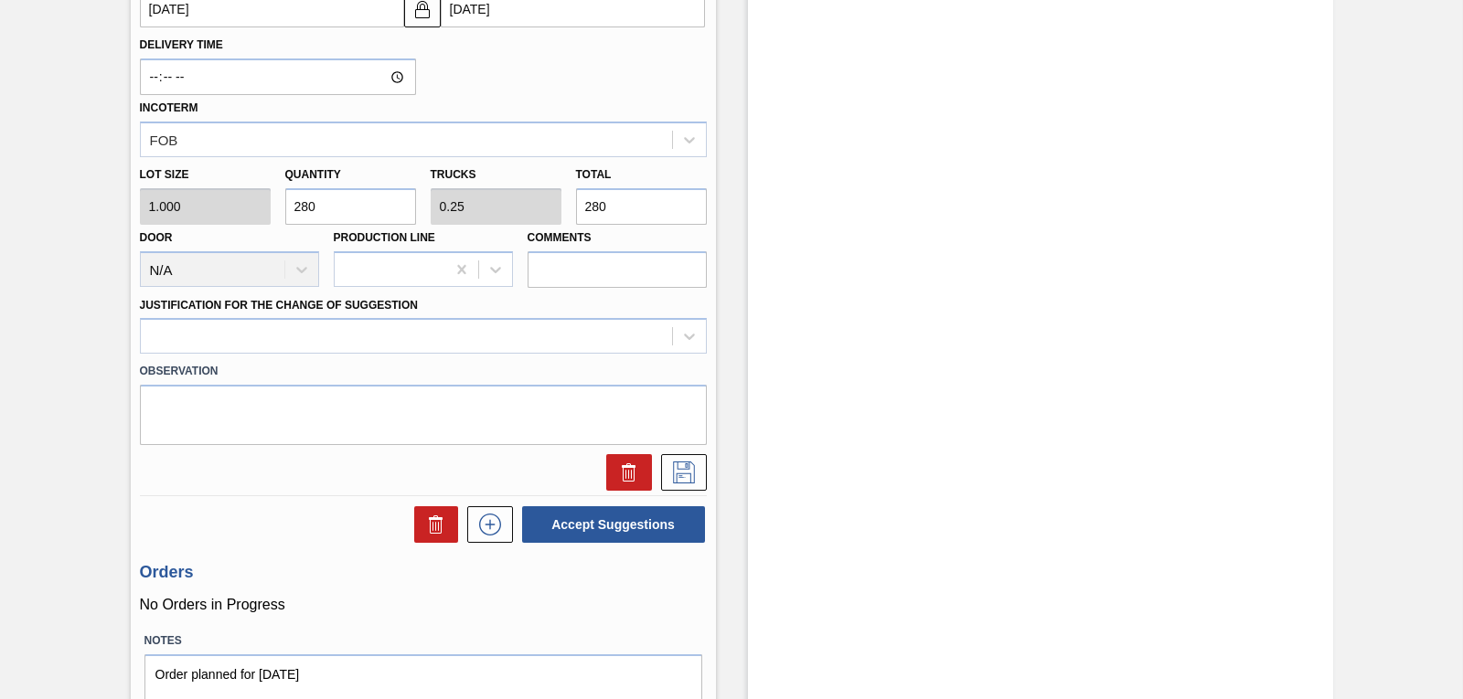
scroll to position [686, 0]
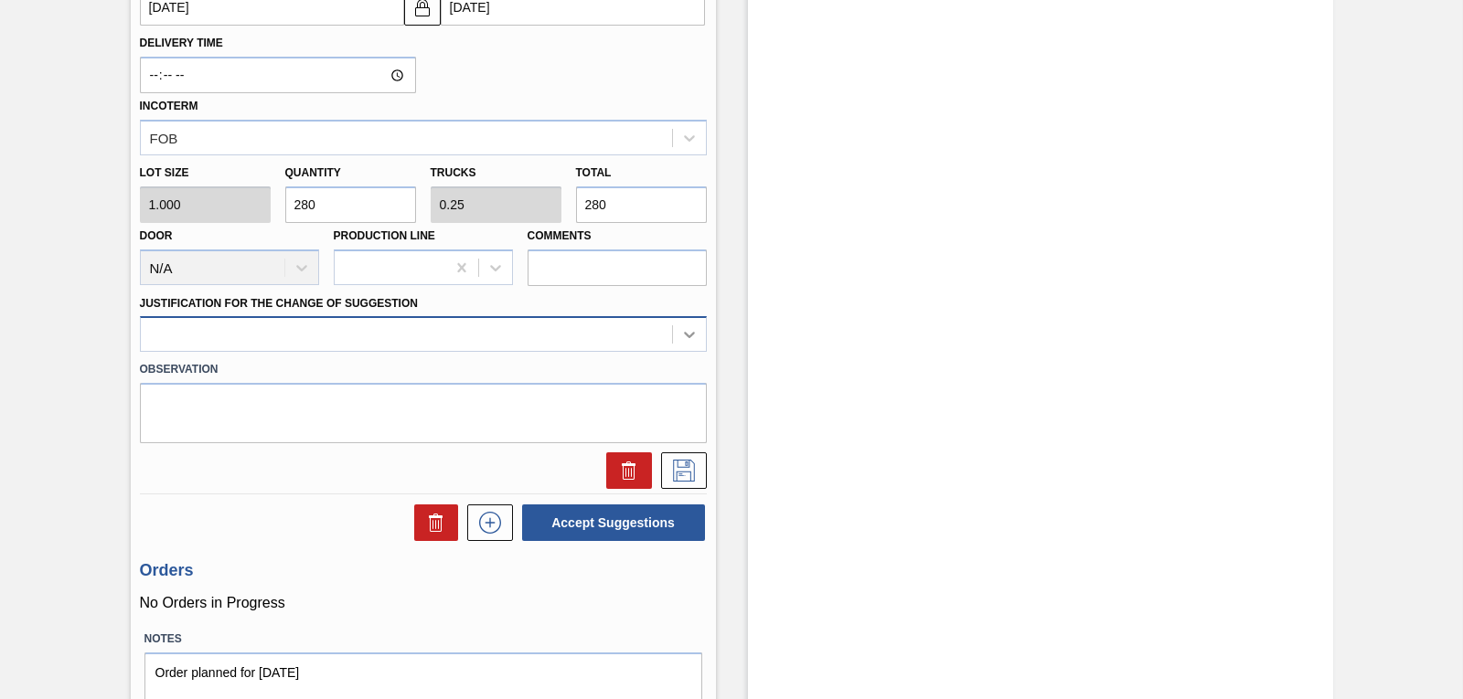
click at [696, 341] on icon at bounding box center [689, 334] width 18 height 18
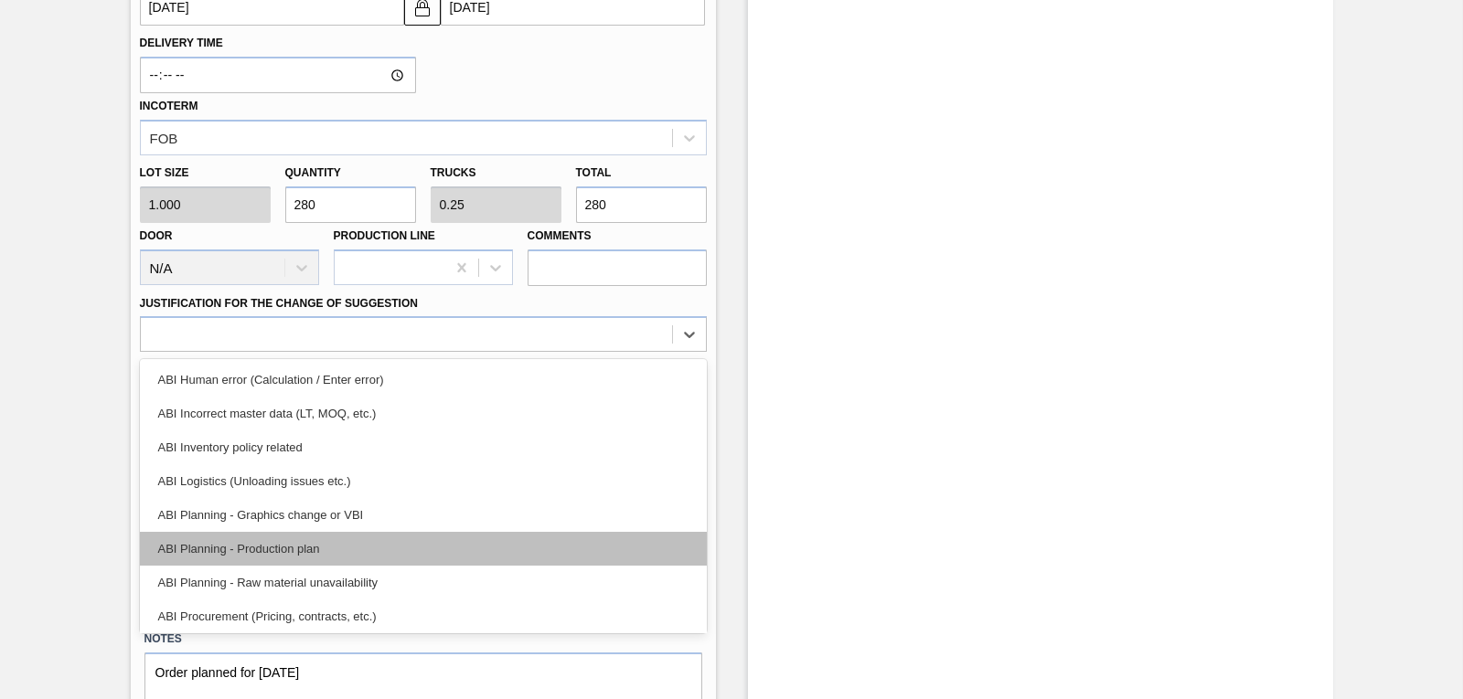
click at [363, 548] on div "ABI Planning - Production plan" at bounding box center [423, 549] width 567 height 34
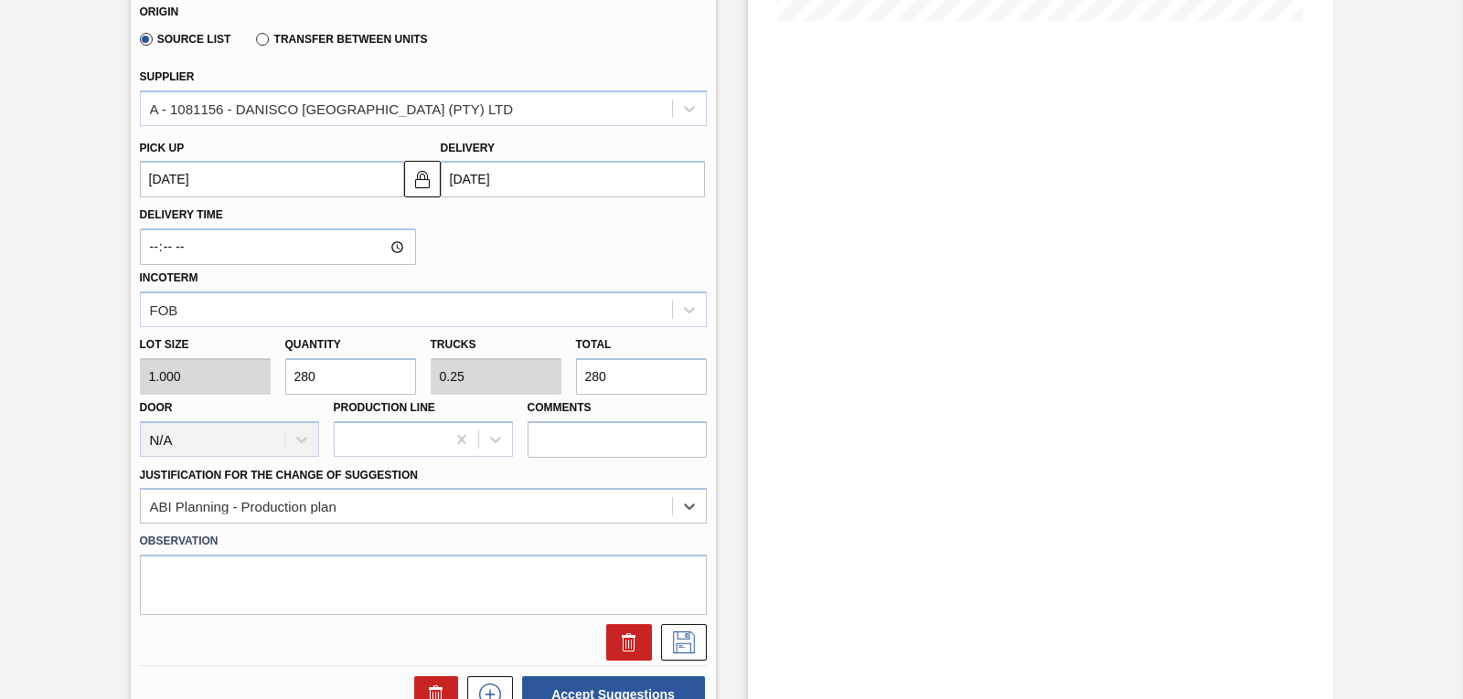
scroll to position [506, 0]
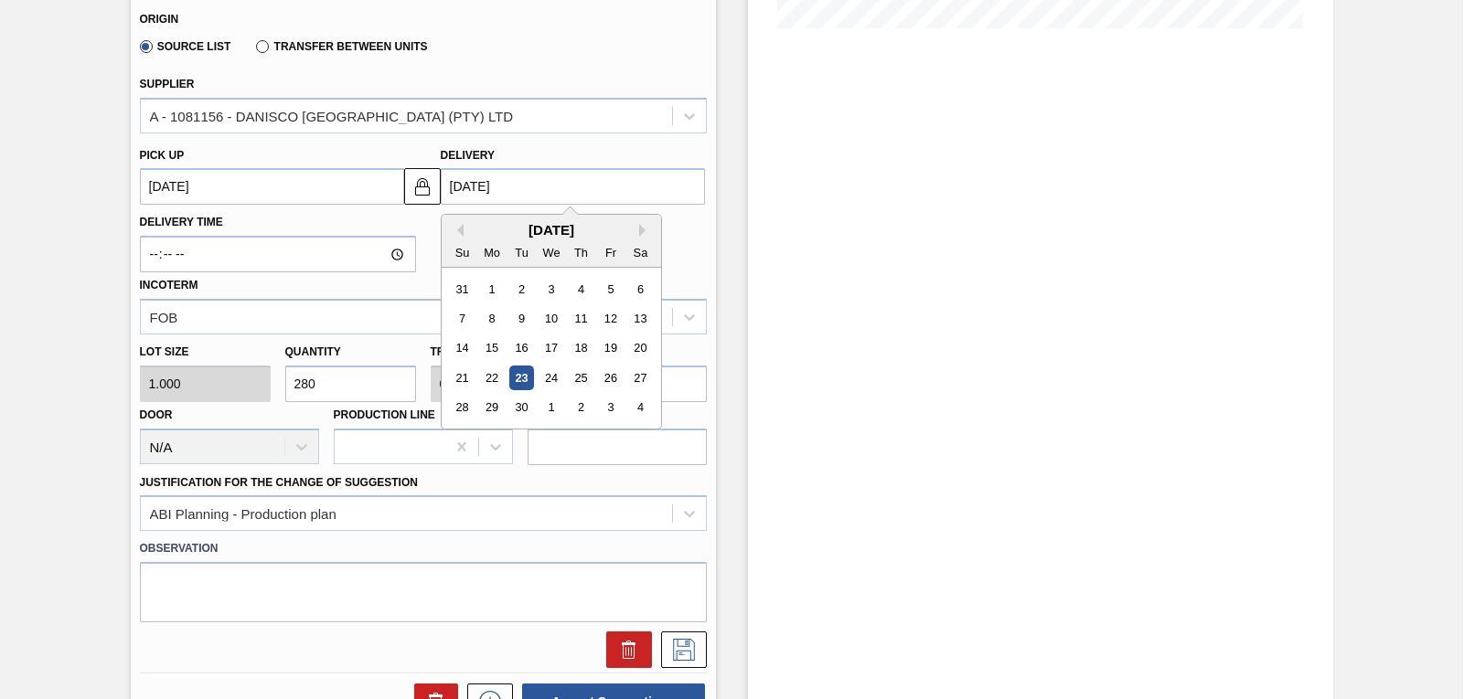
click at [474, 181] on input "[DATE]" at bounding box center [573, 186] width 264 height 37
click at [555, 407] on div "1" at bounding box center [550, 408] width 25 height 25
type up3251585080 "[DATE]"
type input "[DATE]"
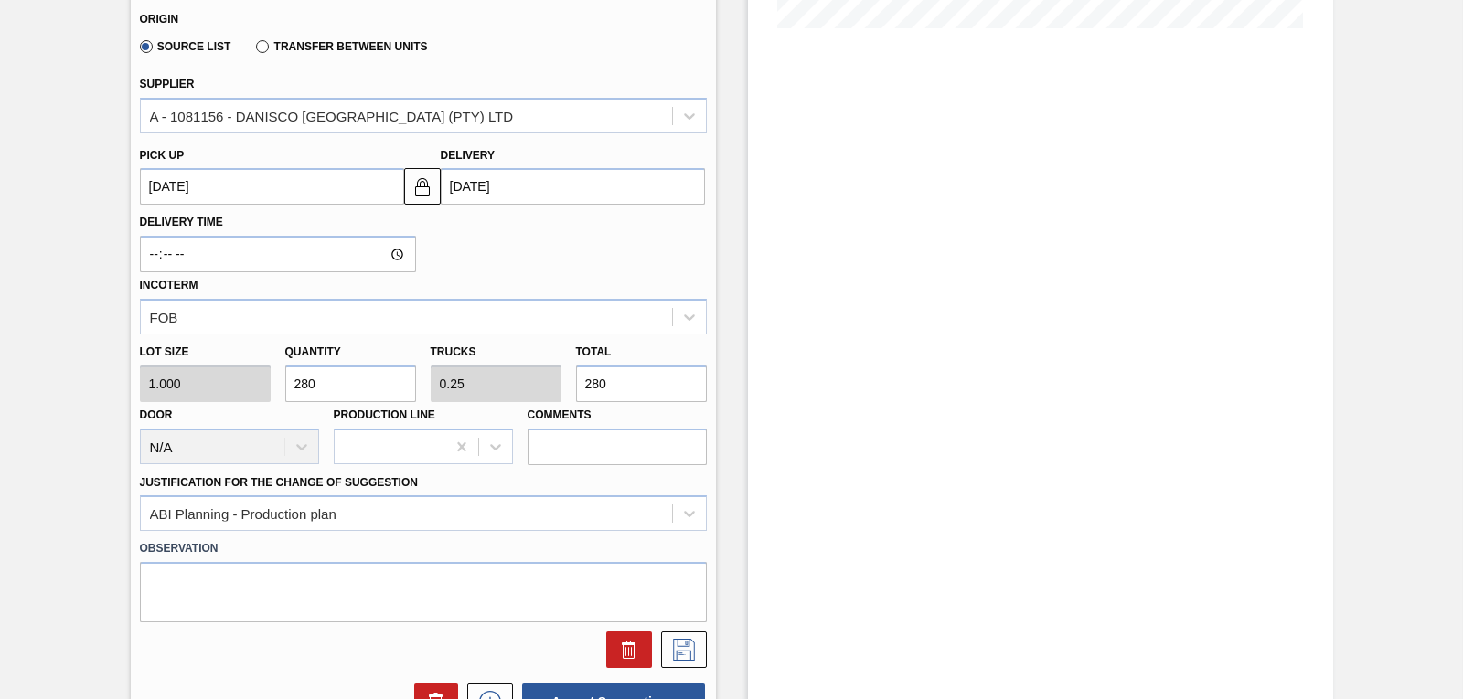
click at [561, 252] on div "Delivery Time Incoterm FOB" at bounding box center [423, 270] width 581 height 130
click at [694, 658] on icon at bounding box center [683, 650] width 29 height 22
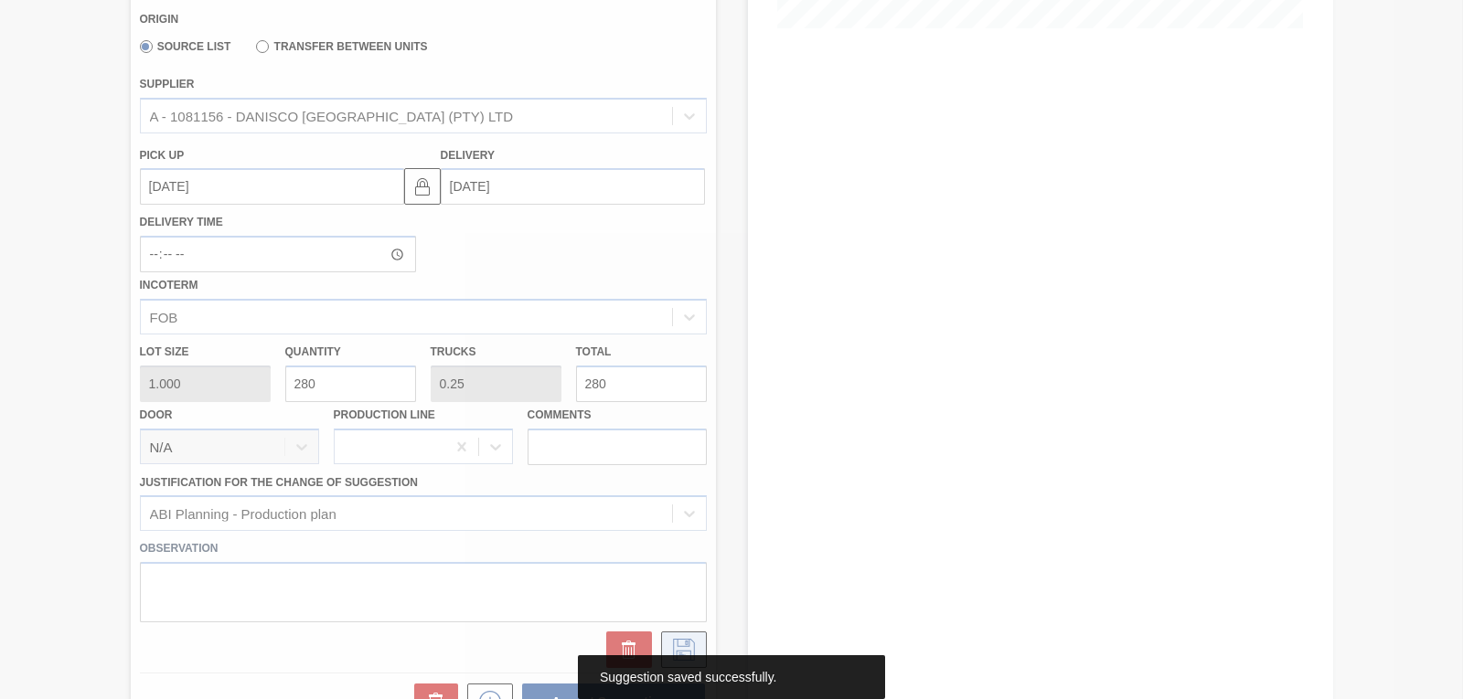
scroll to position [87, 0]
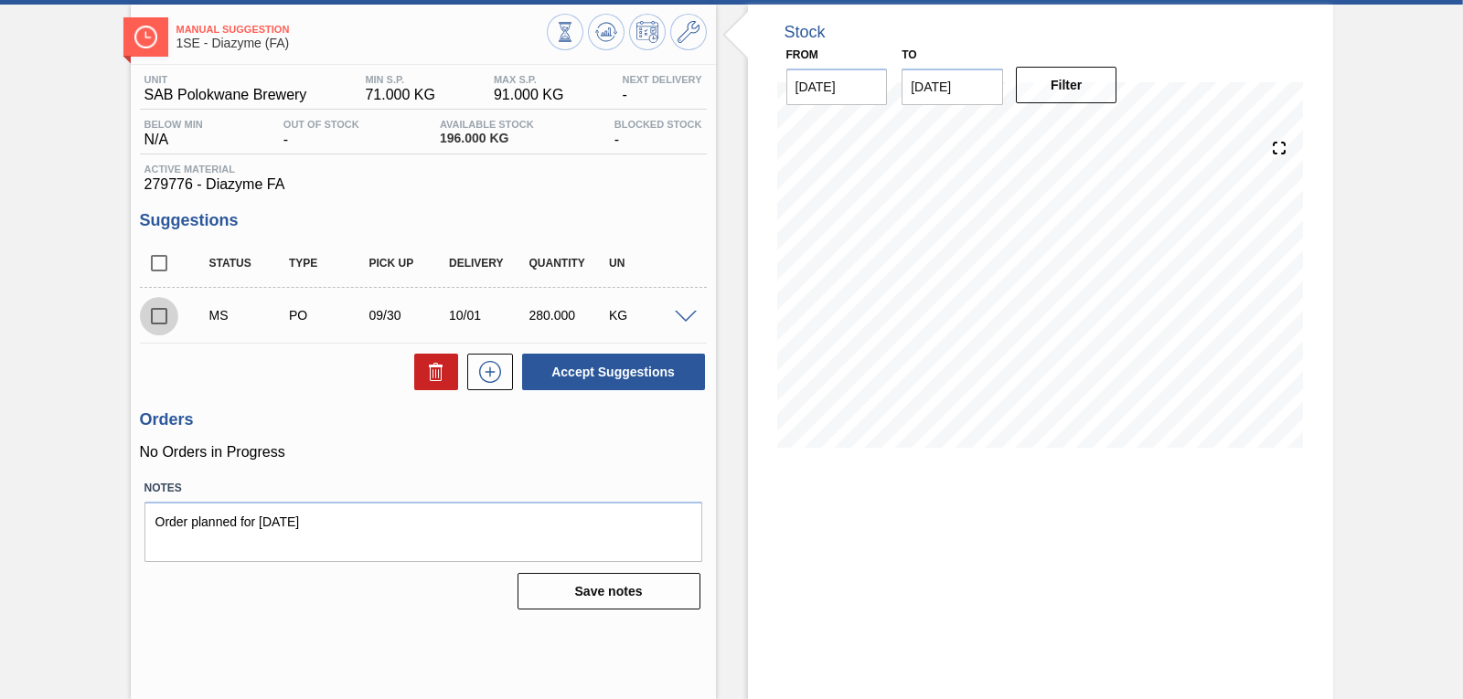
click at [160, 320] on input "checkbox" at bounding box center [159, 316] width 38 height 38
click at [615, 377] on button "Accept Suggestions" at bounding box center [613, 372] width 183 height 37
checkbox input "false"
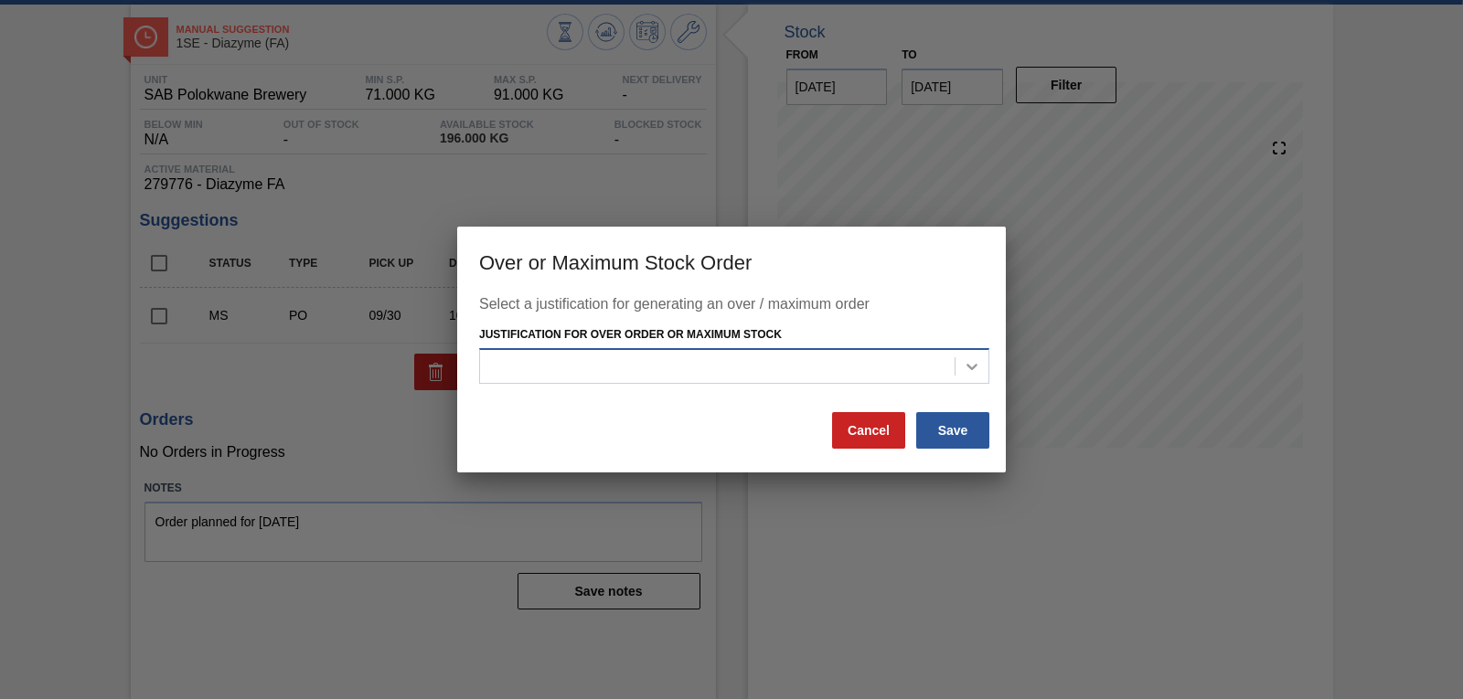
click at [966, 365] on icon at bounding box center [972, 366] width 18 height 18
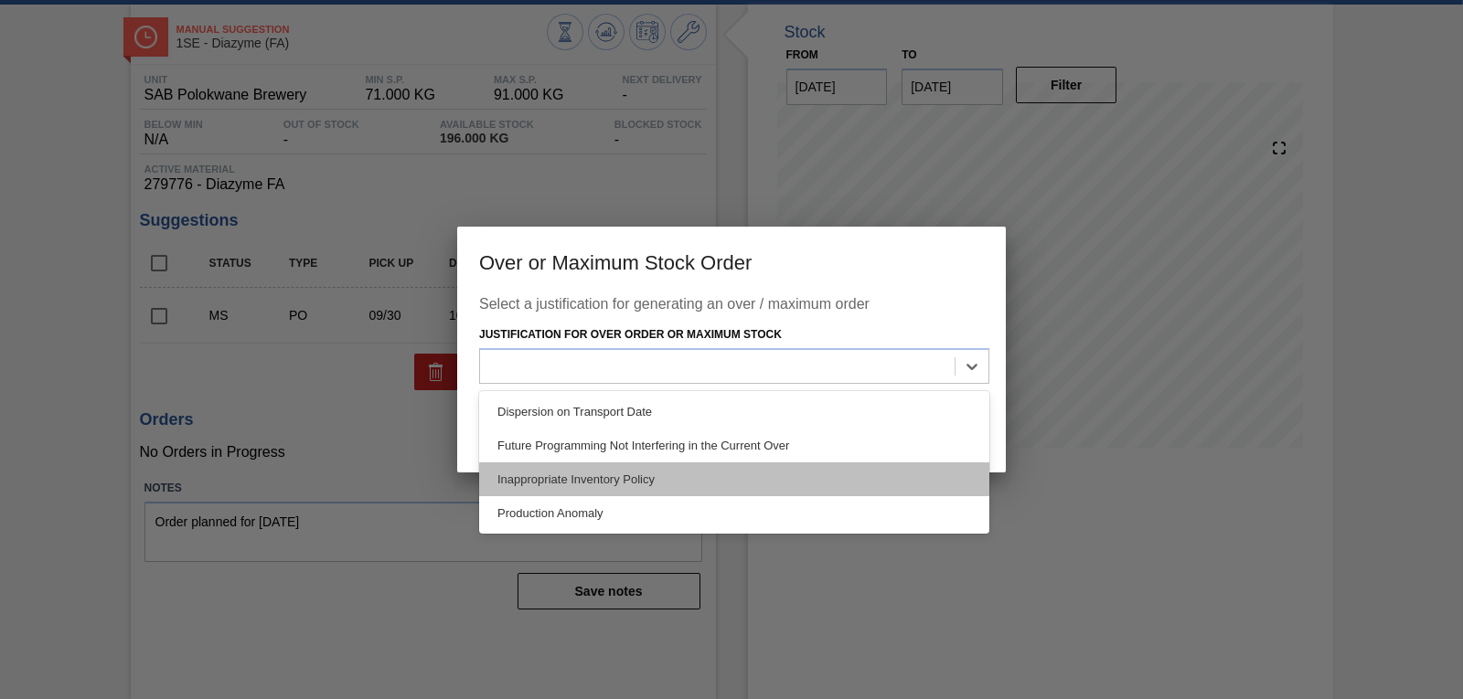
click at [820, 482] on div "Inappropriate Inventory Policy" at bounding box center [734, 480] width 510 height 34
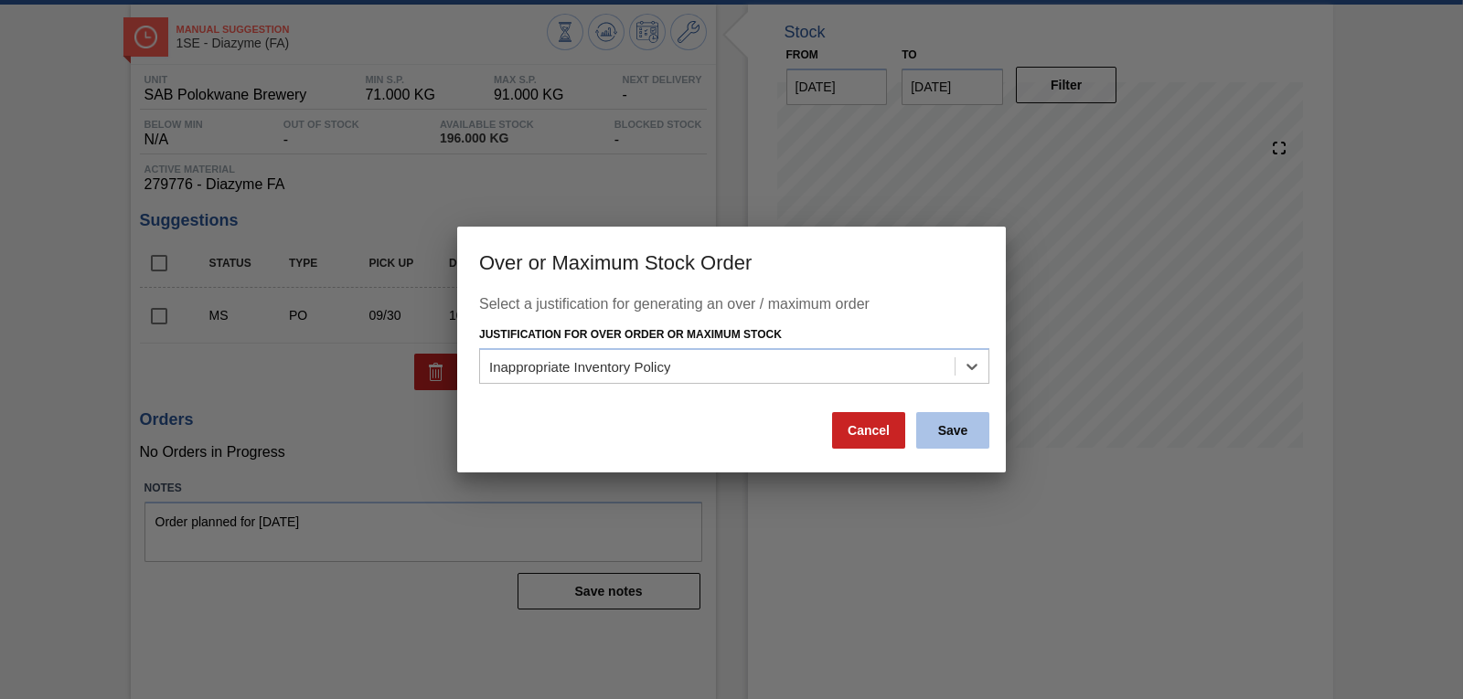
click at [955, 439] on button "Save" at bounding box center [952, 430] width 73 height 37
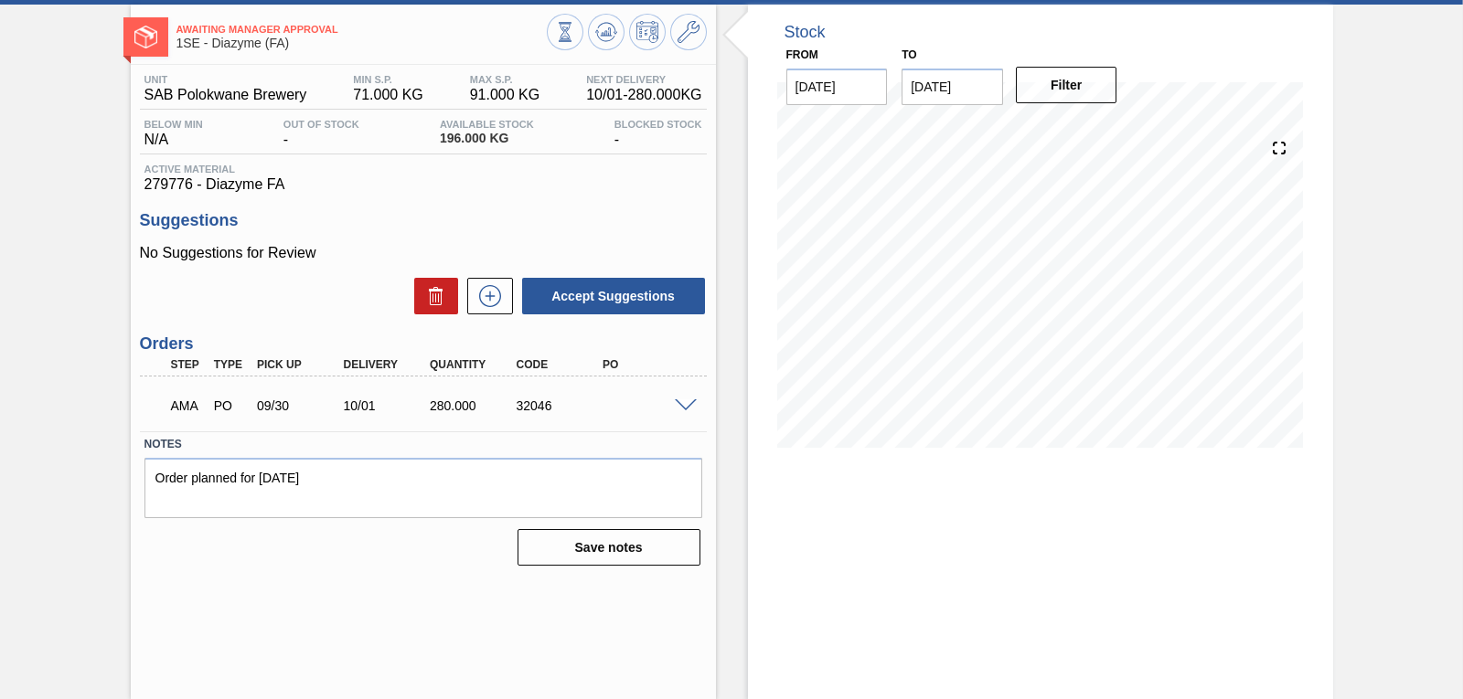
click at [324, 582] on div "Awaiting Manager Approval 1SE - Diazyme (FA) Unit SAB Polokwane Brewery MIN S.P…" at bounding box center [423, 352] width 585 height 695
